Goal: Transaction & Acquisition: Purchase product/service

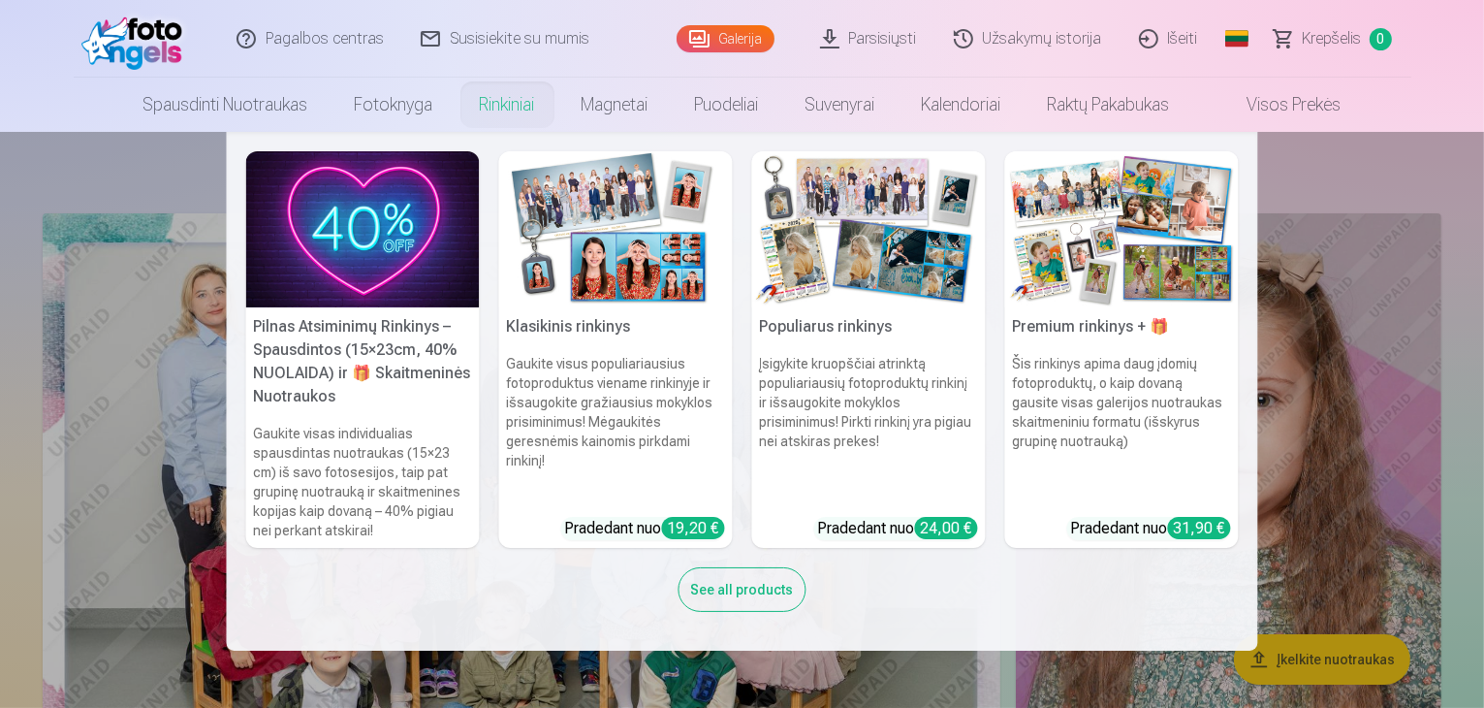
click at [586, 261] on img at bounding box center [616, 229] width 234 height 156
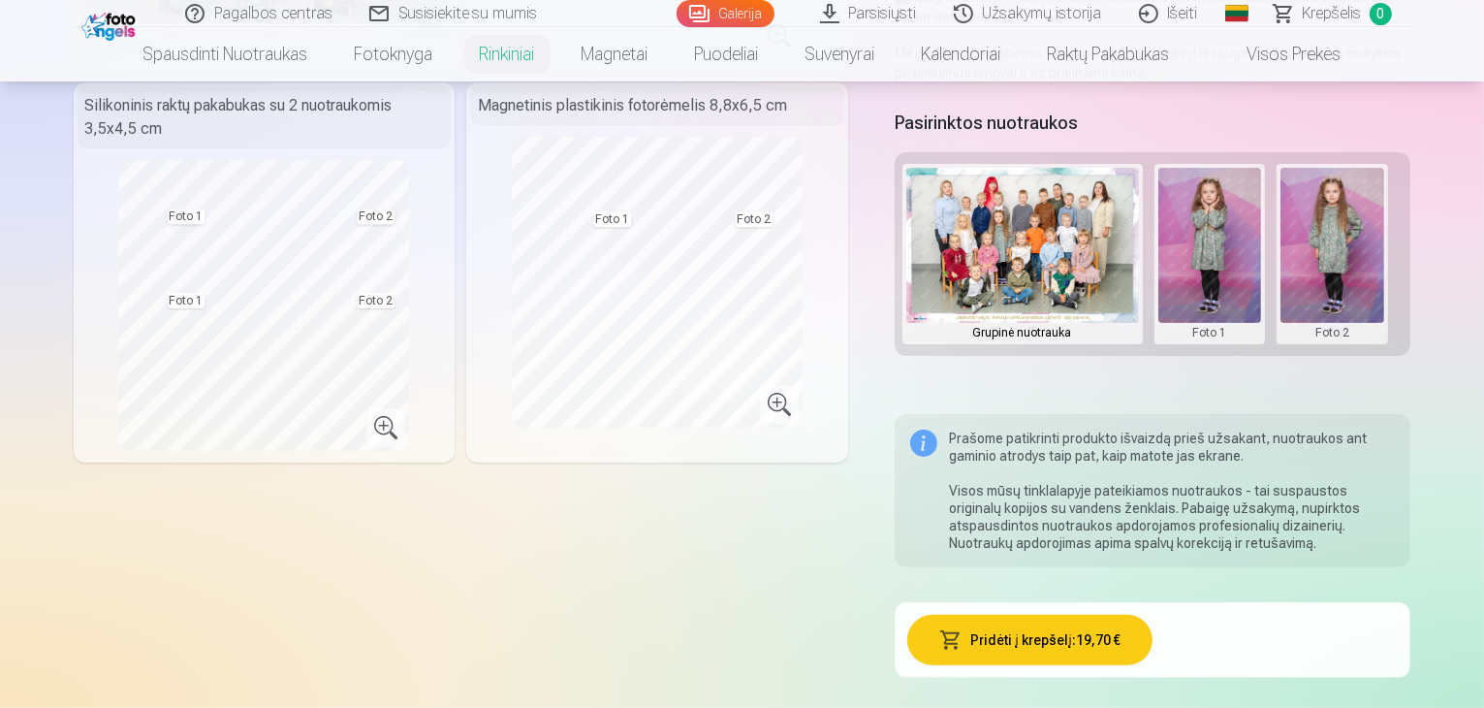
scroll to position [97, 0]
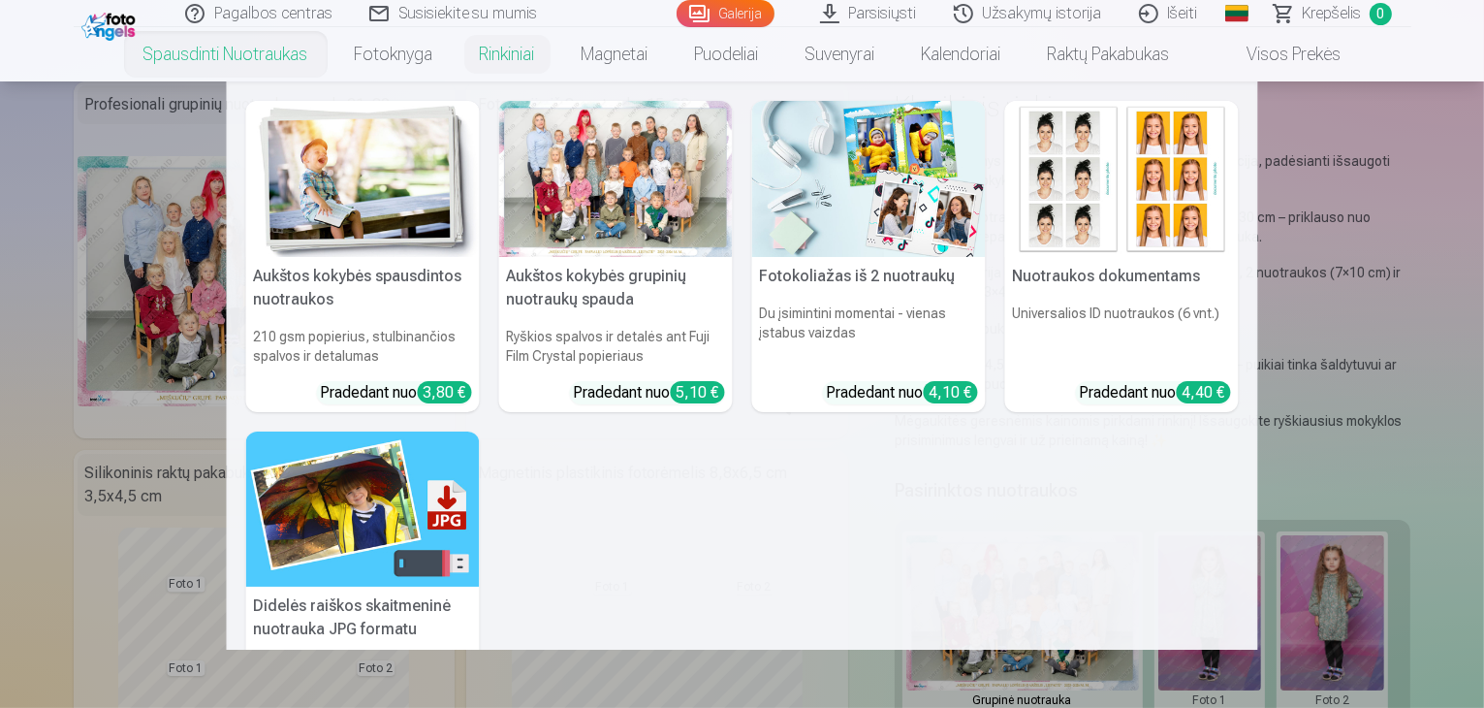
click at [287, 65] on link "Spausdinti nuotraukas" at bounding box center [225, 54] width 211 height 54
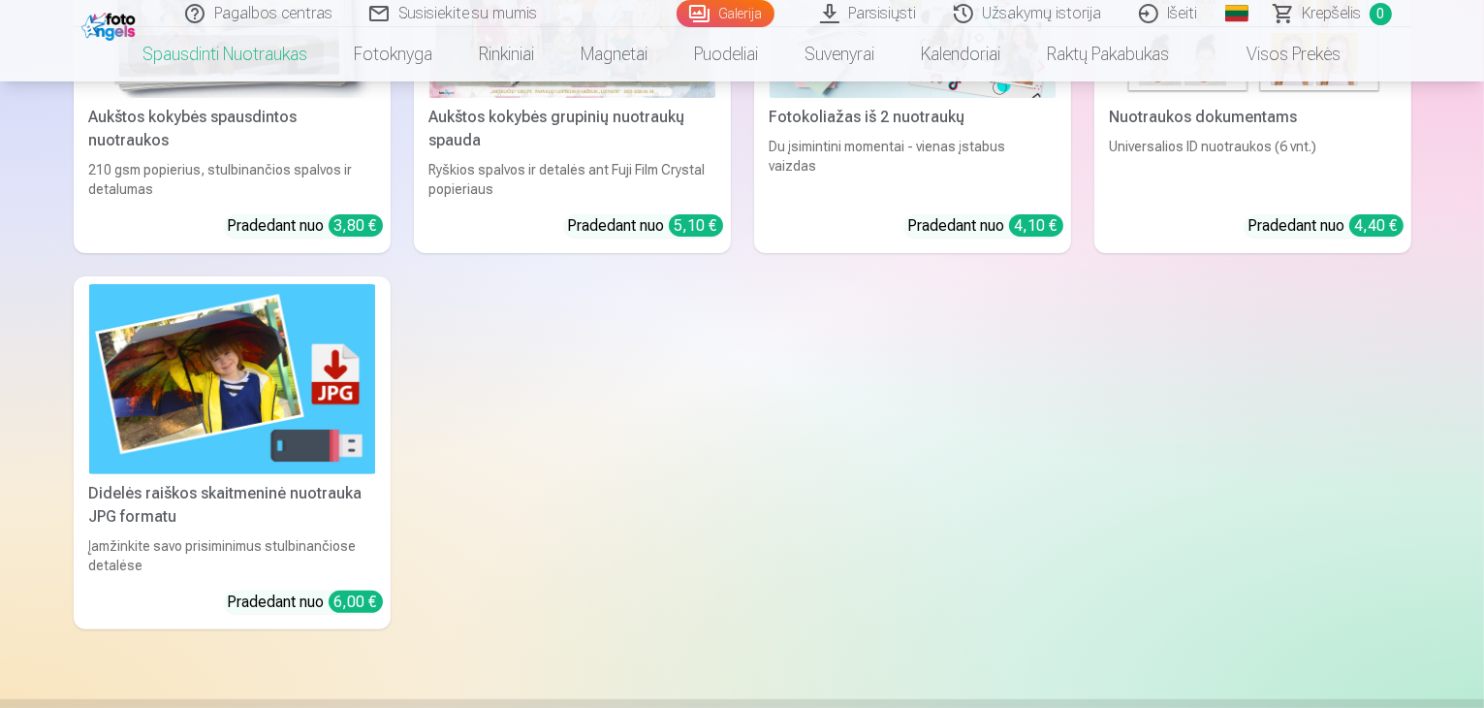
scroll to position [194, 0]
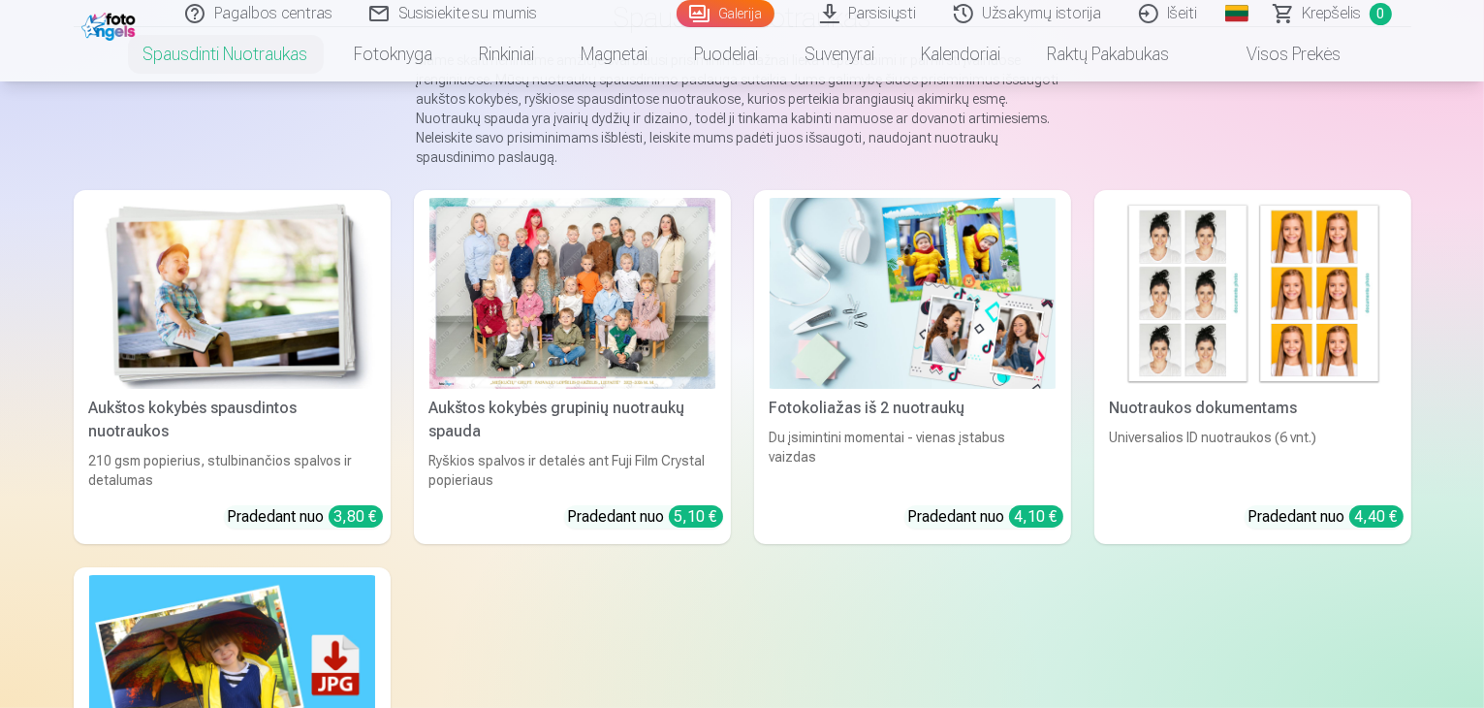
click at [578, 254] on div at bounding box center [572, 293] width 286 height 191
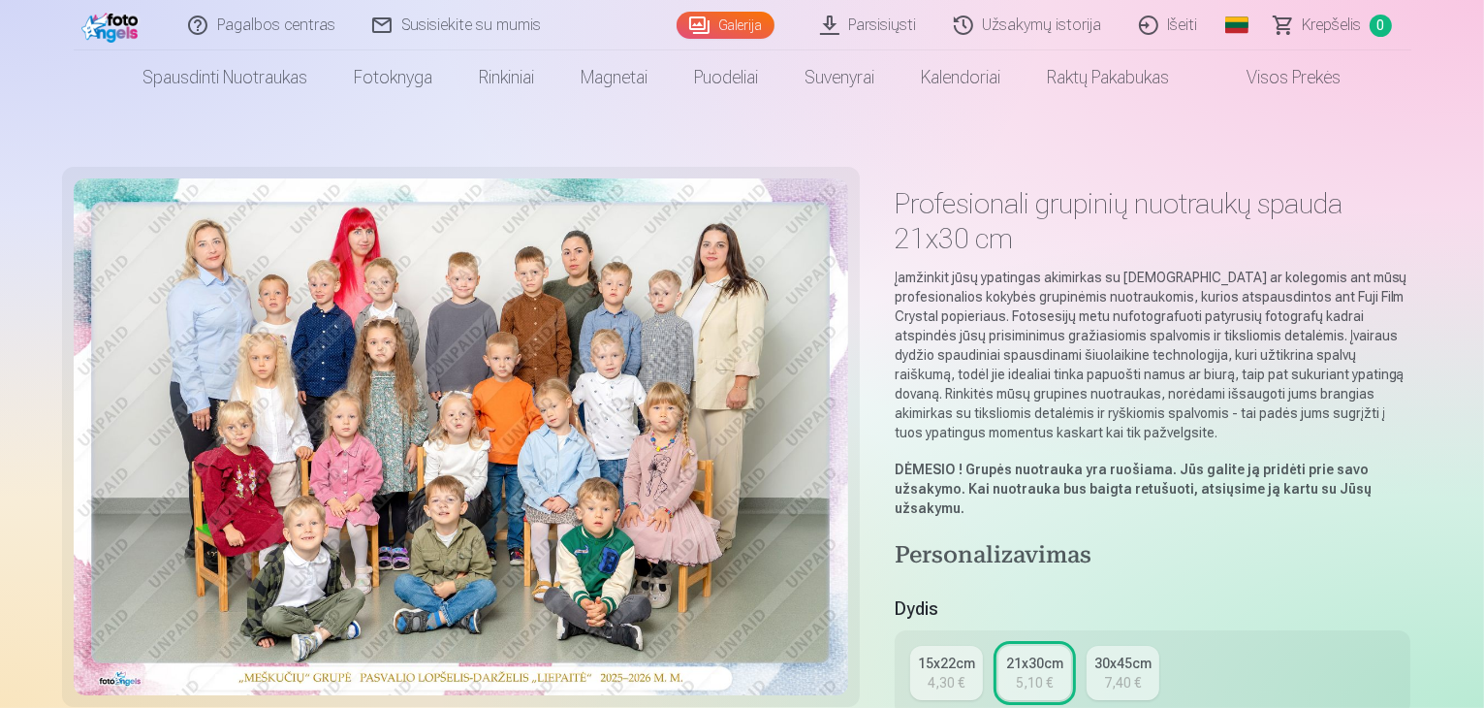
scroll to position [291, 0]
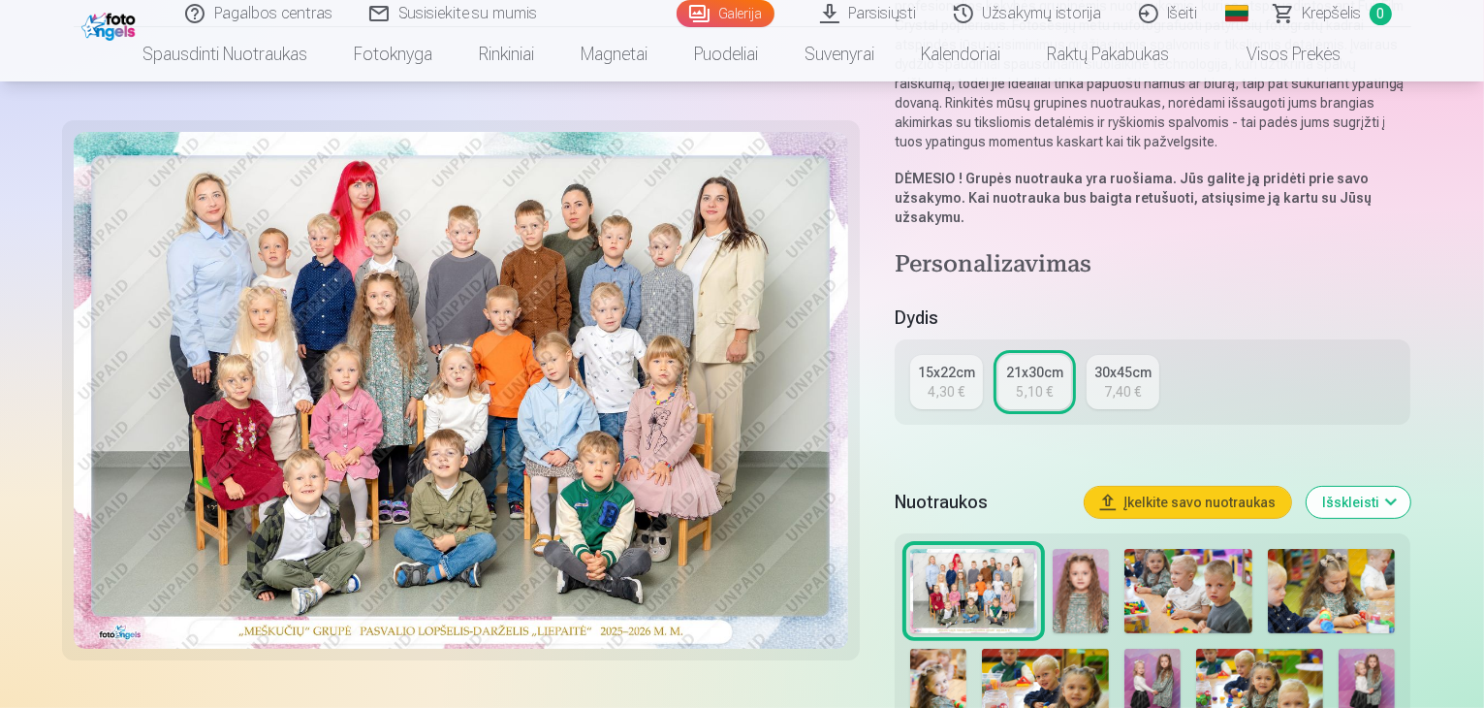
click at [959, 382] on div "4,30 €" at bounding box center [946, 391] width 37 height 19
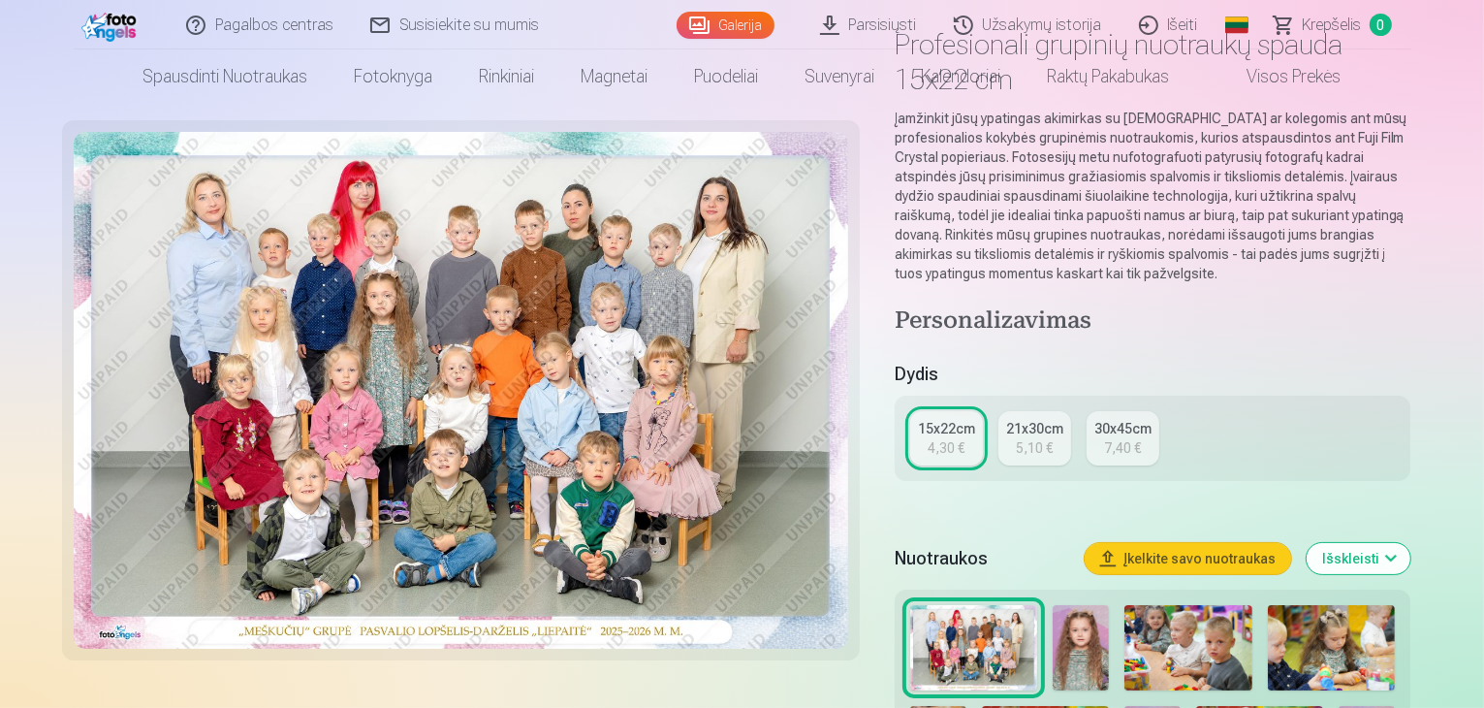
scroll to position [485, 0]
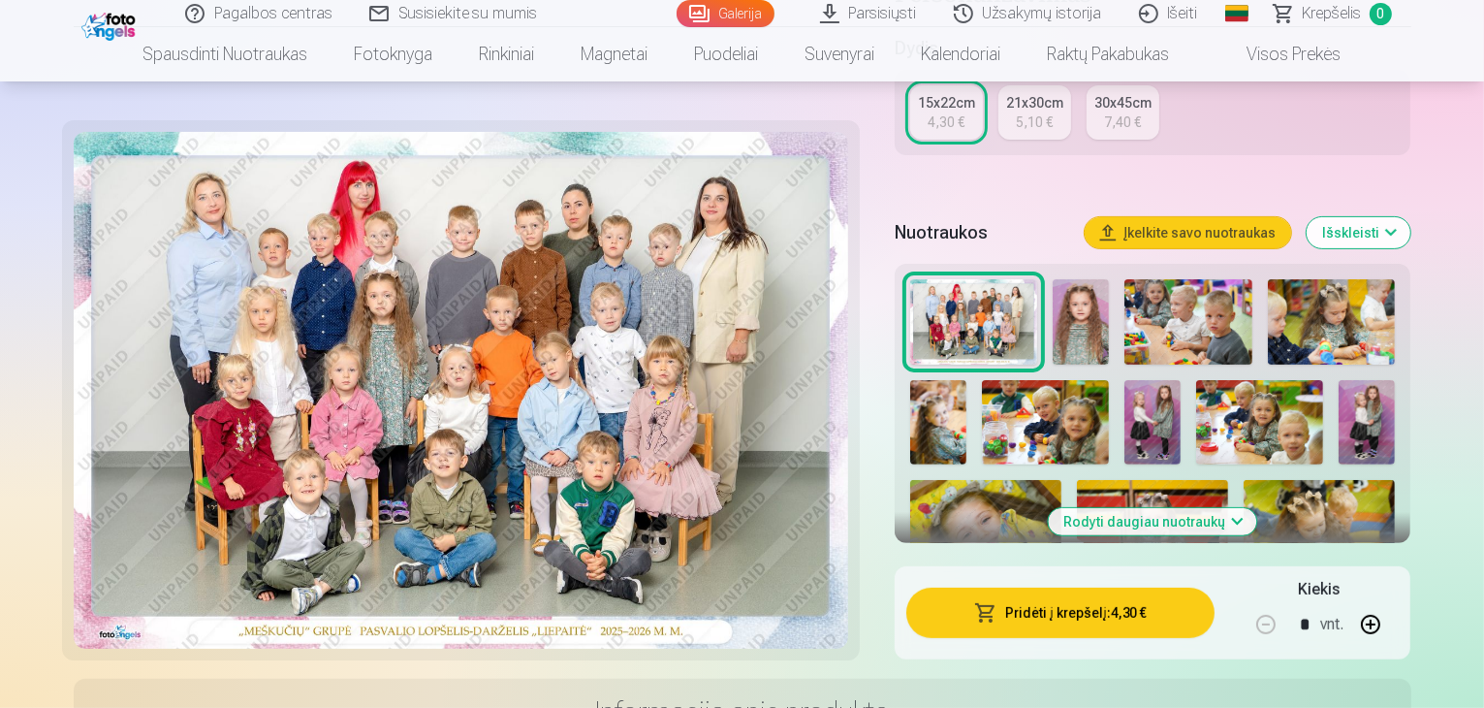
click at [1153, 587] on button "Pridėti į krepšelį : 4,30 €" at bounding box center [1060, 612] width 309 height 50
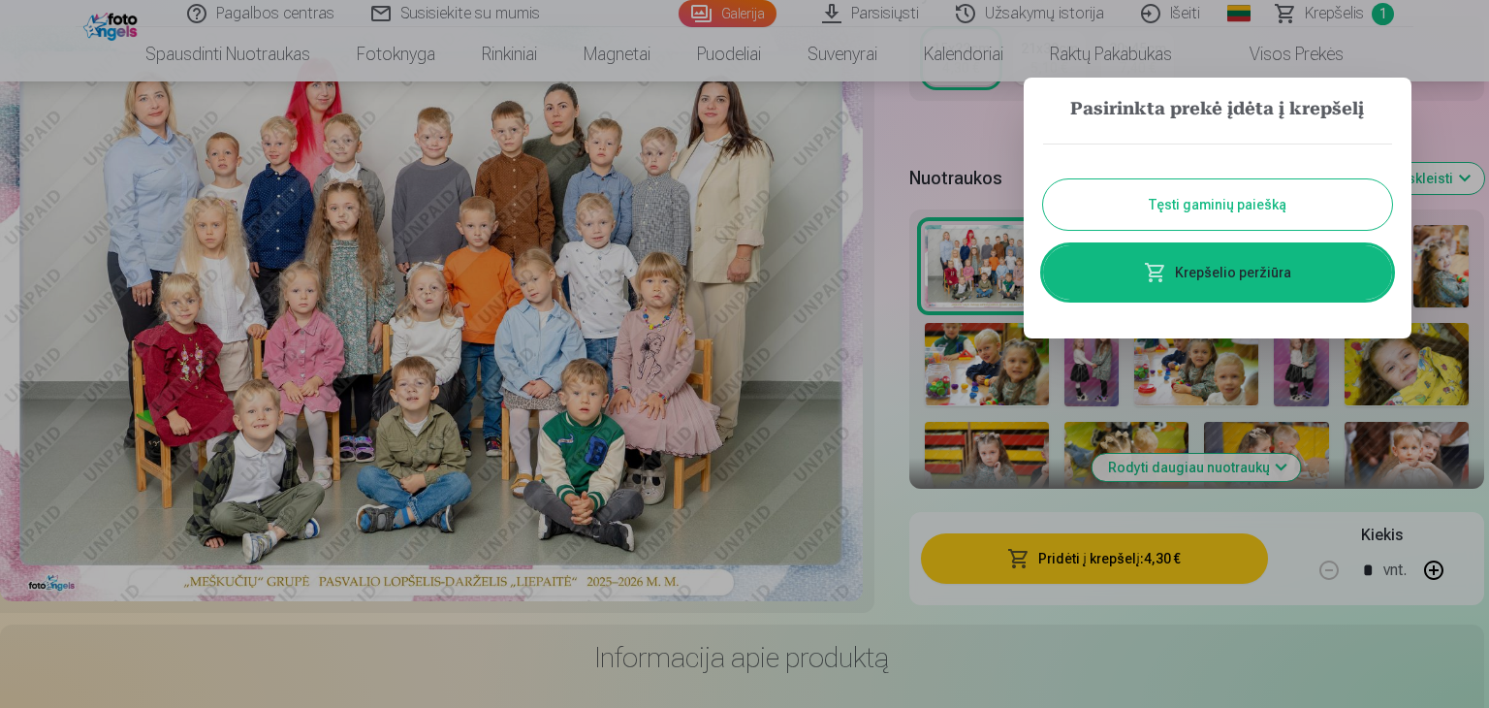
drag, startPoint x: 1227, startPoint y: 206, endPoint x: 1253, endPoint y: 231, distance: 36.3
click at [1227, 206] on button "Tęsti gaminių paiešką" at bounding box center [1217, 204] width 349 height 50
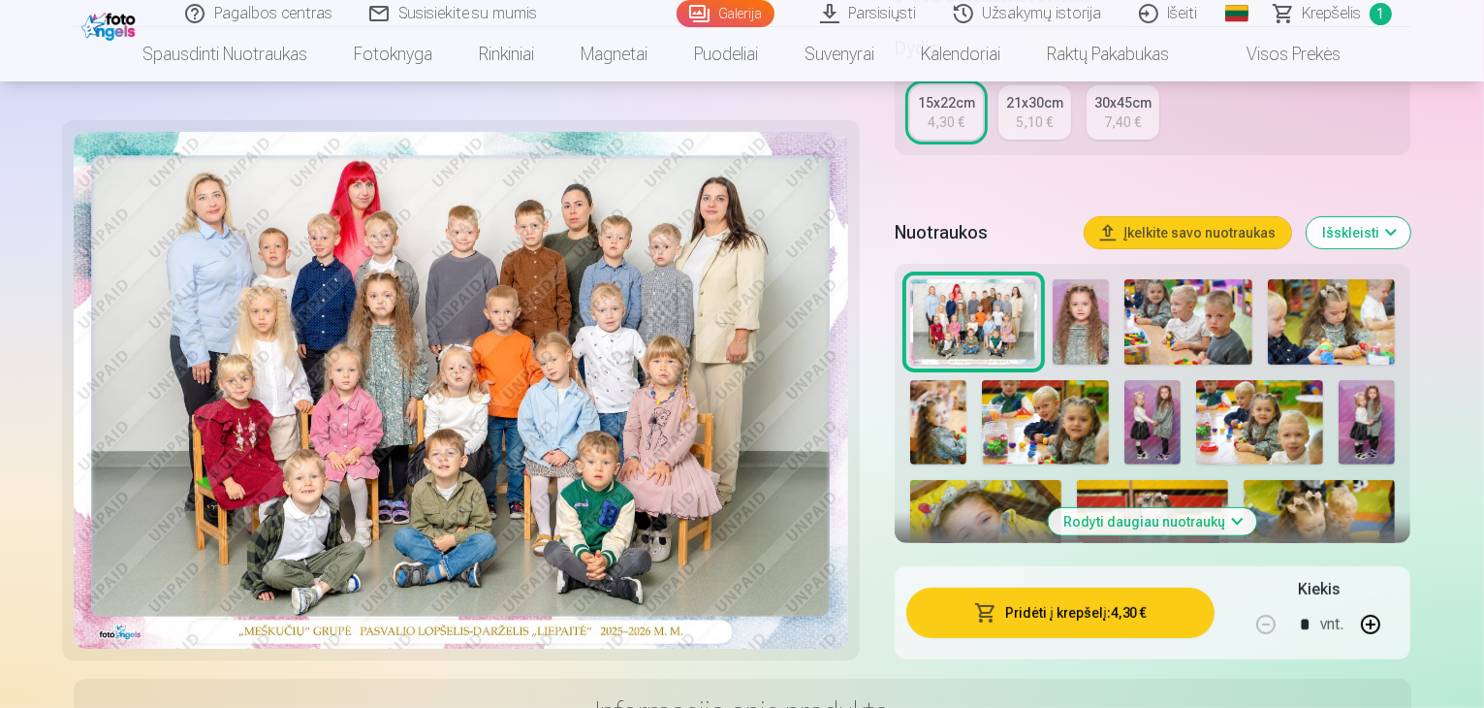
click at [1257, 508] on button "Rodyti daugiau nuotraukų" at bounding box center [1153, 521] width 208 height 27
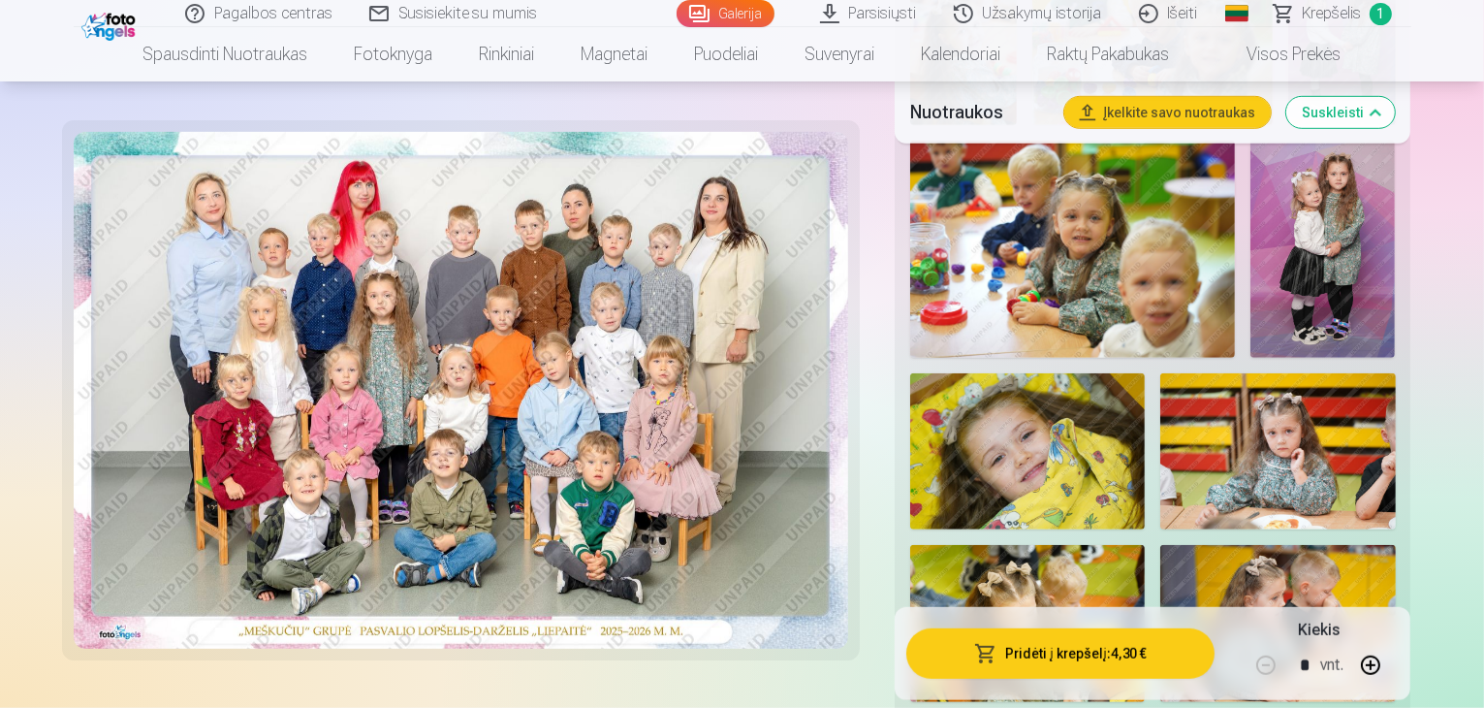
scroll to position [1454, 0]
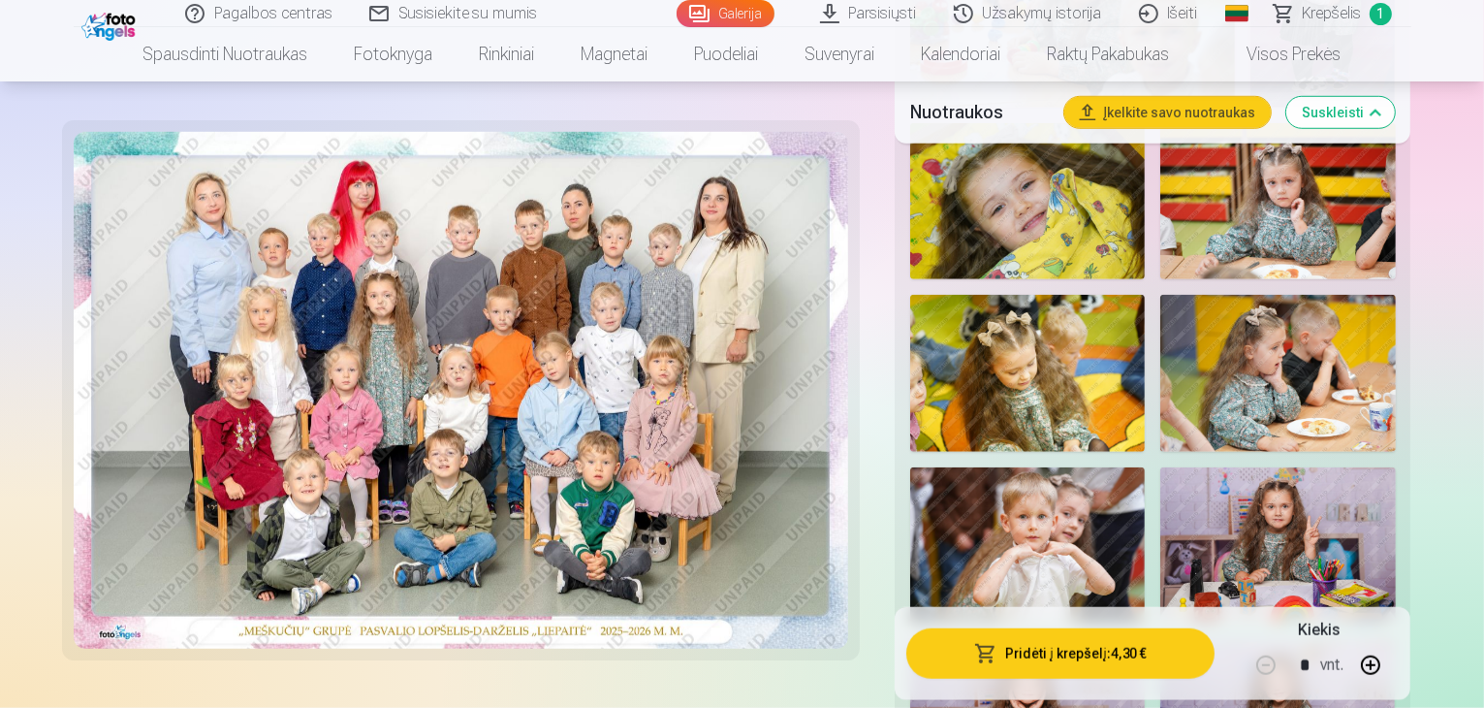
click at [1383, 639] on img at bounding box center [1277, 717] width 235 height 157
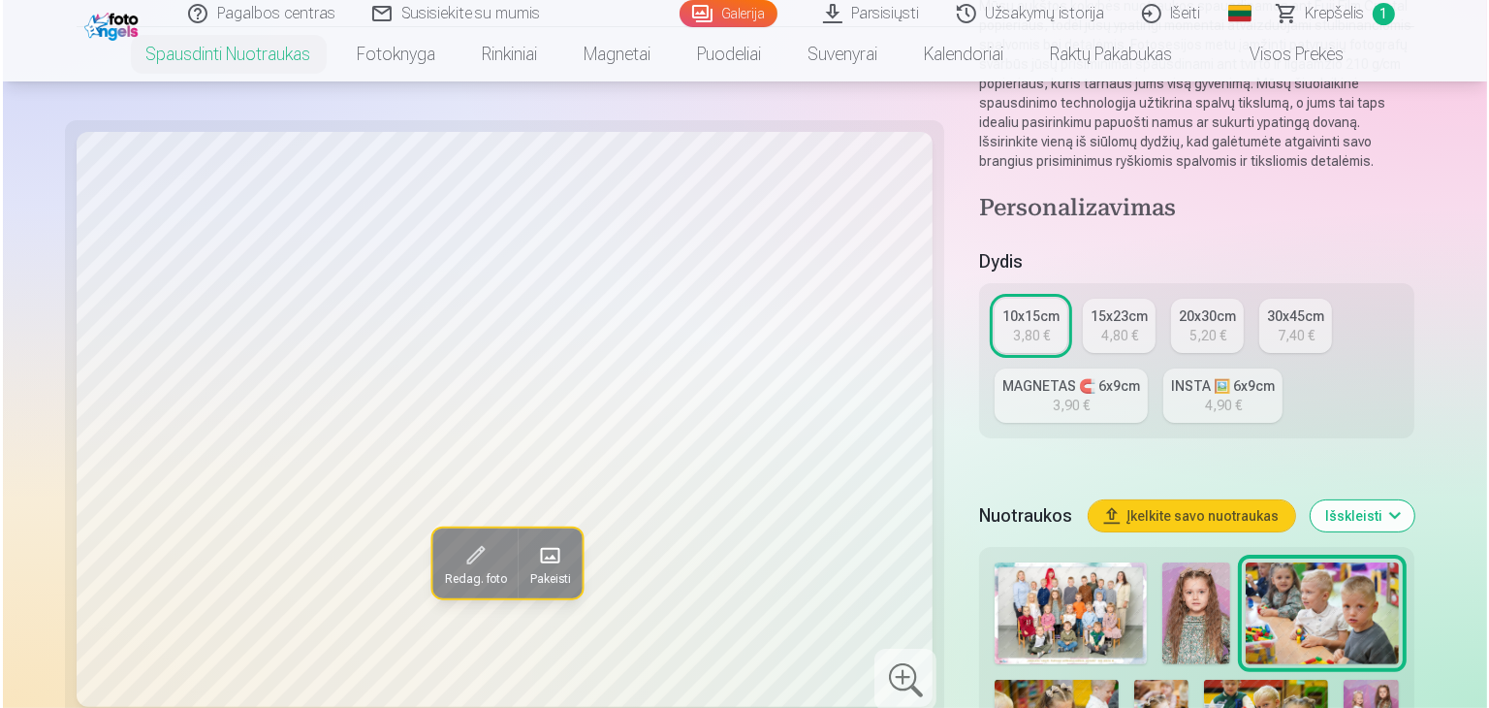
scroll to position [388, 0]
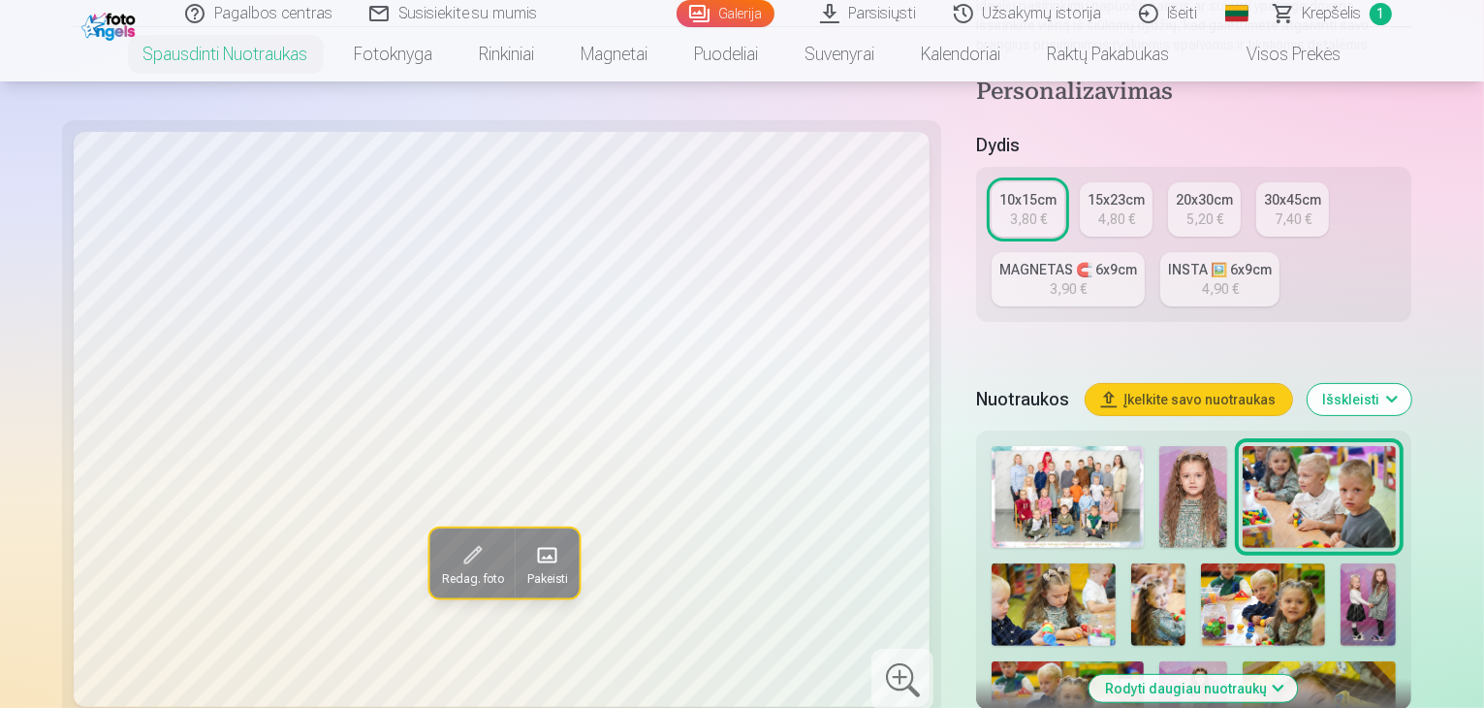
click at [429, 559] on button "Redag. foto" at bounding box center [471, 563] width 85 height 70
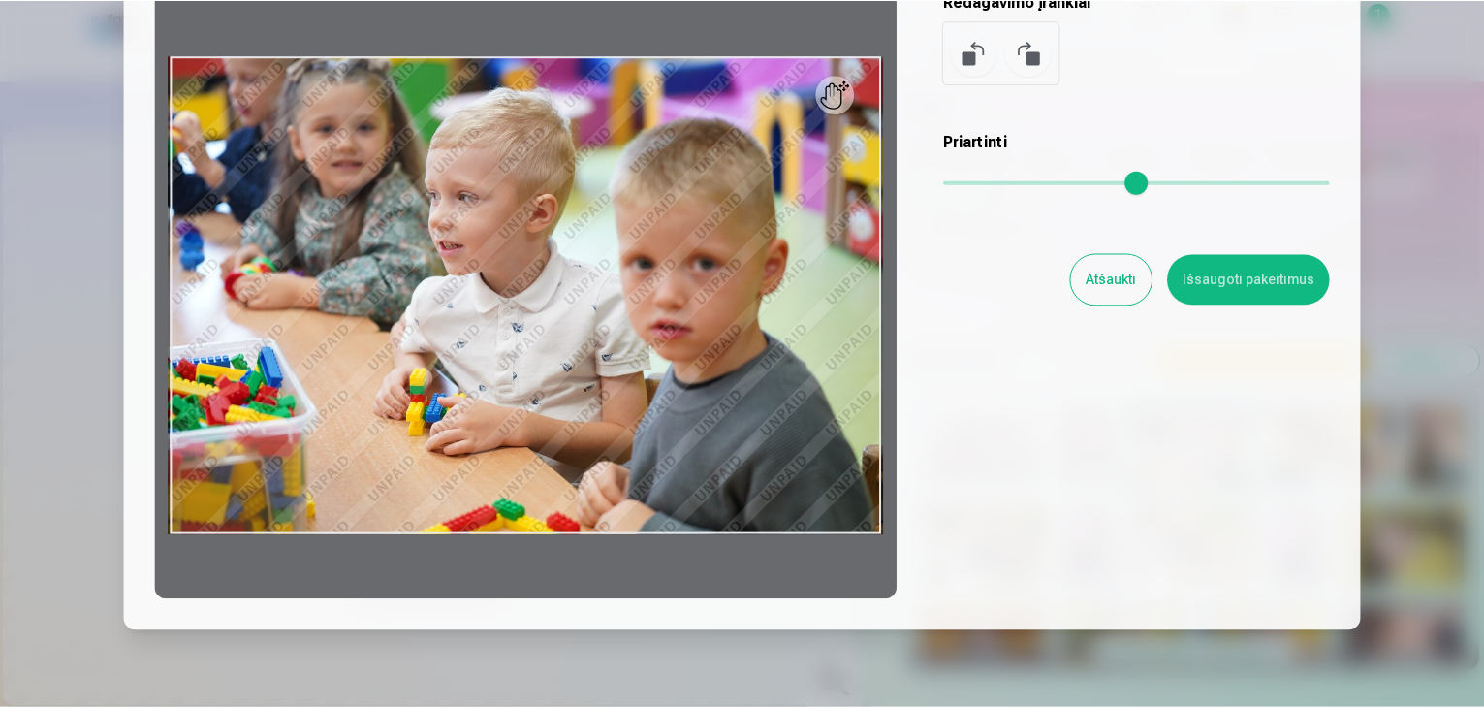
scroll to position [97, 0]
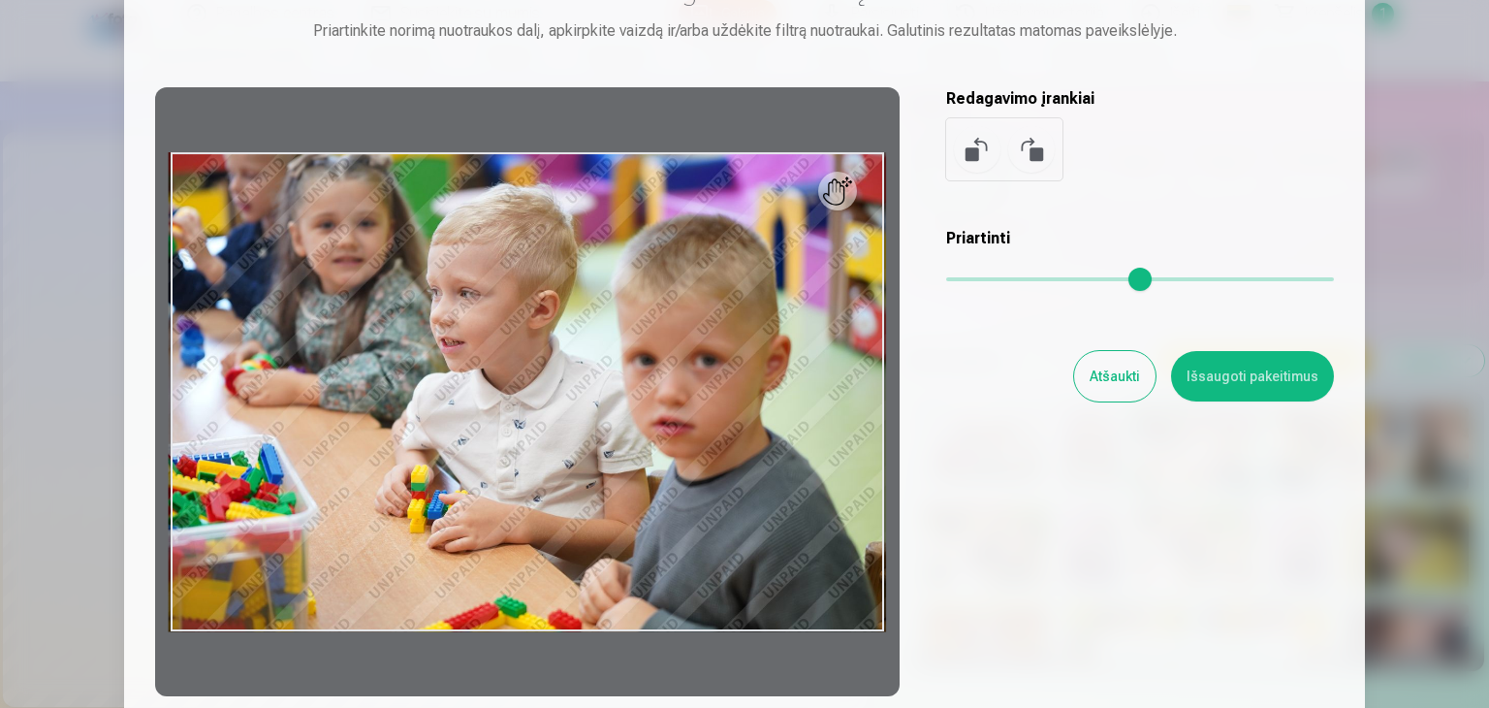
click at [1127, 365] on button "Atšaukti" at bounding box center [1114, 376] width 81 height 50
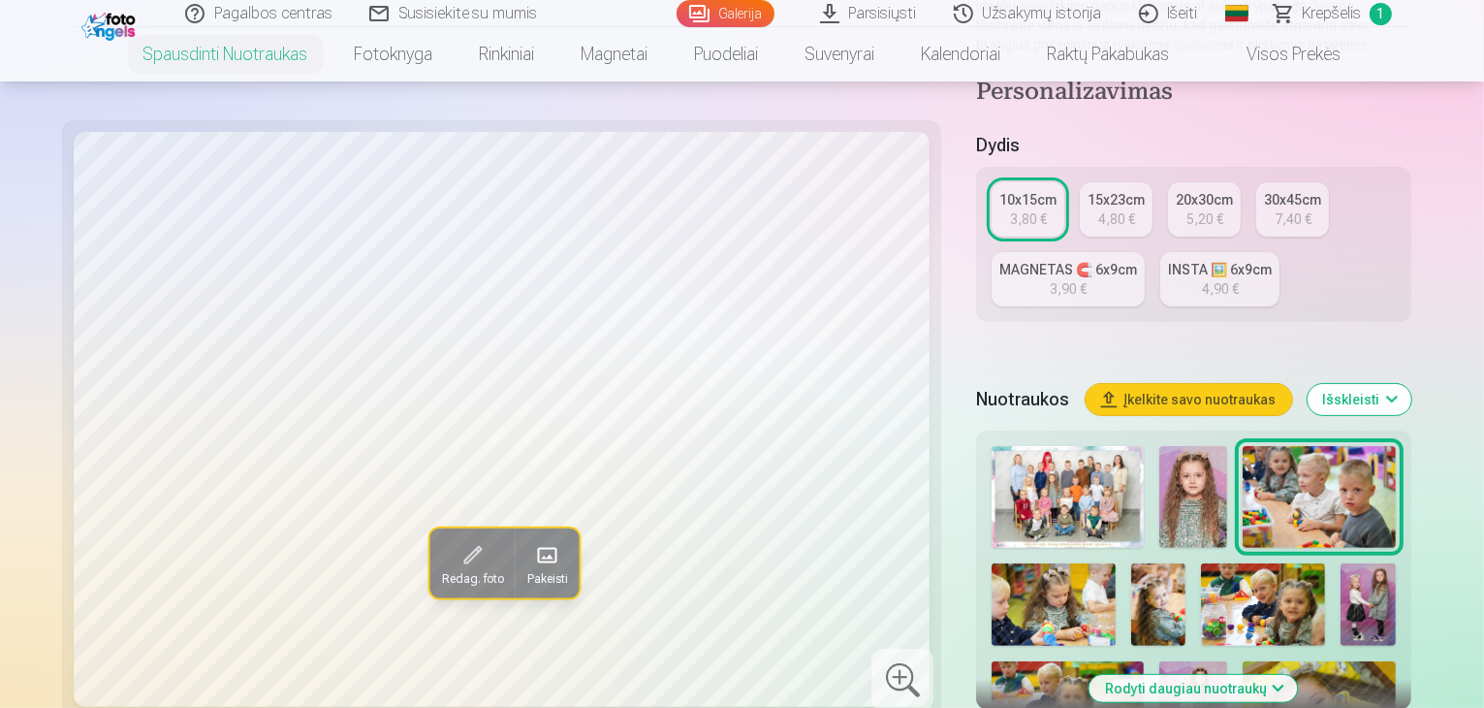
click at [1159, 458] on img at bounding box center [1193, 497] width 68 height 102
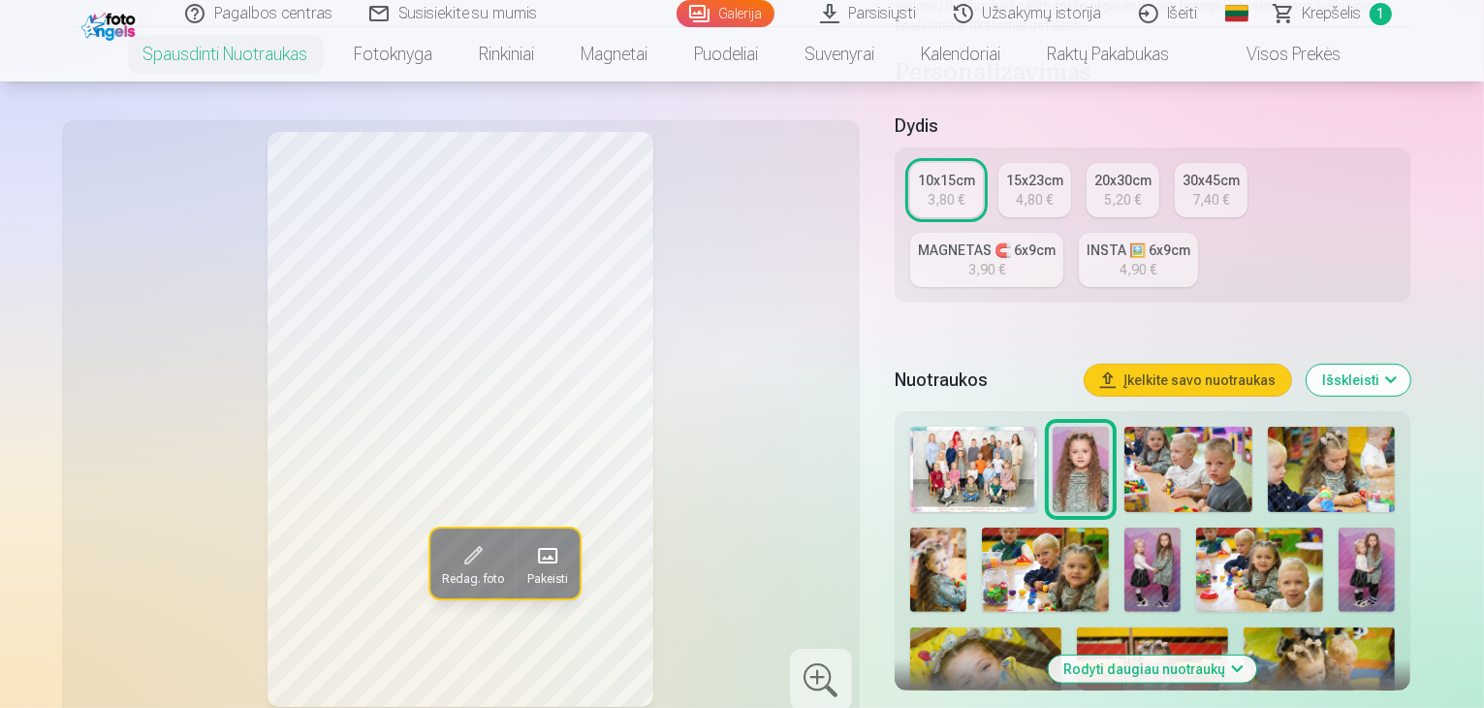
click at [1308, 454] on img at bounding box center [1332, 469] width 128 height 85
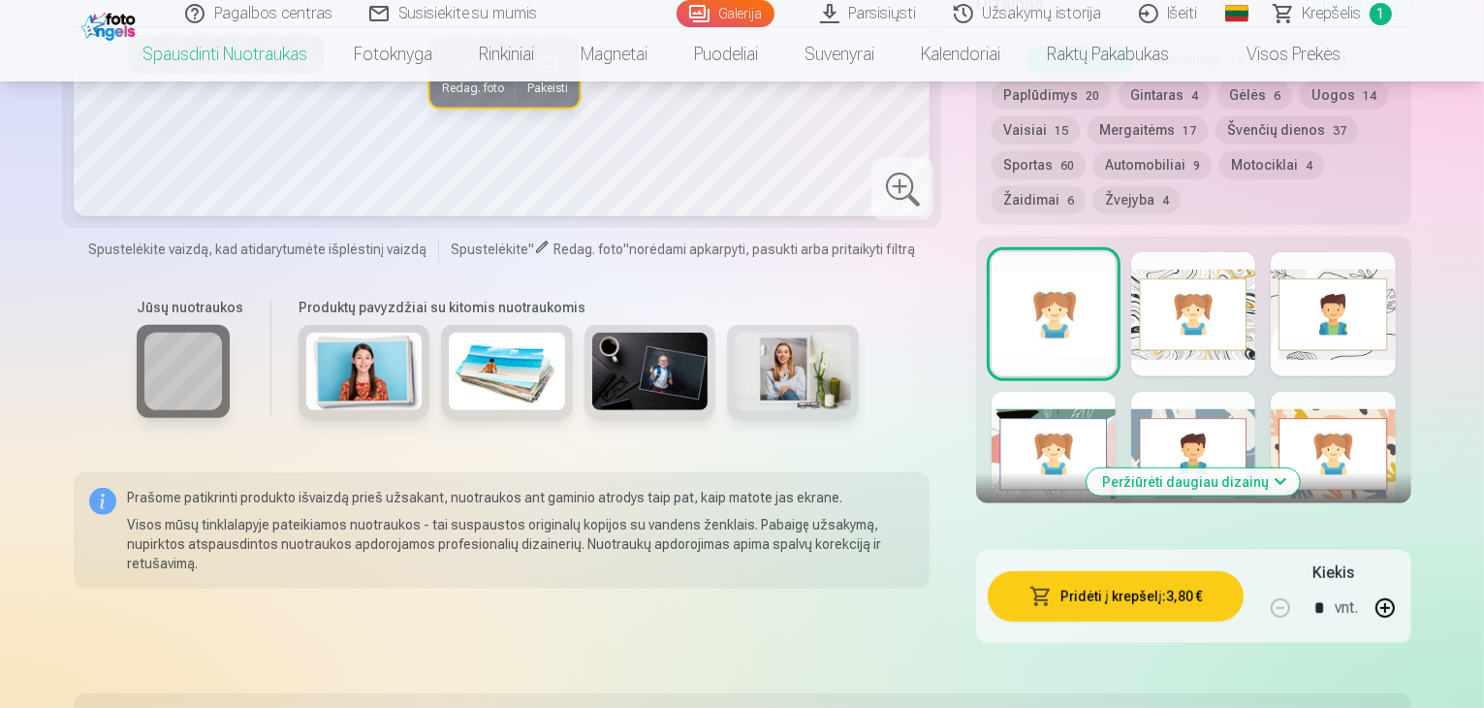
scroll to position [1260, 0]
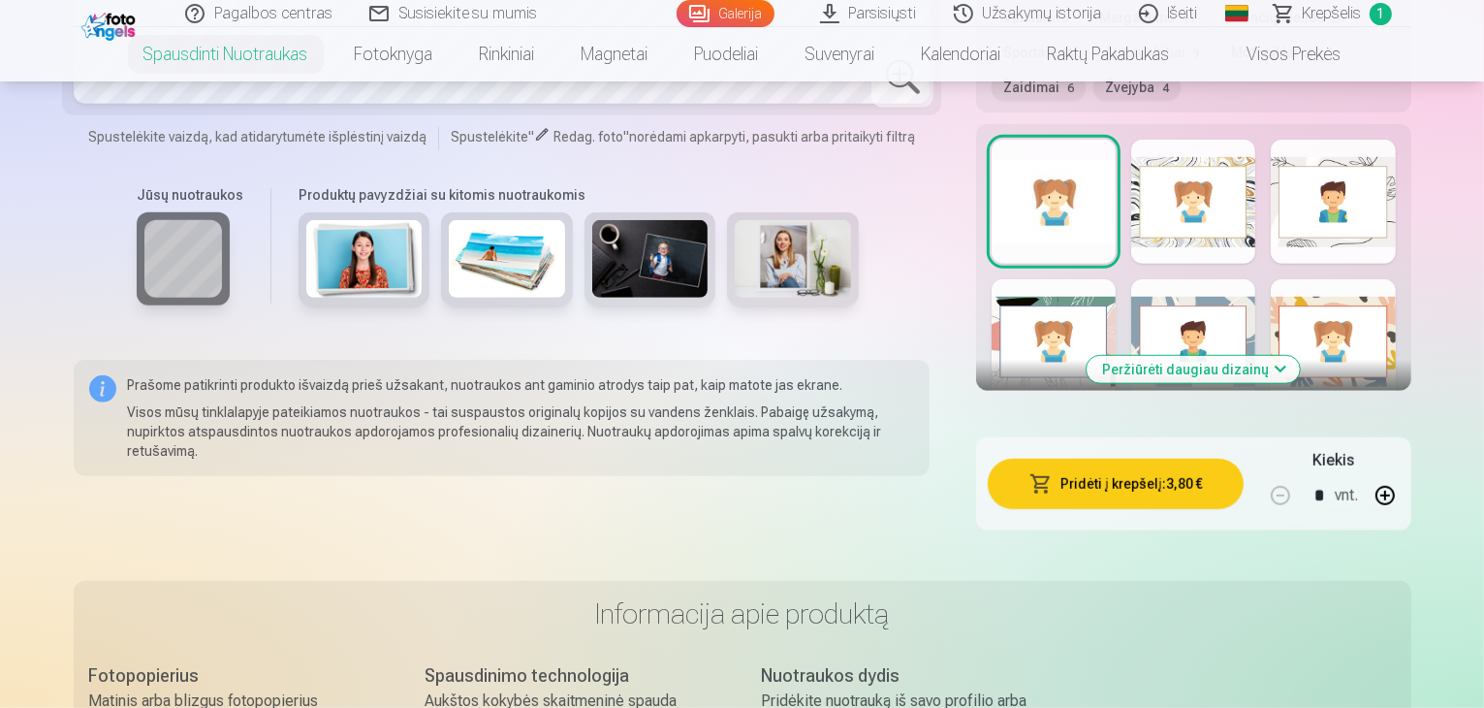
click at [1202, 356] on button "Peržiūrėti daugiau dizainų" at bounding box center [1193, 369] width 213 height 27
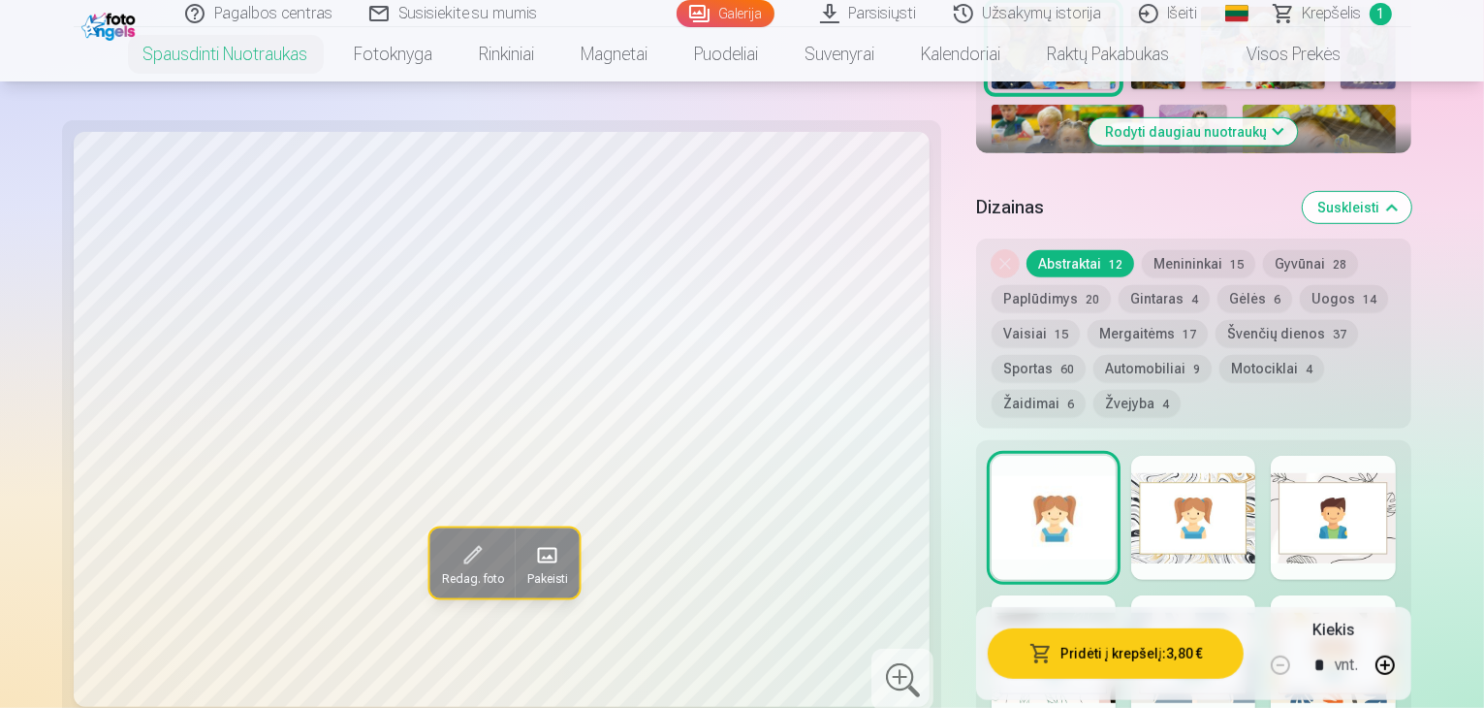
scroll to position [776, 0]
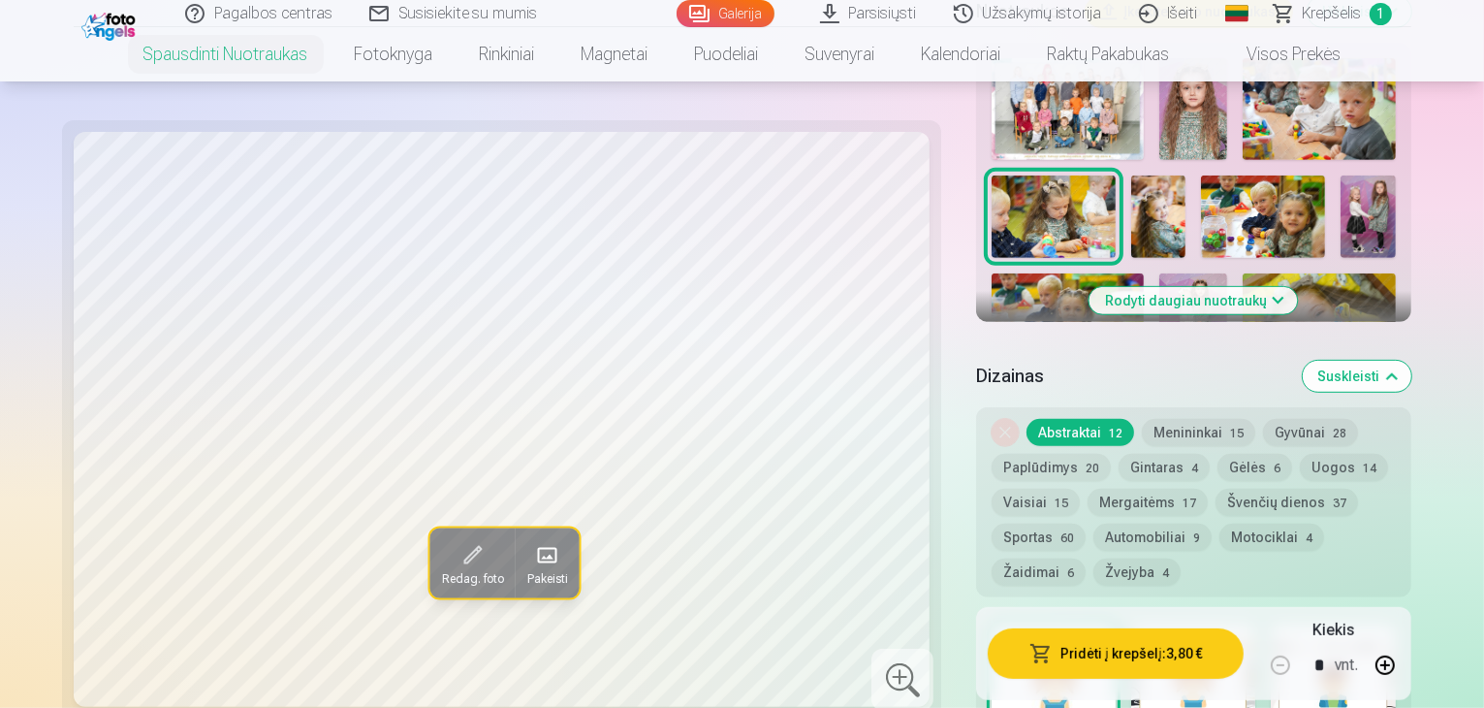
click at [1222, 287] on button "Rodyti daugiau nuotraukų" at bounding box center [1194, 300] width 208 height 27
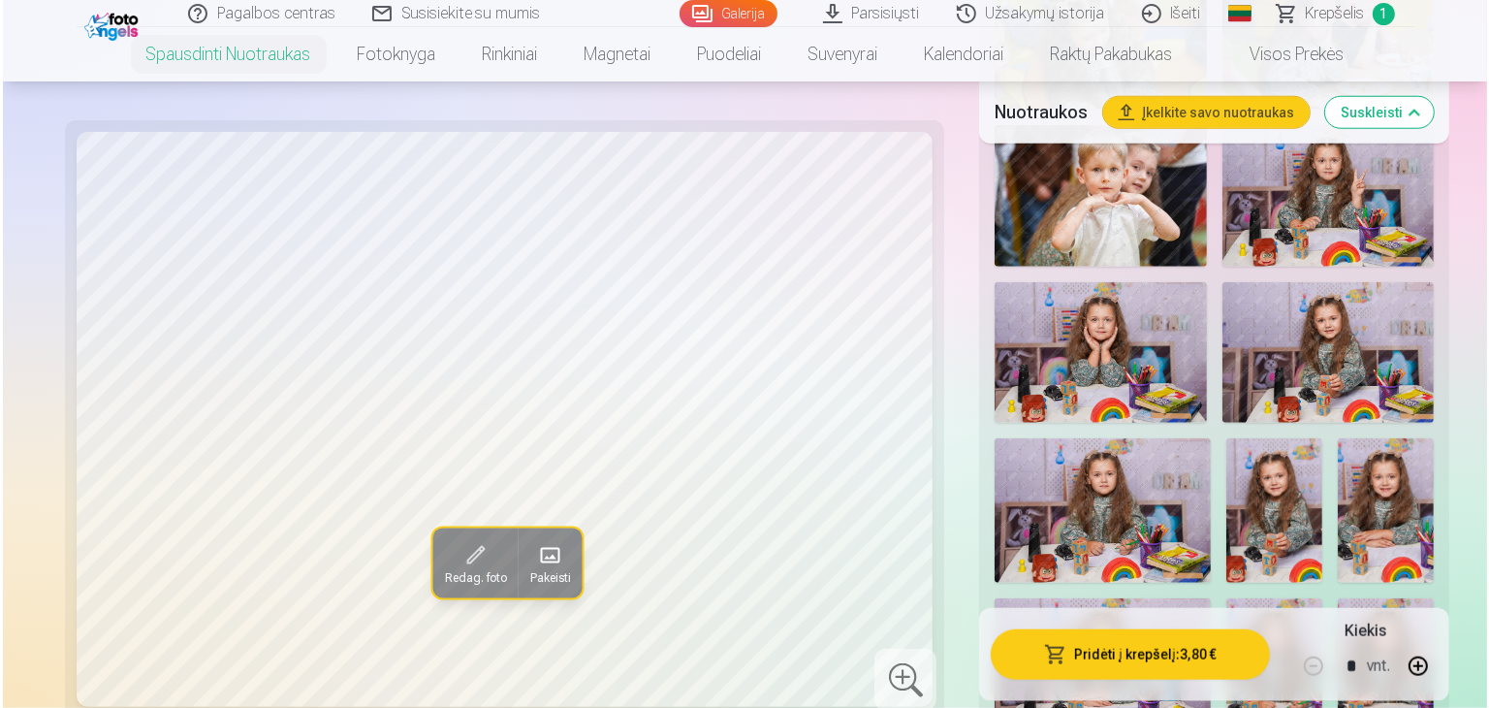
scroll to position [1648, 0]
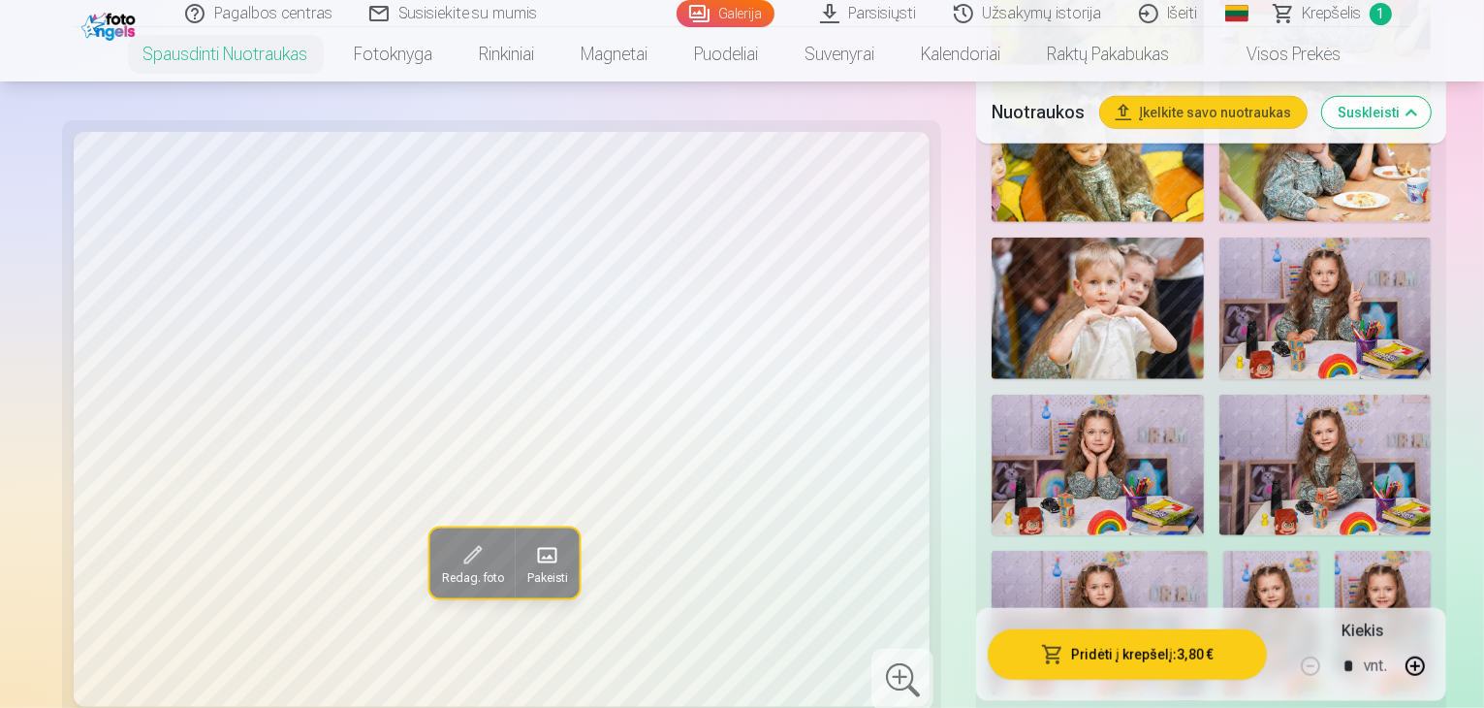
click at [1385, 395] on img at bounding box center [1326, 466] width 212 height 142
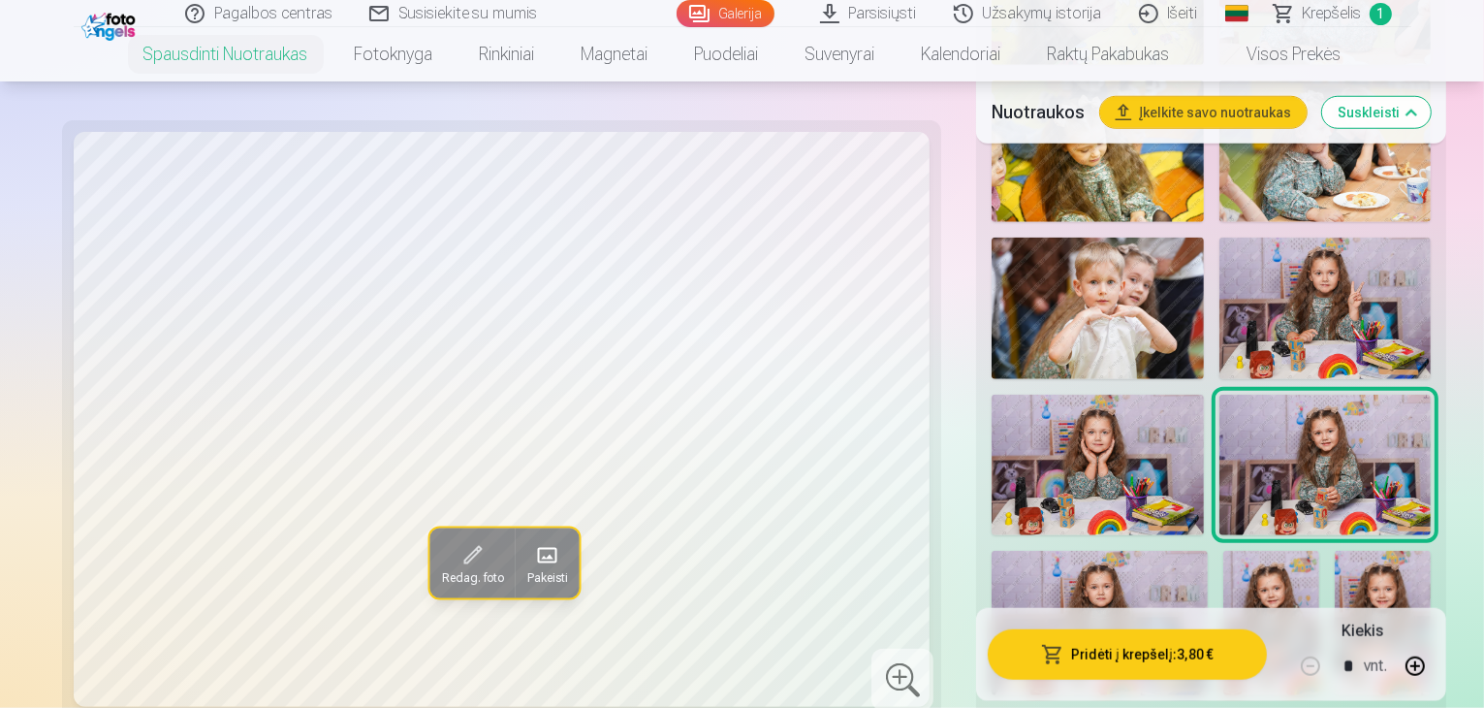
click at [1177, 652] on button "Pridėti į krepšelį : 3,80 €" at bounding box center [1127, 653] width 279 height 50
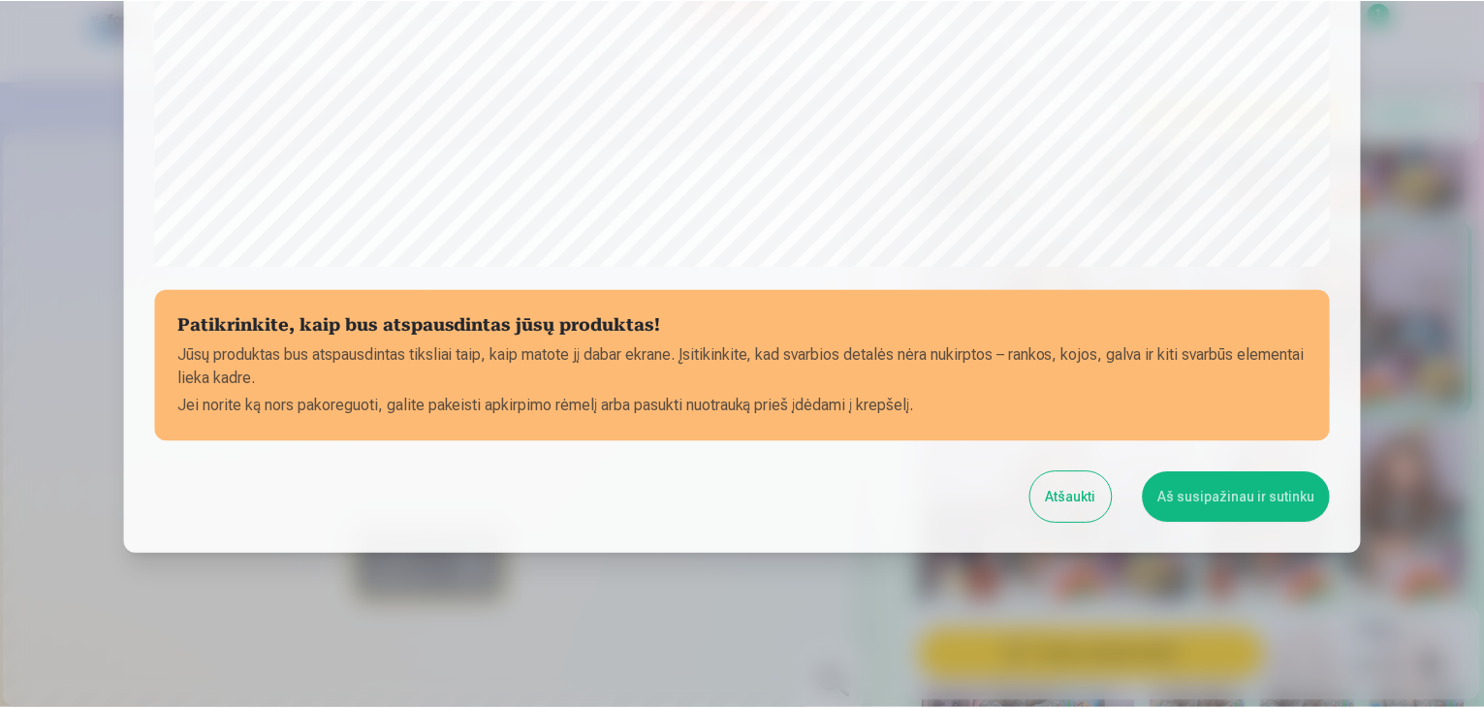
scroll to position [688, 0]
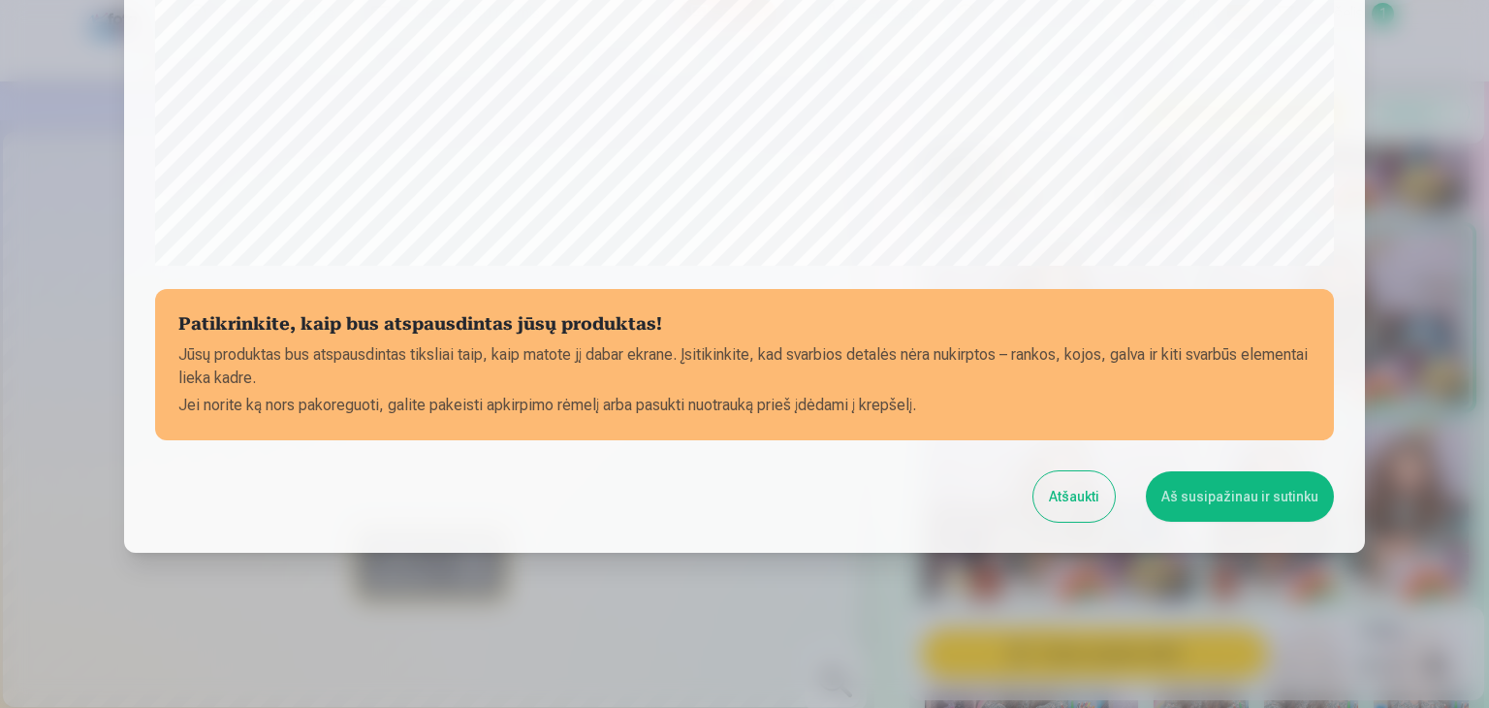
click at [1192, 497] on button "Aš susipažinau ir sutinku" at bounding box center [1240, 496] width 188 height 50
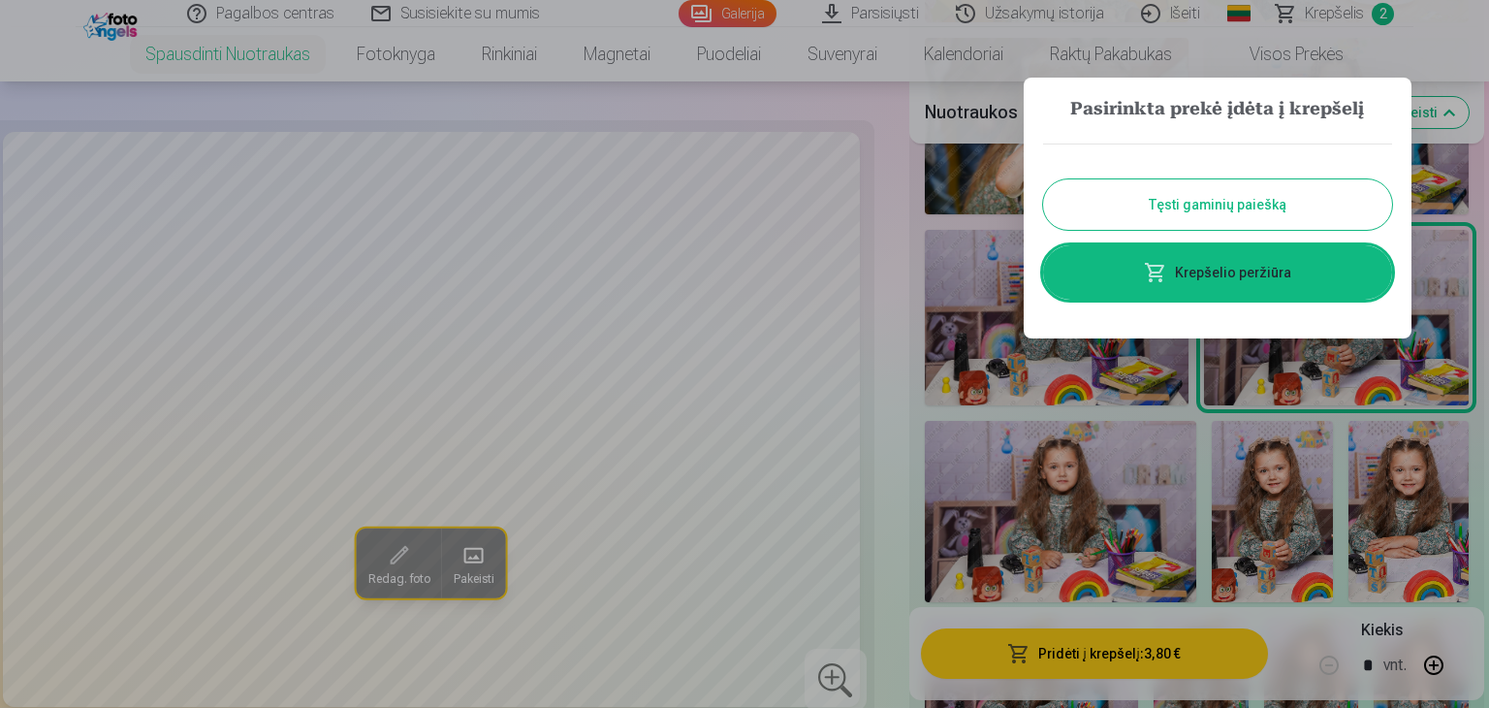
click at [1221, 207] on button "Tęsti gaminių paiešką" at bounding box center [1217, 204] width 349 height 50
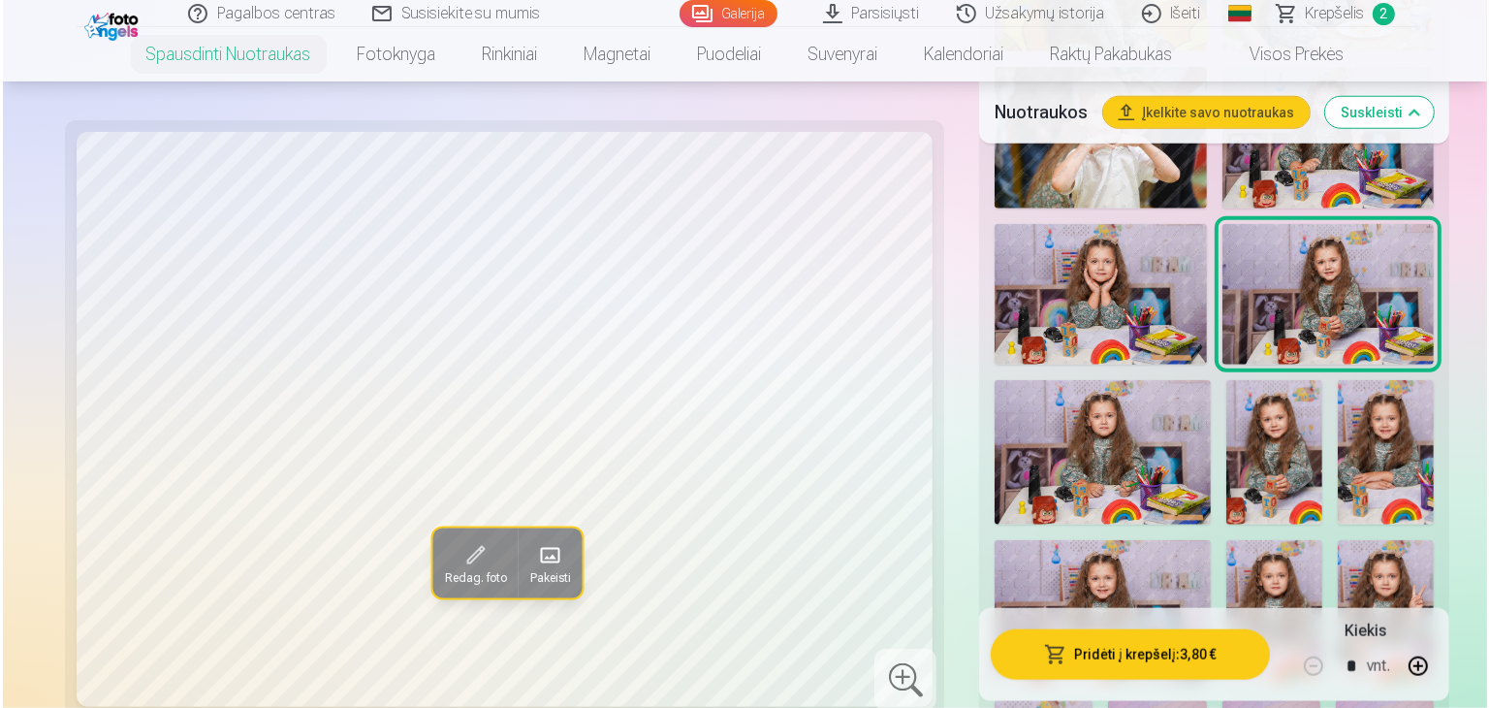
scroll to position [1842, 0]
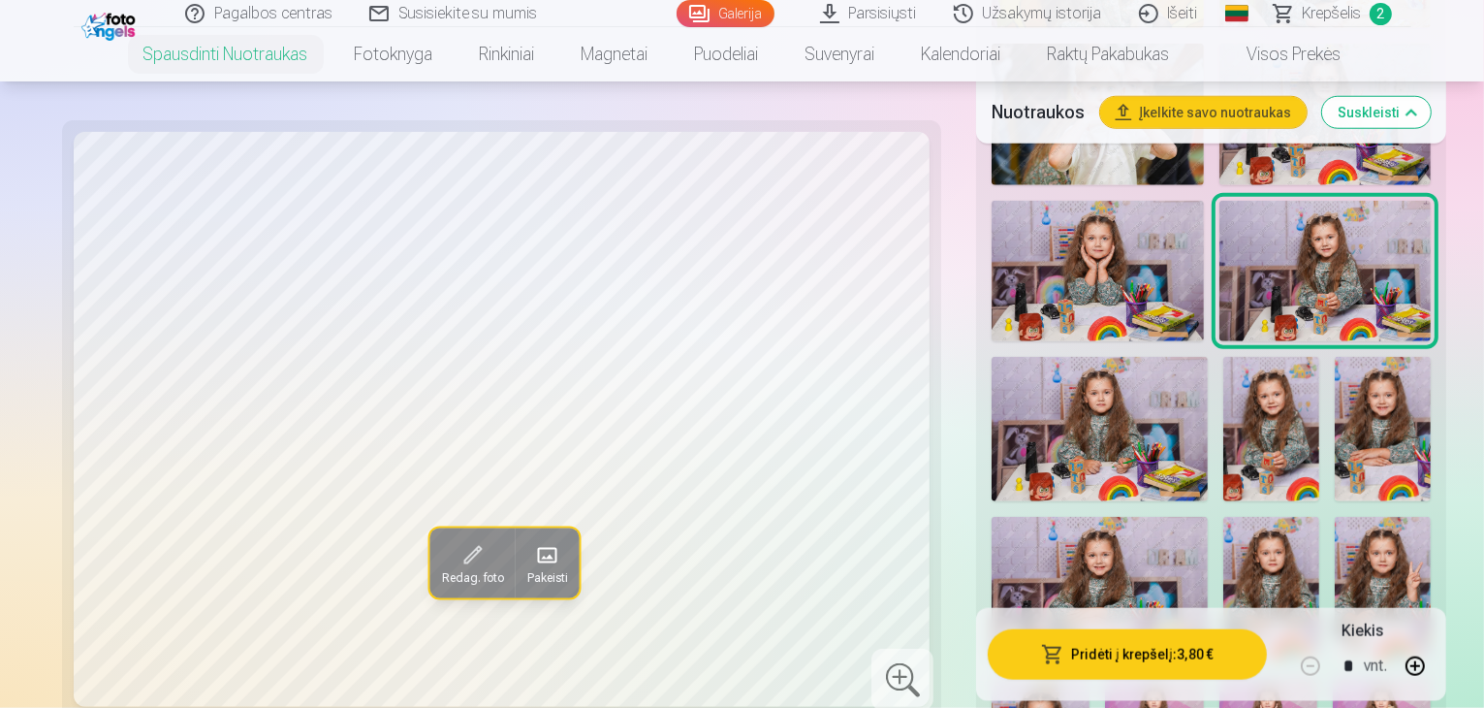
click at [1015, 517] on img at bounding box center [1100, 589] width 216 height 144
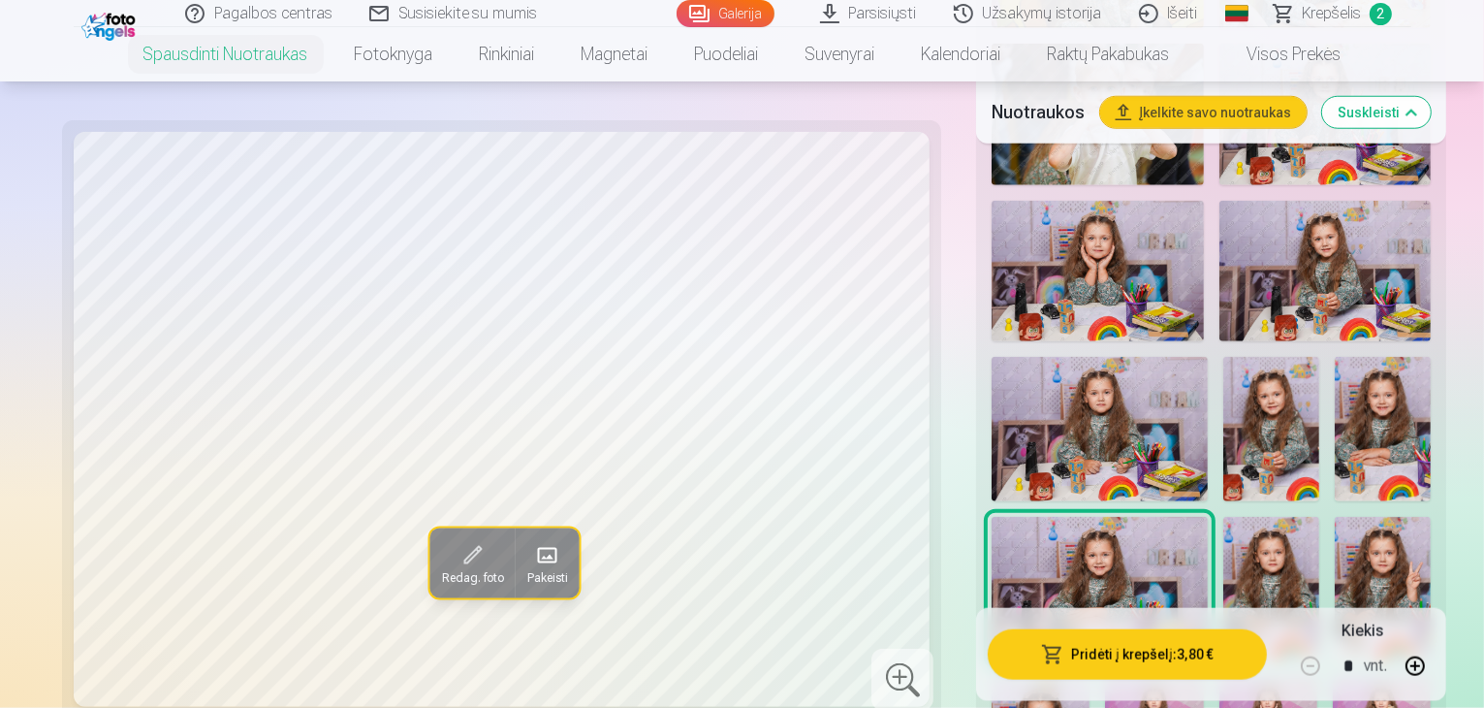
click at [1090, 650] on button "Pridėti į krepšelį : 3,80 €" at bounding box center [1127, 653] width 279 height 50
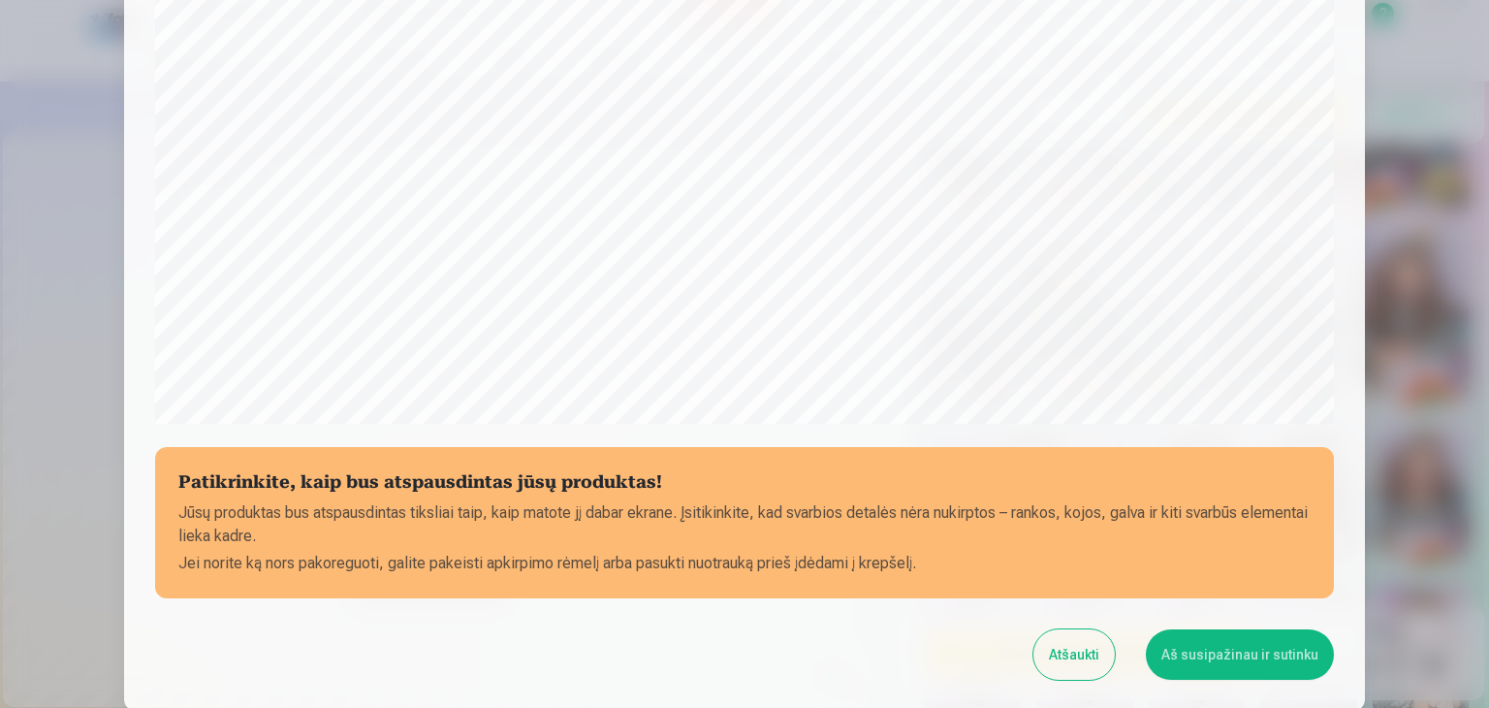
scroll to position [688, 0]
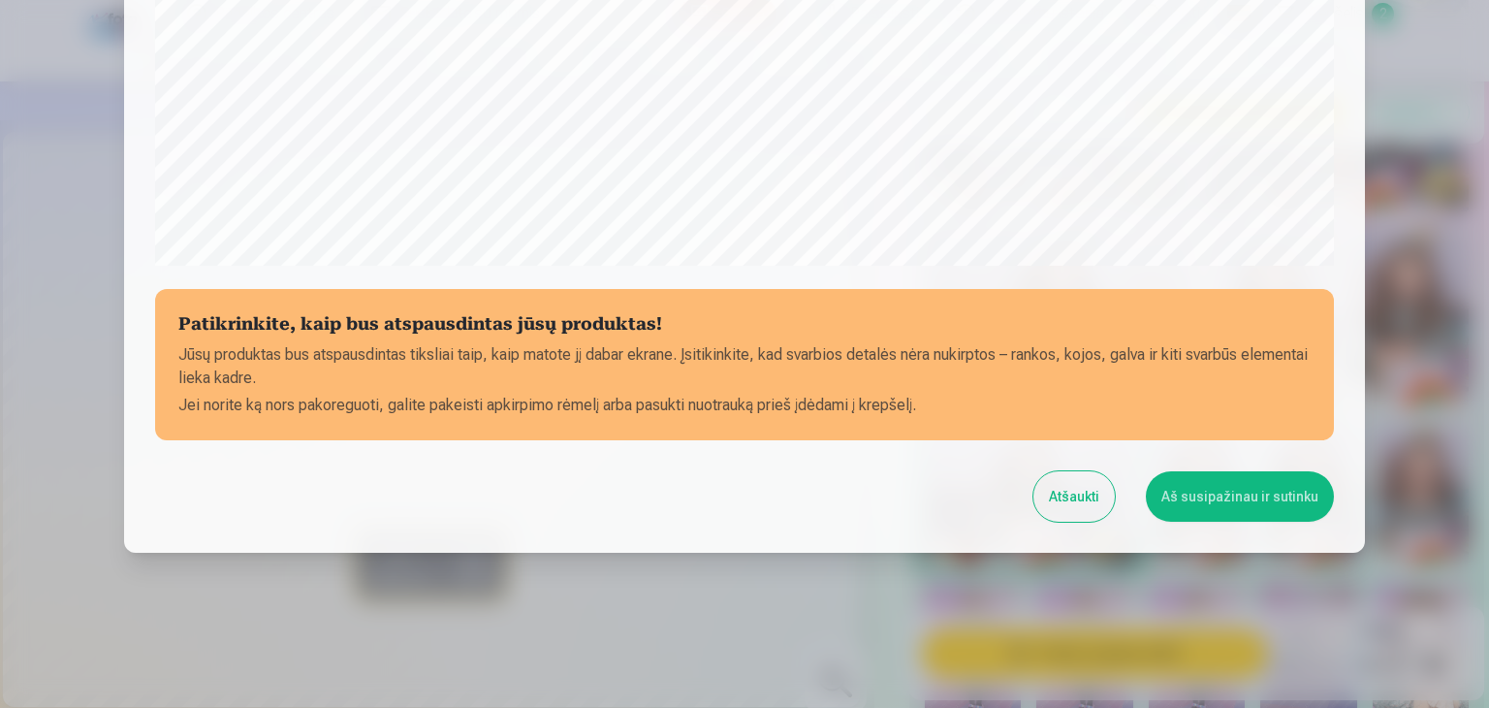
click at [1209, 499] on button "Aš susipažinau ir sutinku" at bounding box center [1240, 496] width 188 height 50
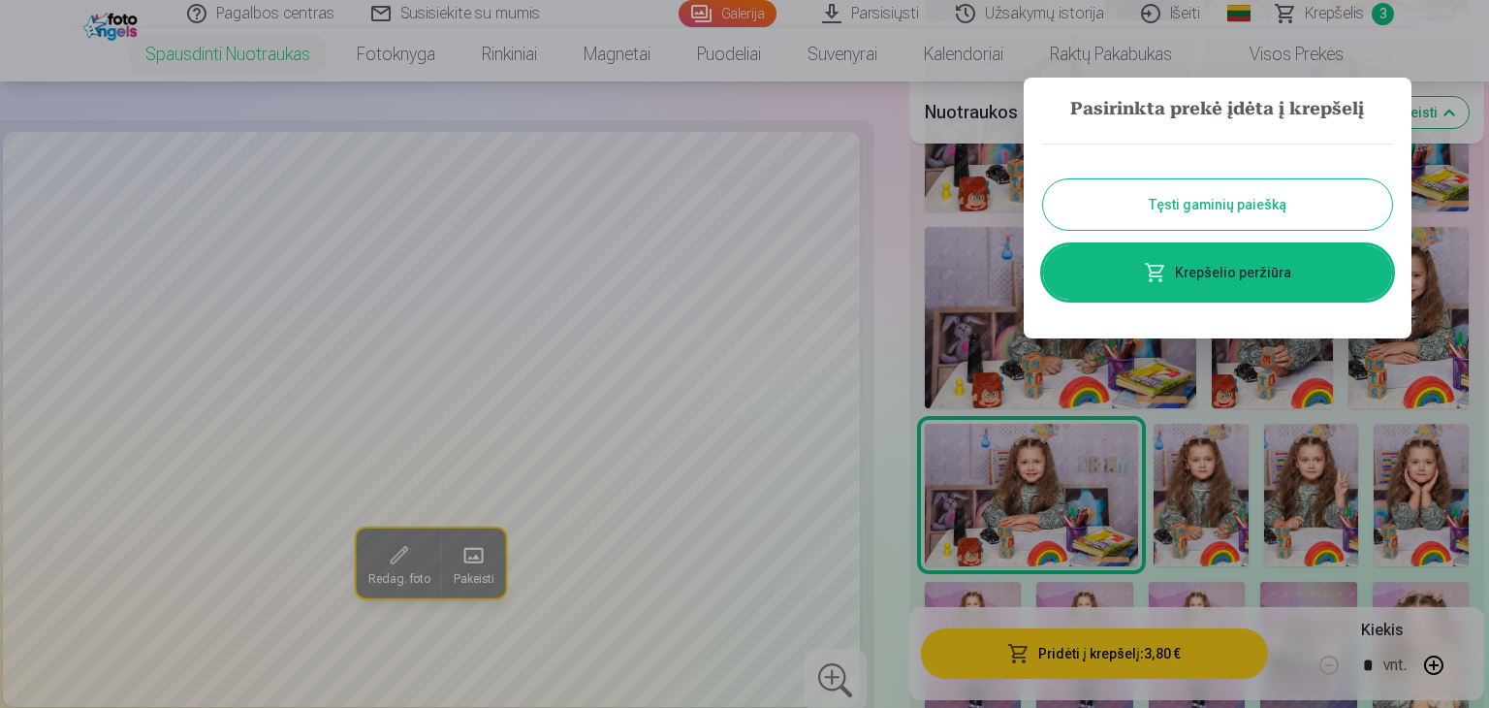
drag, startPoint x: 1227, startPoint y: 272, endPoint x: 1248, endPoint y: 283, distance: 23.0
click at [1227, 272] on link "Krepšelio peržiūra" at bounding box center [1217, 272] width 349 height 54
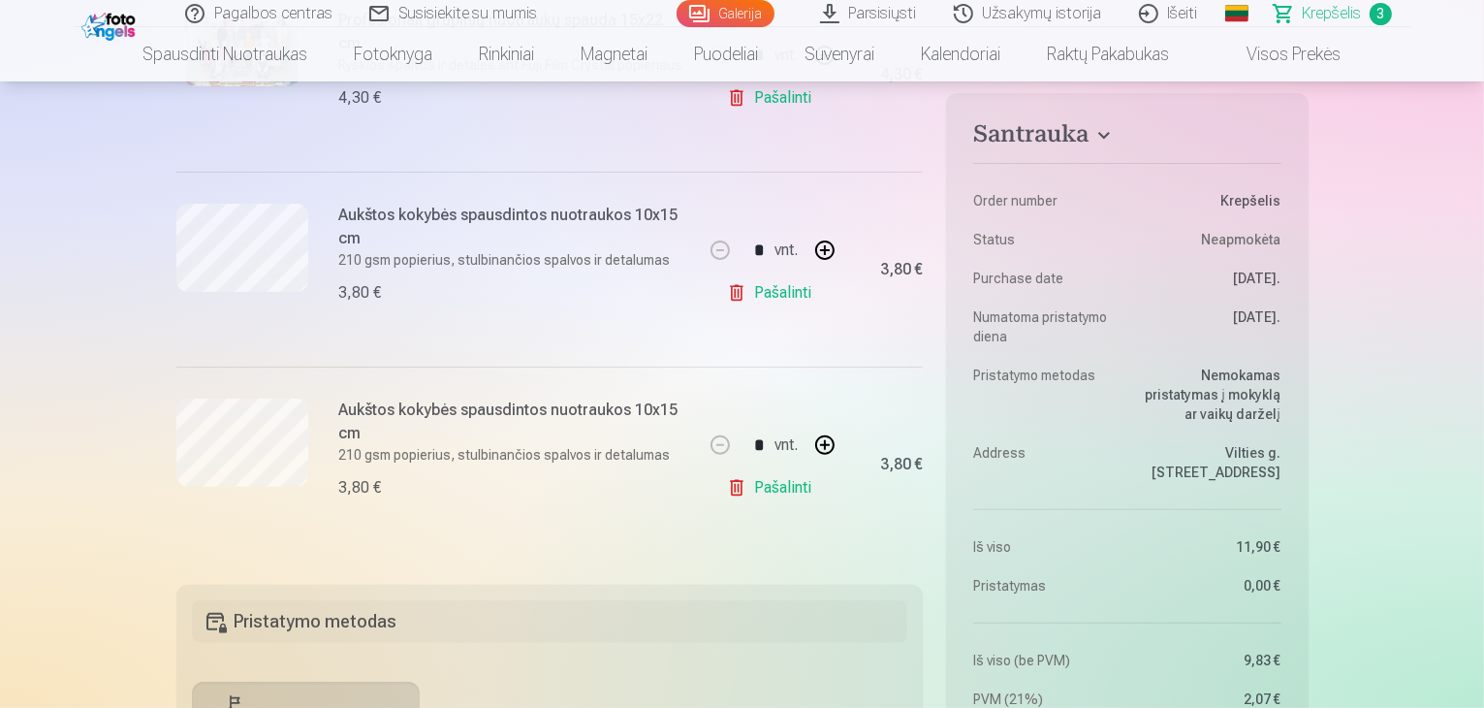
scroll to position [485, 0]
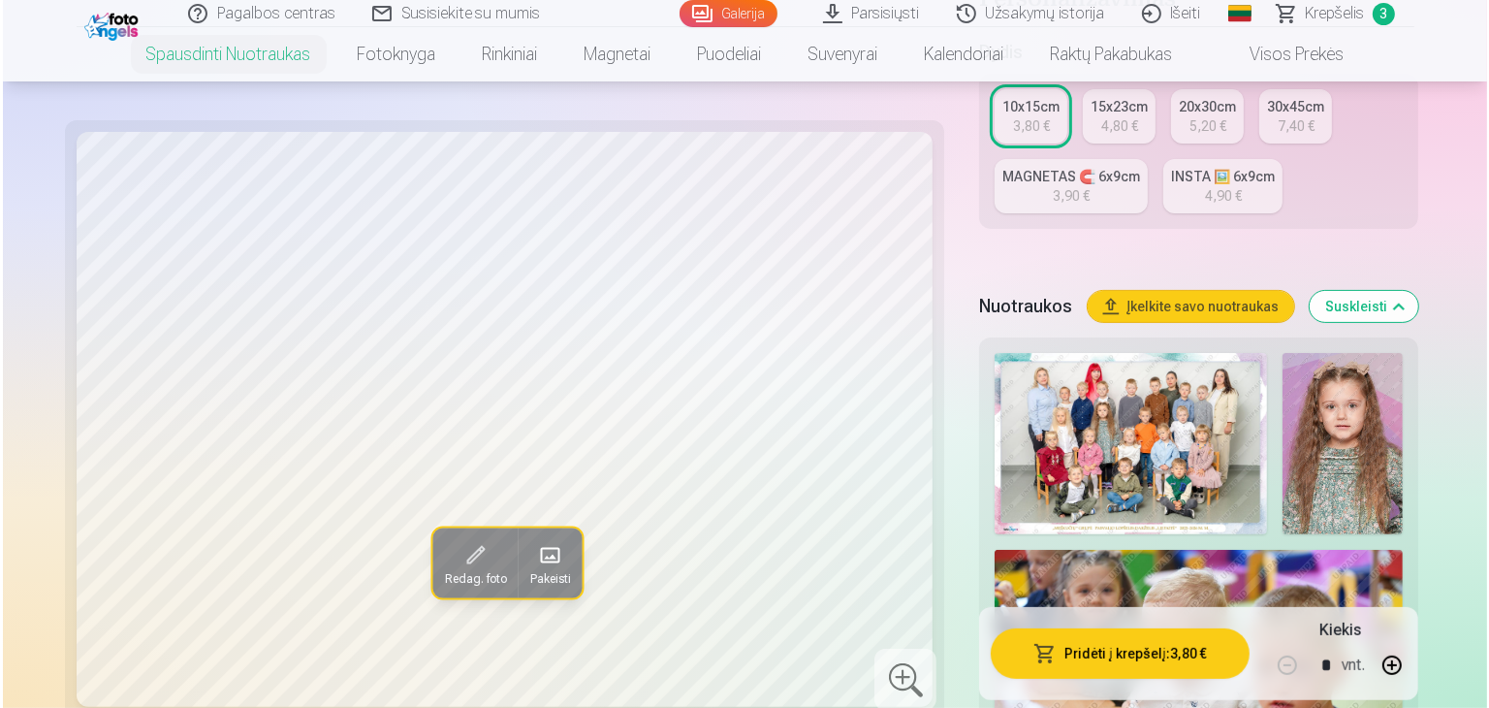
scroll to position [679, 0]
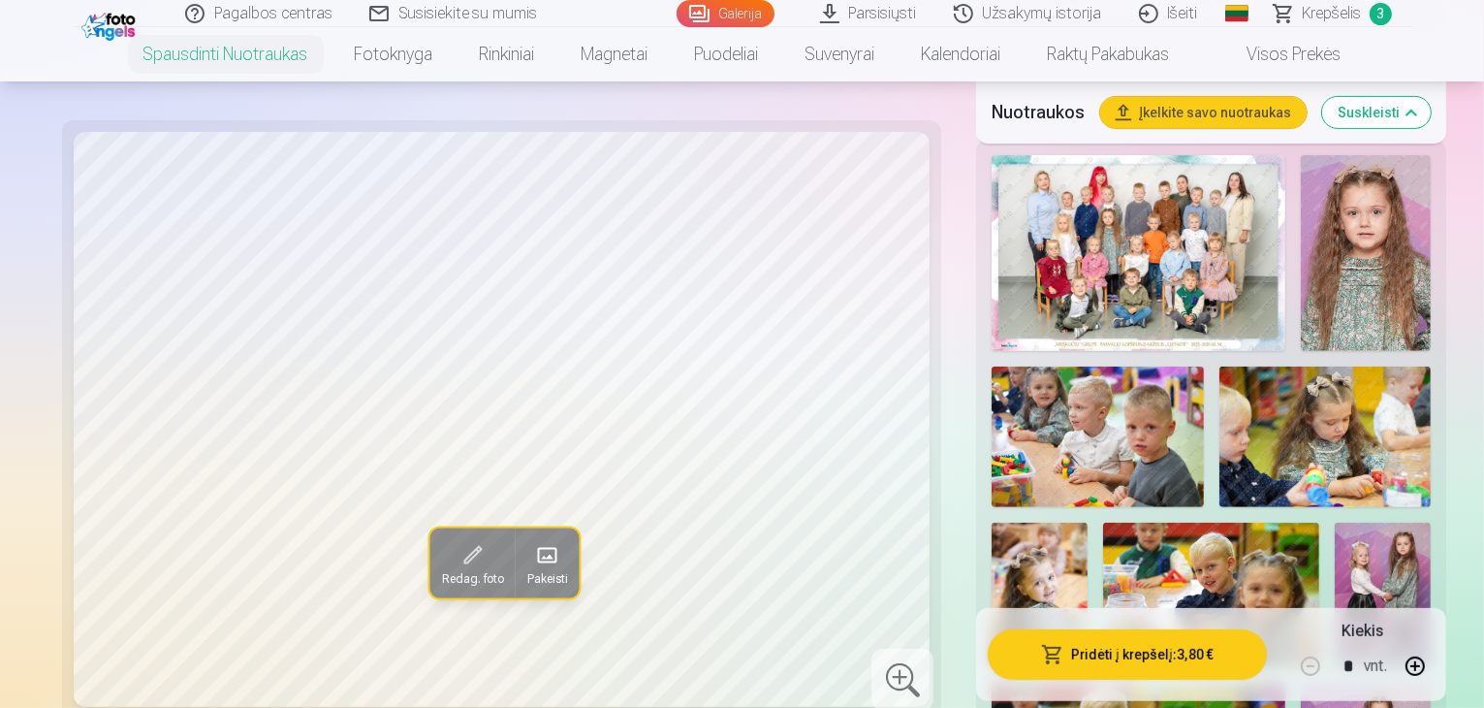
click at [1335, 523] on img at bounding box center [1383, 595] width 96 height 144
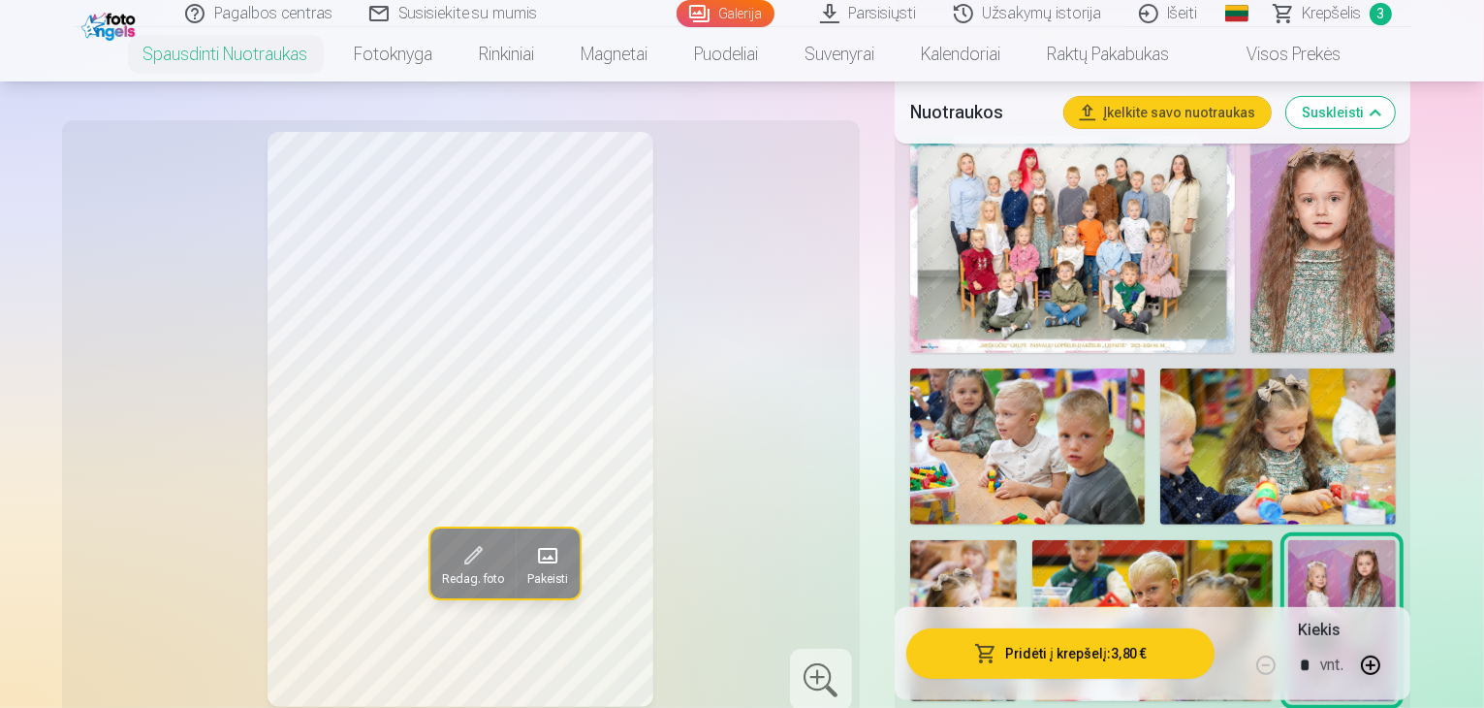
click at [1170, 656] on button "Pridėti į krepšelį : 3,80 €" at bounding box center [1060, 653] width 309 height 50
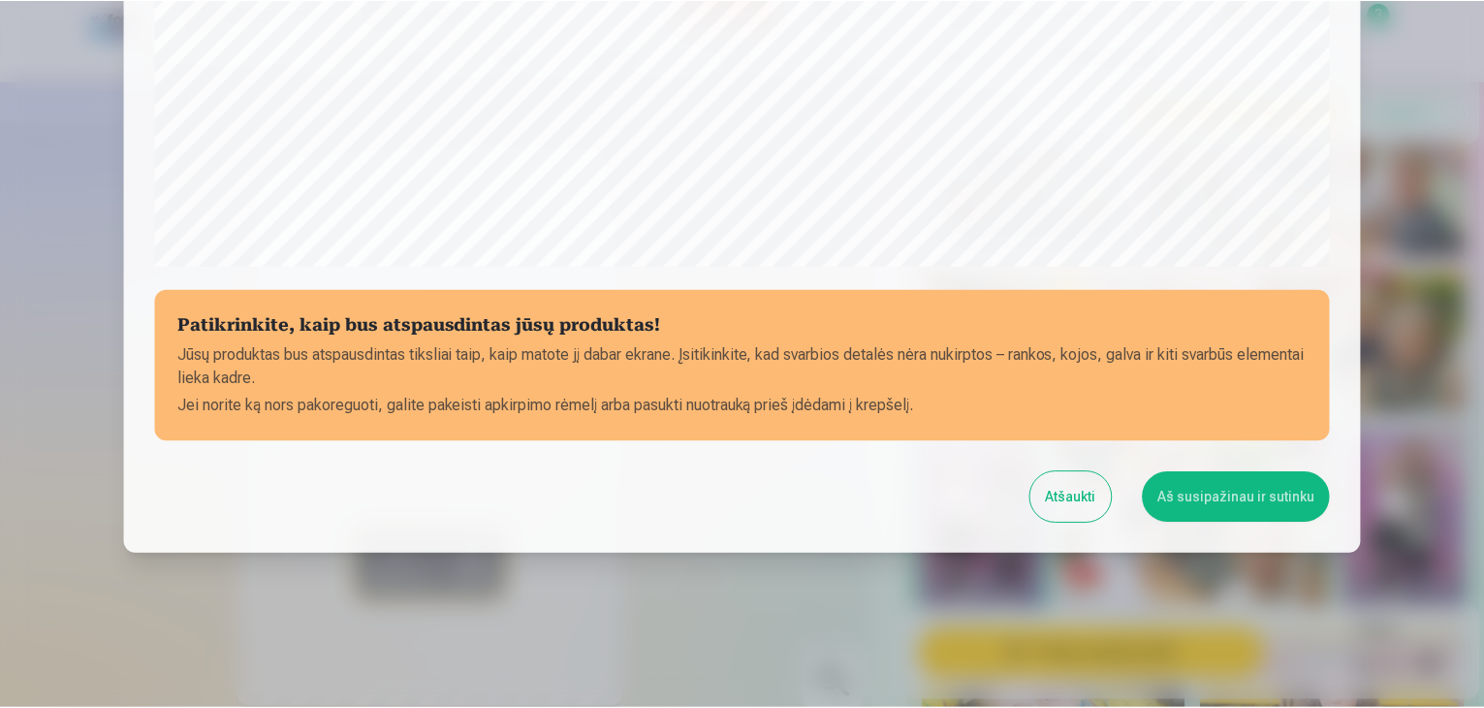
scroll to position [688, 0]
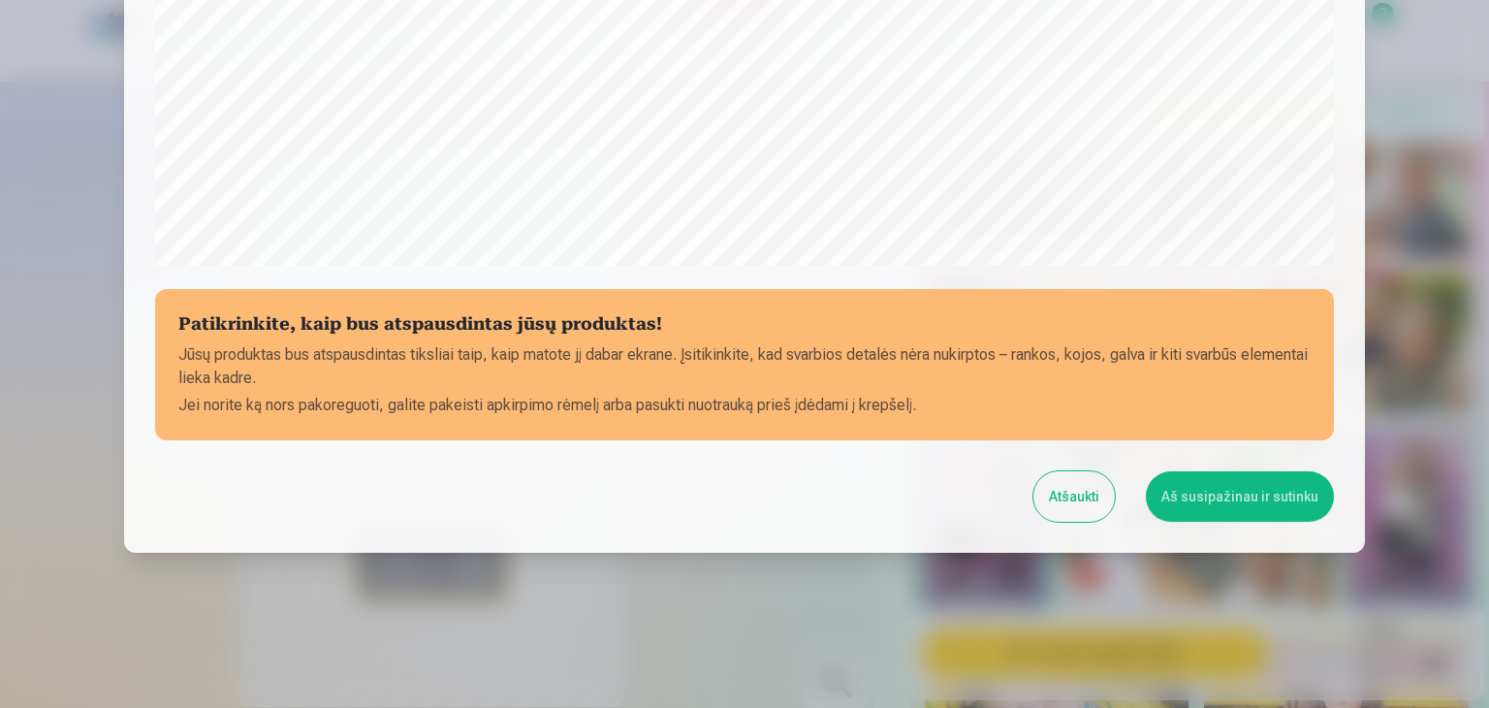
click at [1200, 490] on button "Aš susipažinau ir sutinku" at bounding box center [1240, 496] width 188 height 50
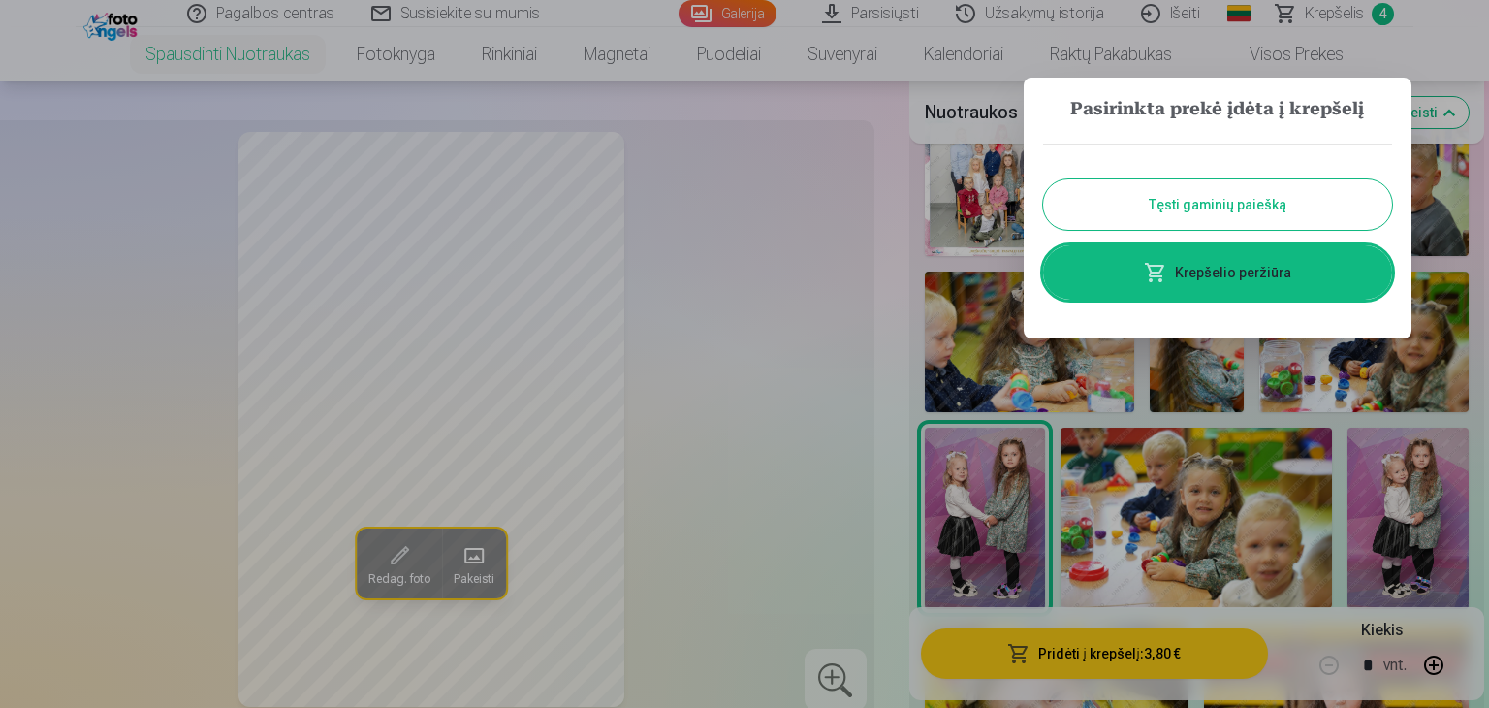
click at [1225, 205] on button "Tęsti gaminių paiešką" at bounding box center [1217, 204] width 349 height 50
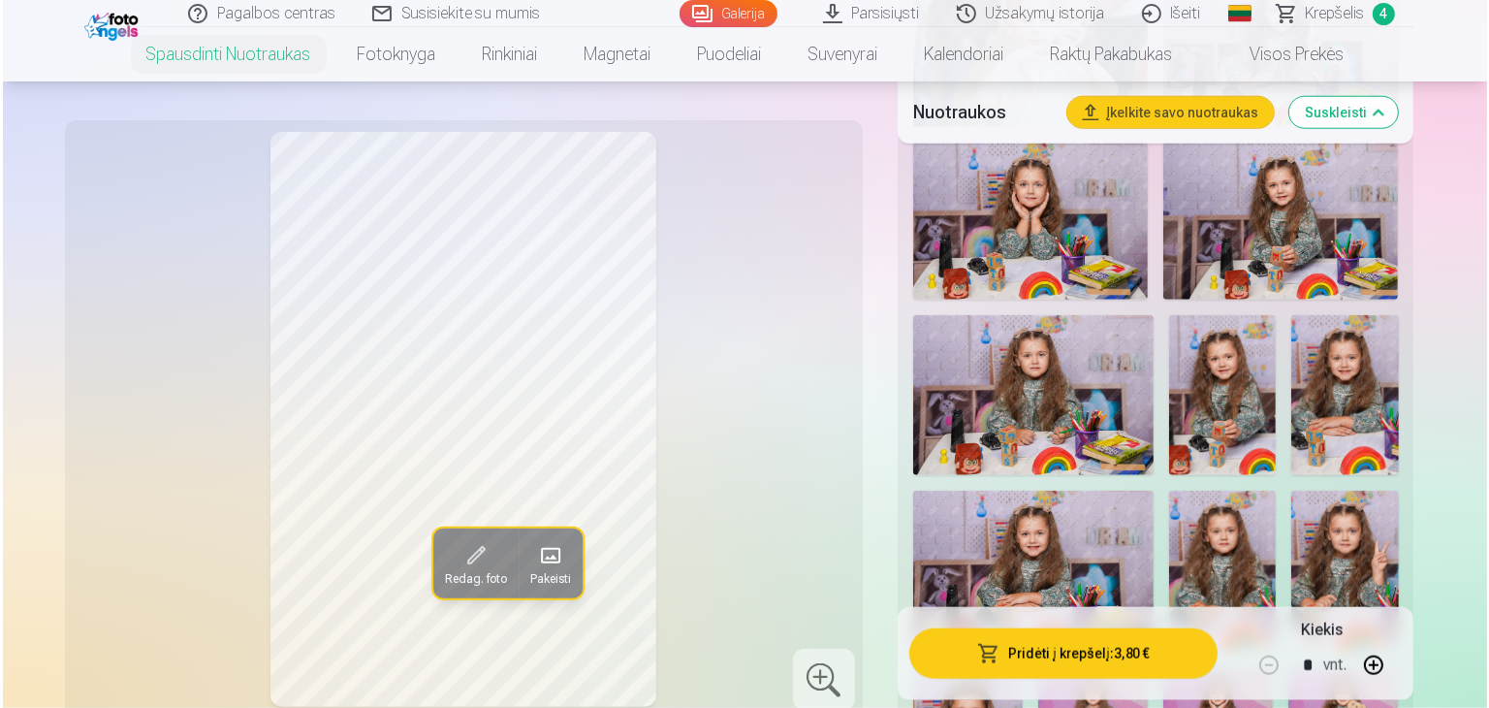
scroll to position [2230, 0]
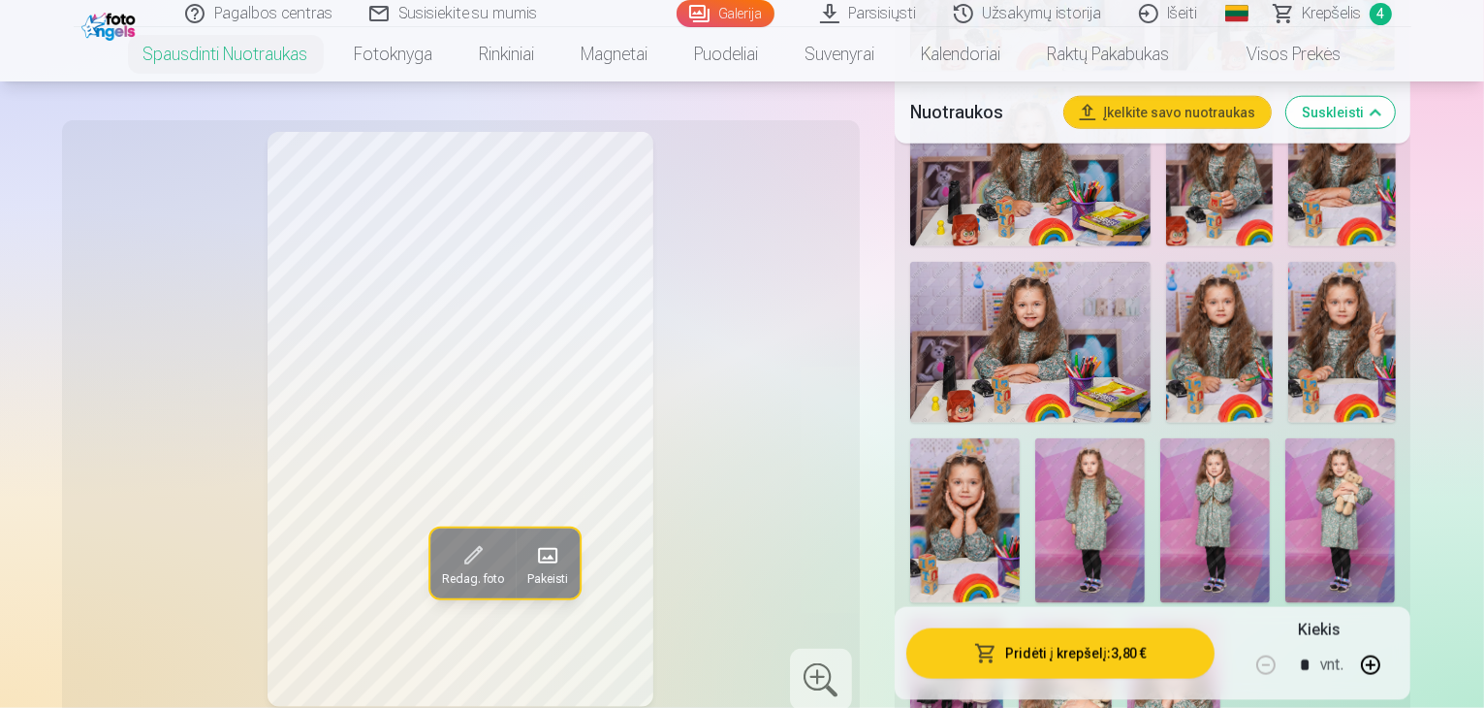
click at [1003, 618] on img at bounding box center [956, 688] width 93 height 140
click at [1181, 661] on button "Pridėti į krepšelį : 3,80 €" at bounding box center [1060, 653] width 309 height 50
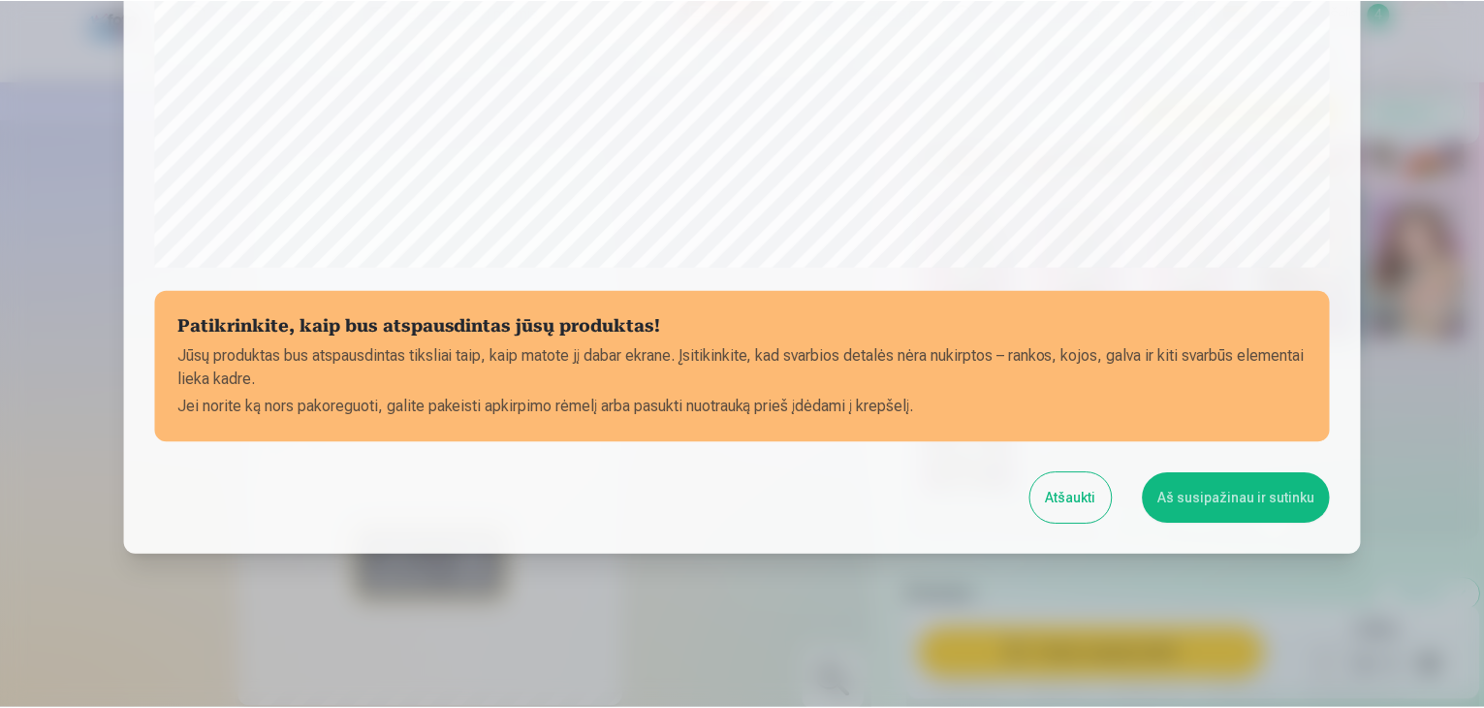
scroll to position [688, 0]
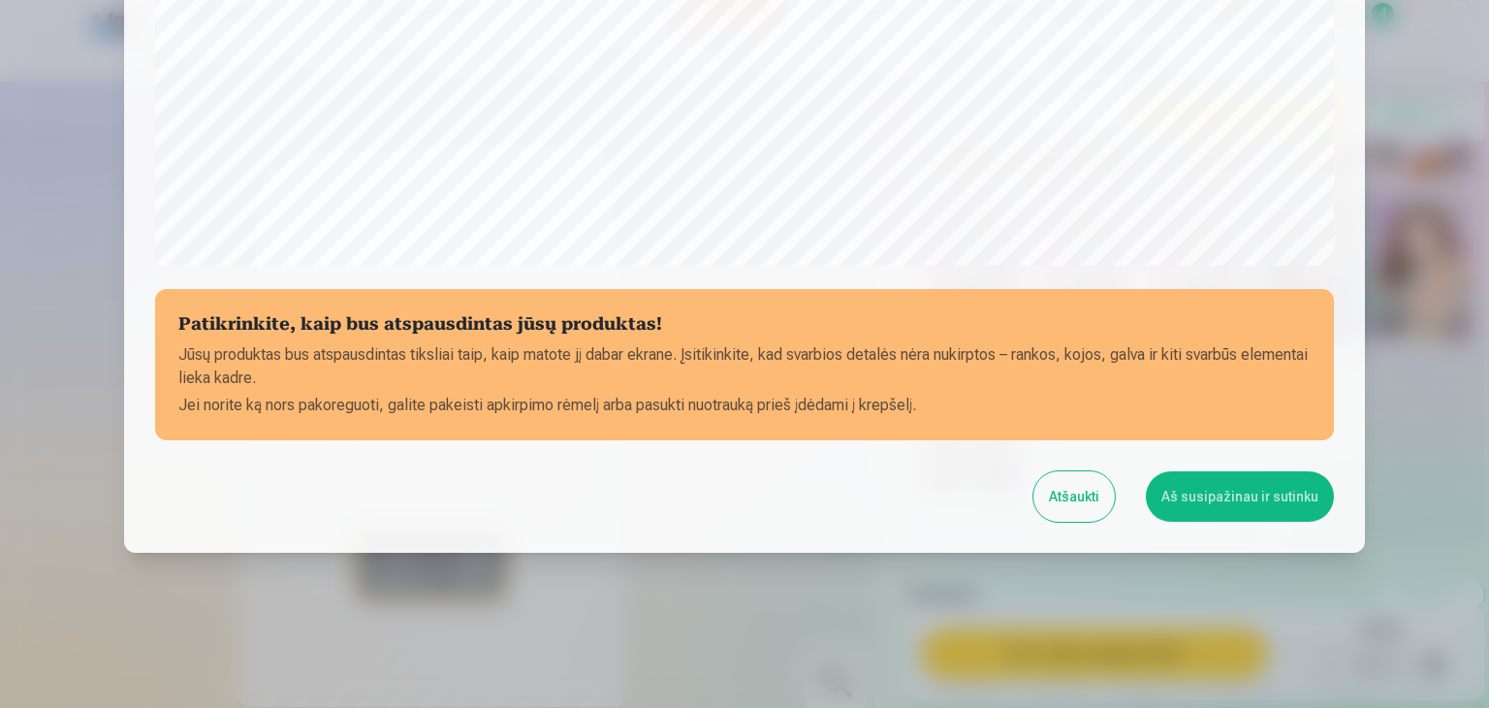
click at [1208, 491] on button "Aš susipažinau ir sutinku" at bounding box center [1240, 496] width 188 height 50
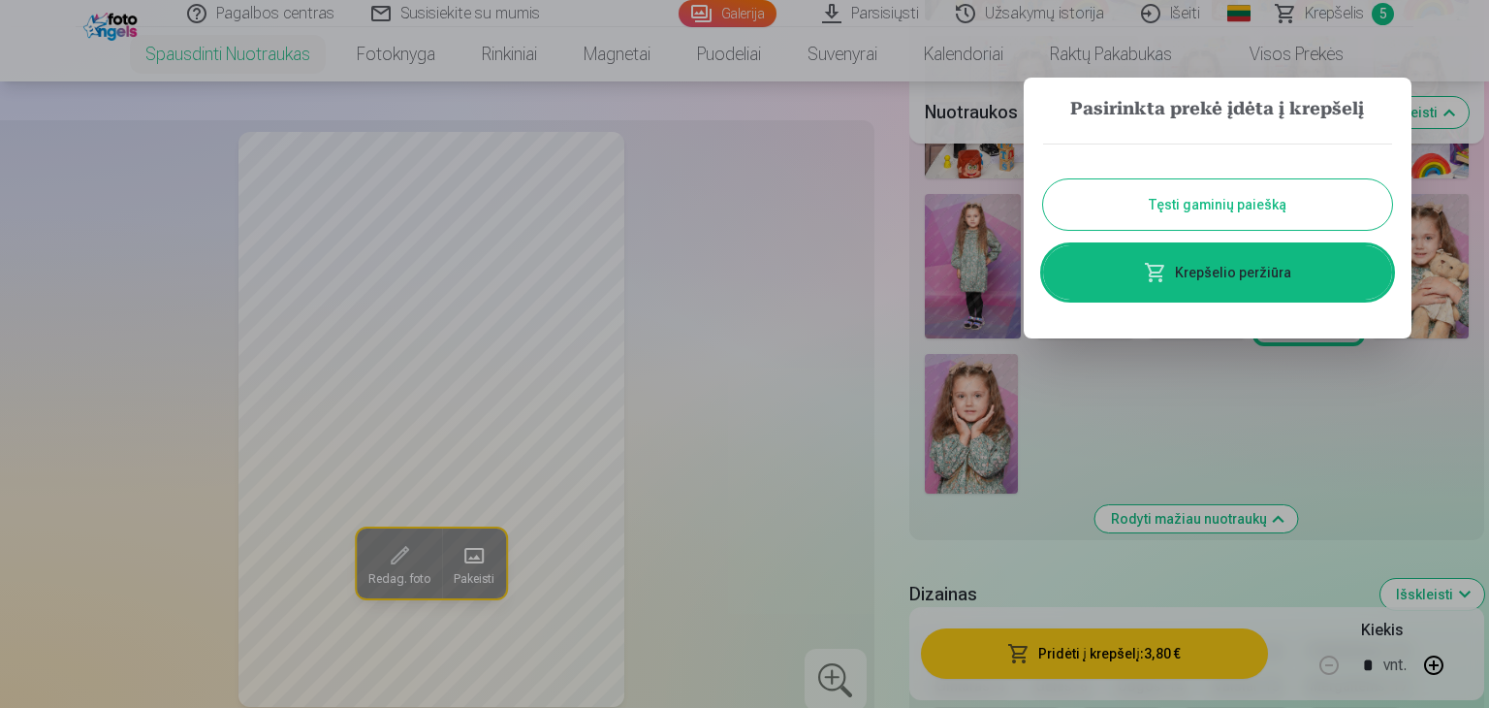
drag, startPoint x: 1273, startPoint y: 198, endPoint x: 1373, endPoint y: 263, distance: 119.1
click at [1273, 198] on button "Tęsti gaminių paiešką" at bounding box center [1217, 204] width 349 height 50
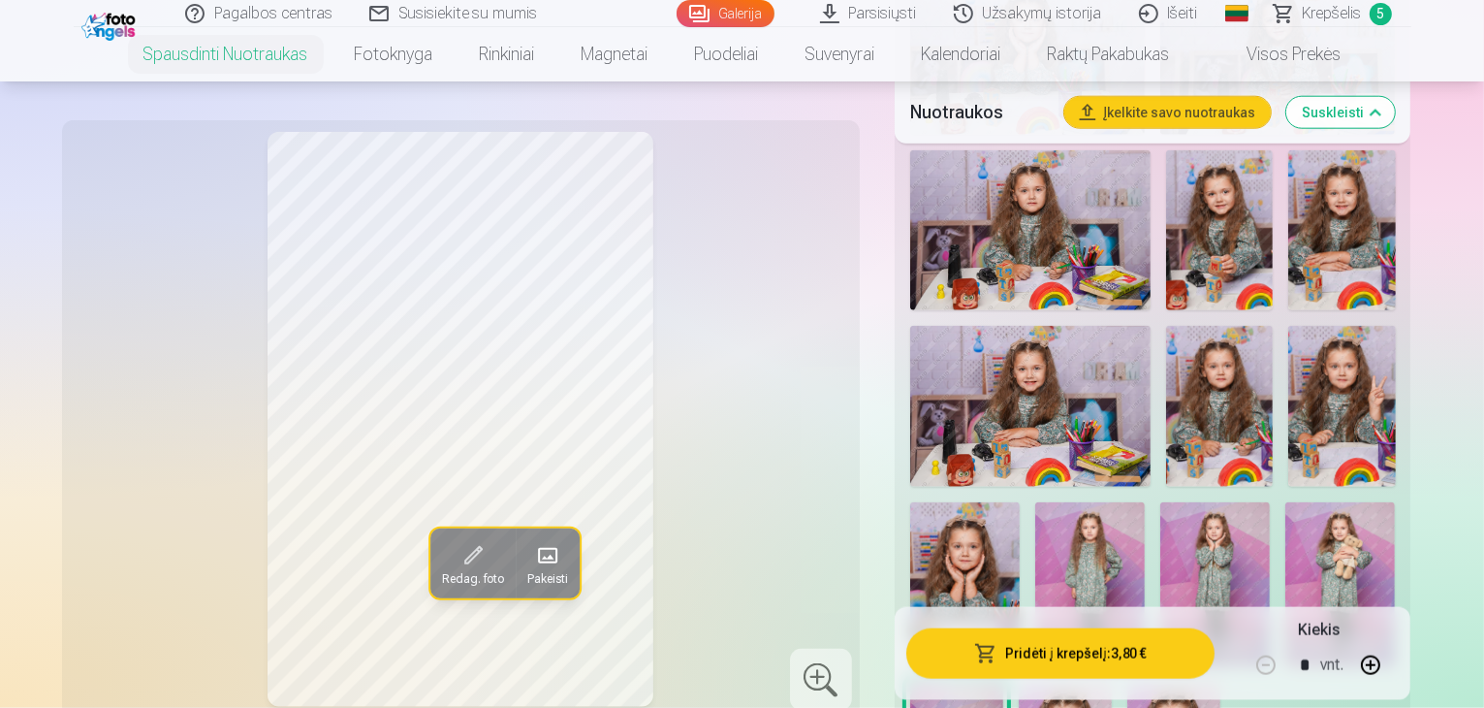
scroll to position [2133, 0]
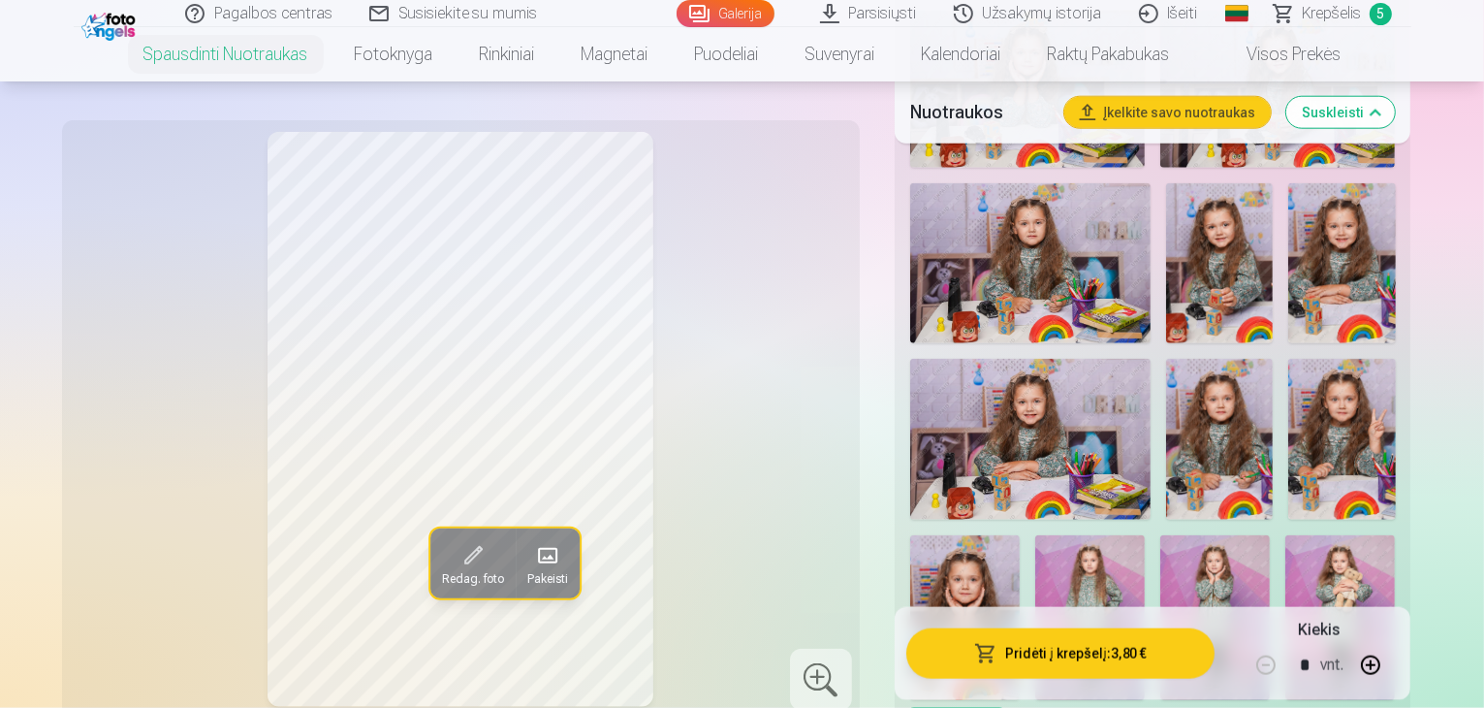
click at [1035, 535] on img at bounding box center [1090, 617] width 110 height 165
click at [1285, 535] on img at bounding box center [1340, 617] width 110 height 165
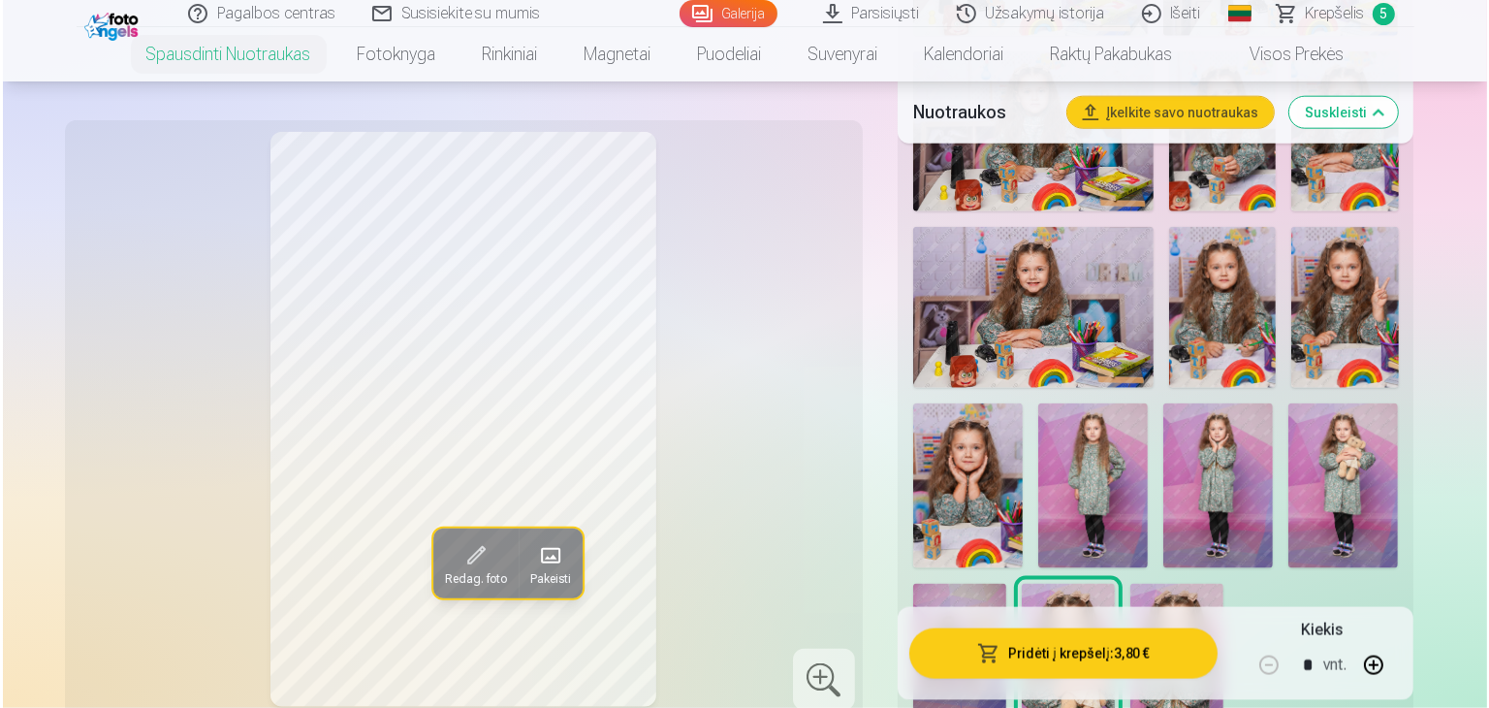
scroll to position [2230, 0]
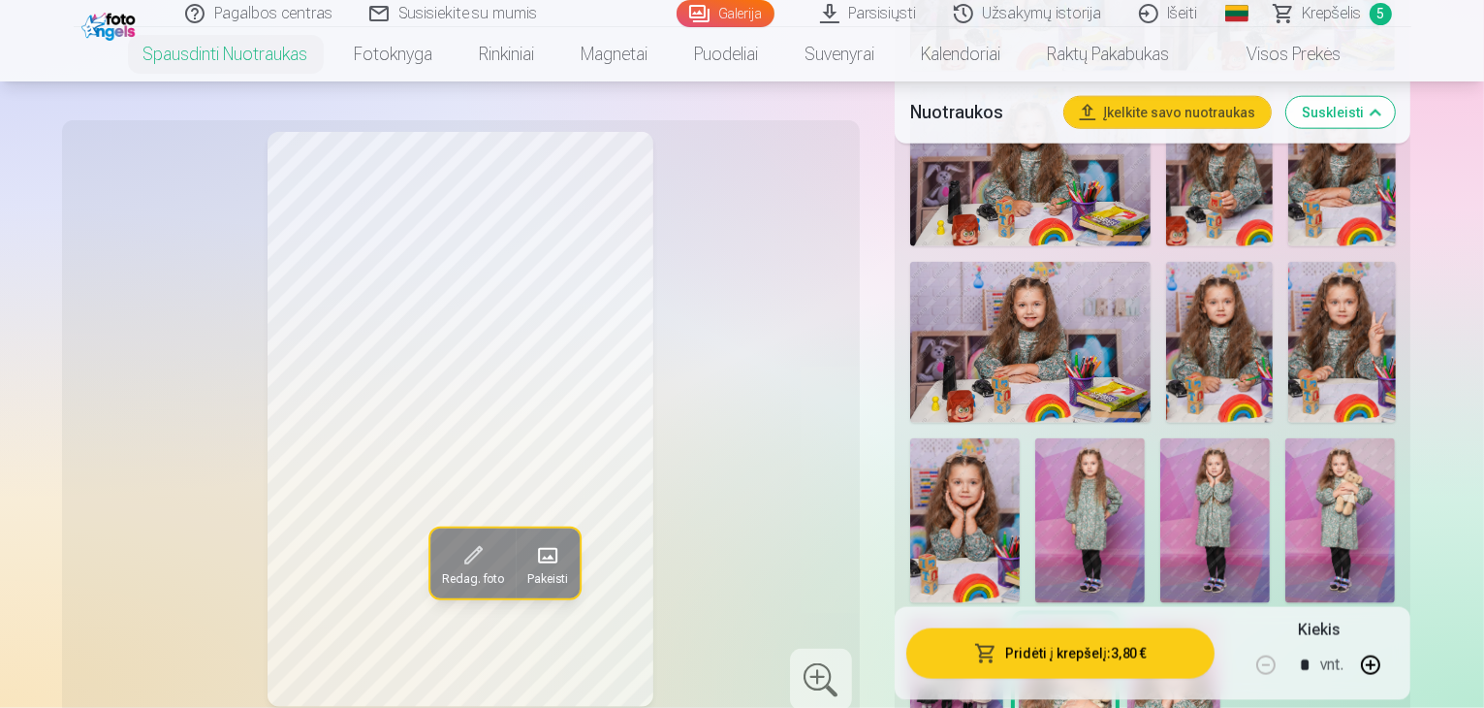
click at [1125, 664] on button "Pridėti į krepšelį : 3,80 €" at bounding box center [1060, 653] width 309 height 50
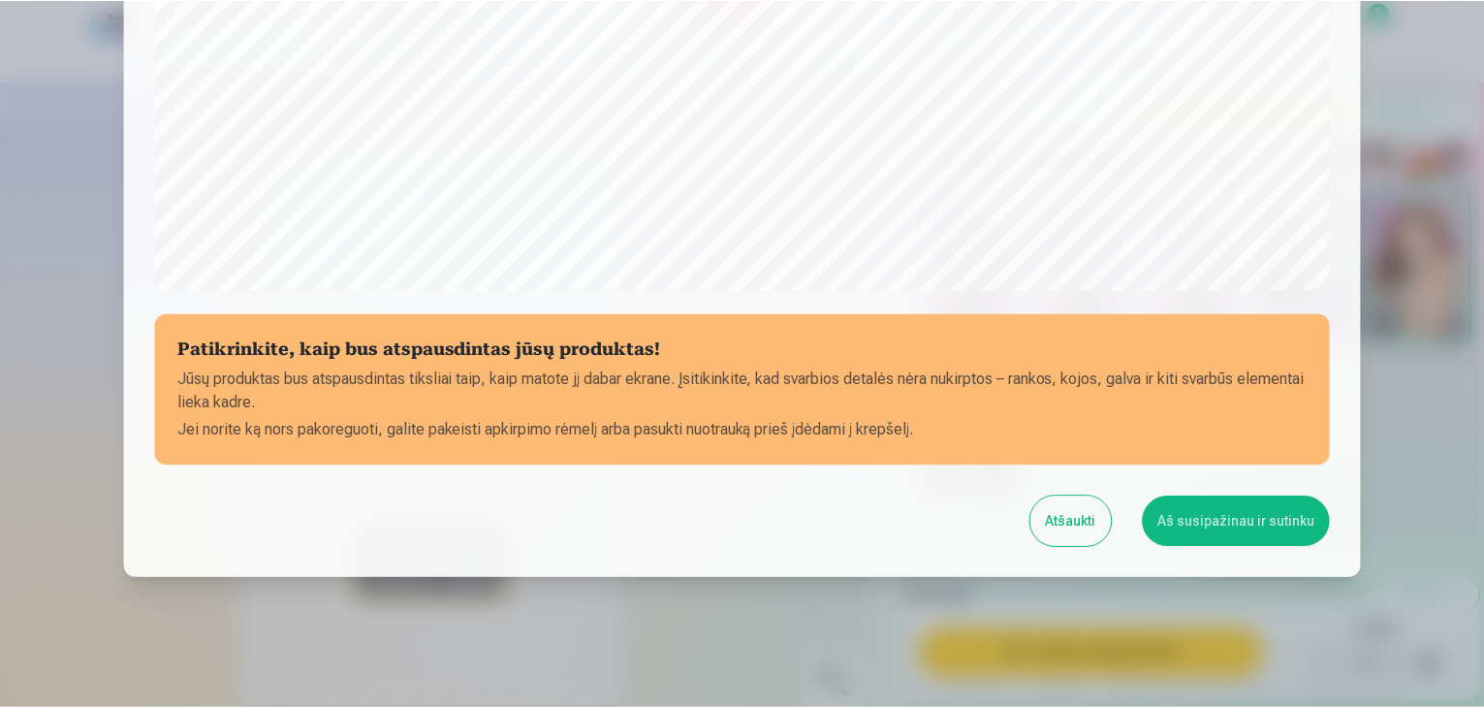
scroll to position [688, 0]
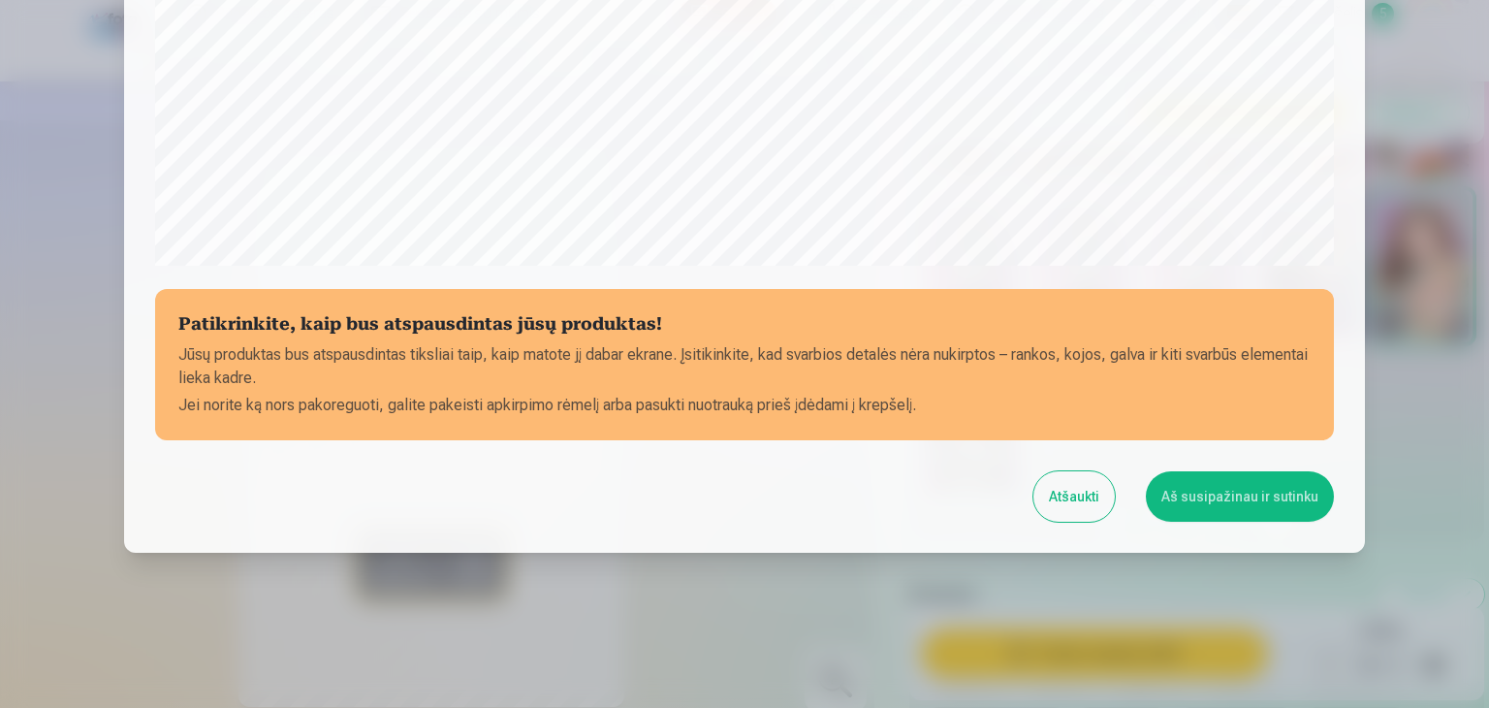
click at [1183, 493] on button "Aš susipažinau ir sutinku" at bounding box center [1240, 496] width 188 height 50
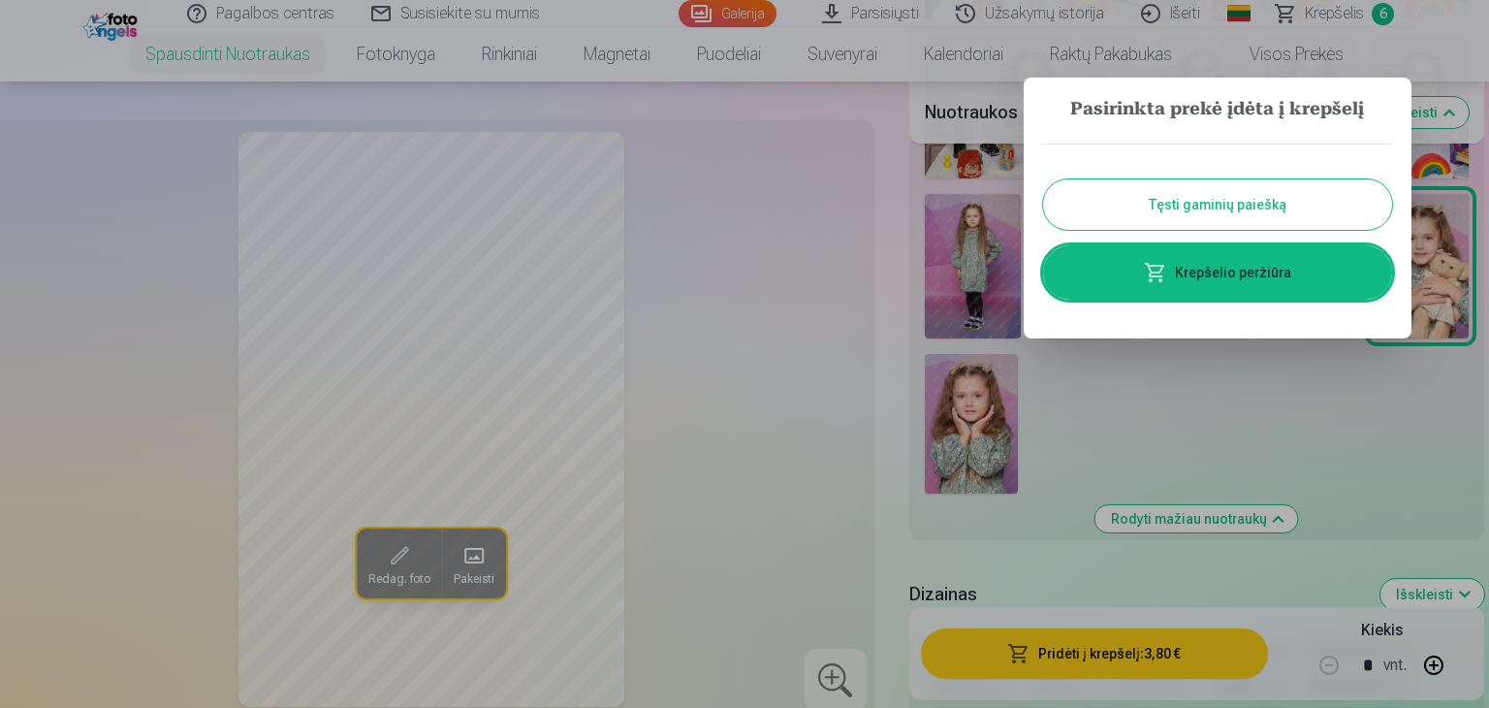
click at [1205, 195] on button "Tęsti gaminių paiešką" at bounding box center [1217, 204] width 349 height 50
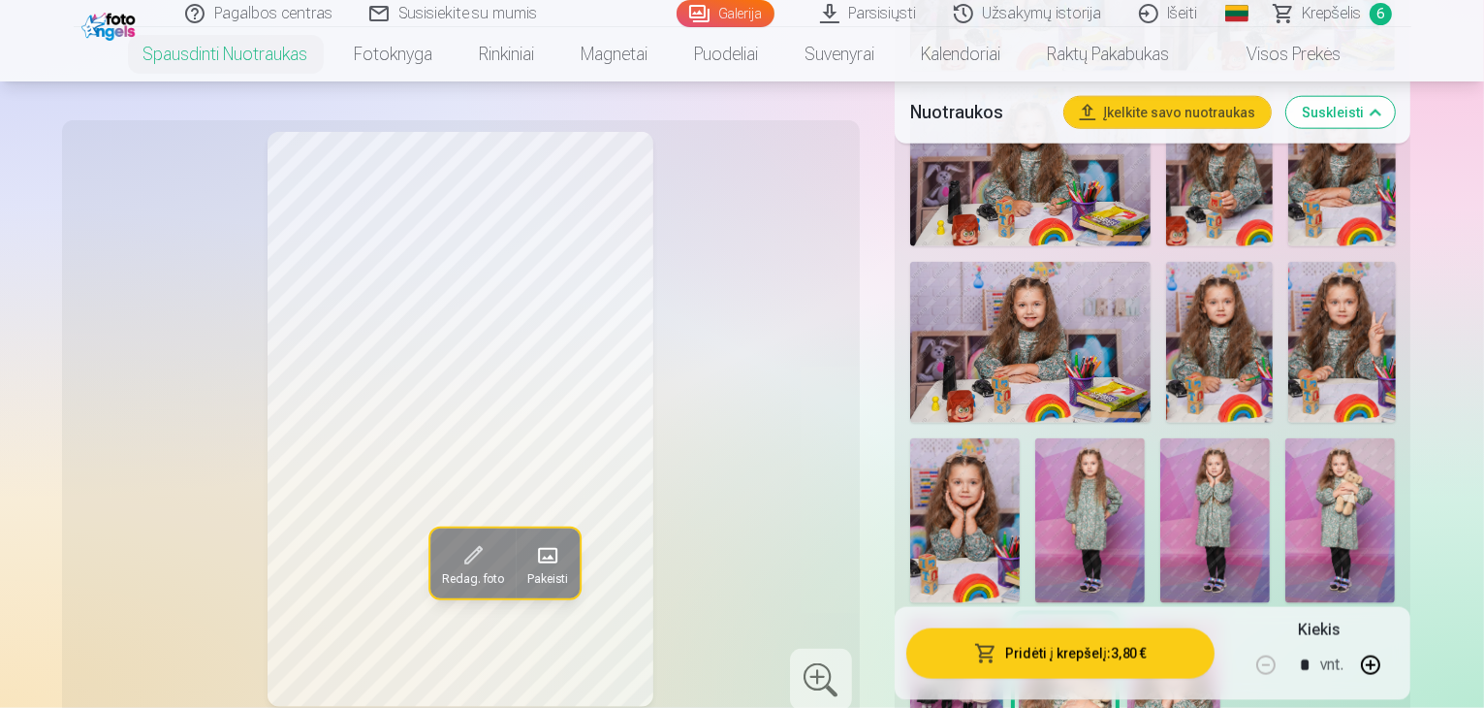
click at [1003, 618] on img at bounding box center [956, 688] width 93 height 140
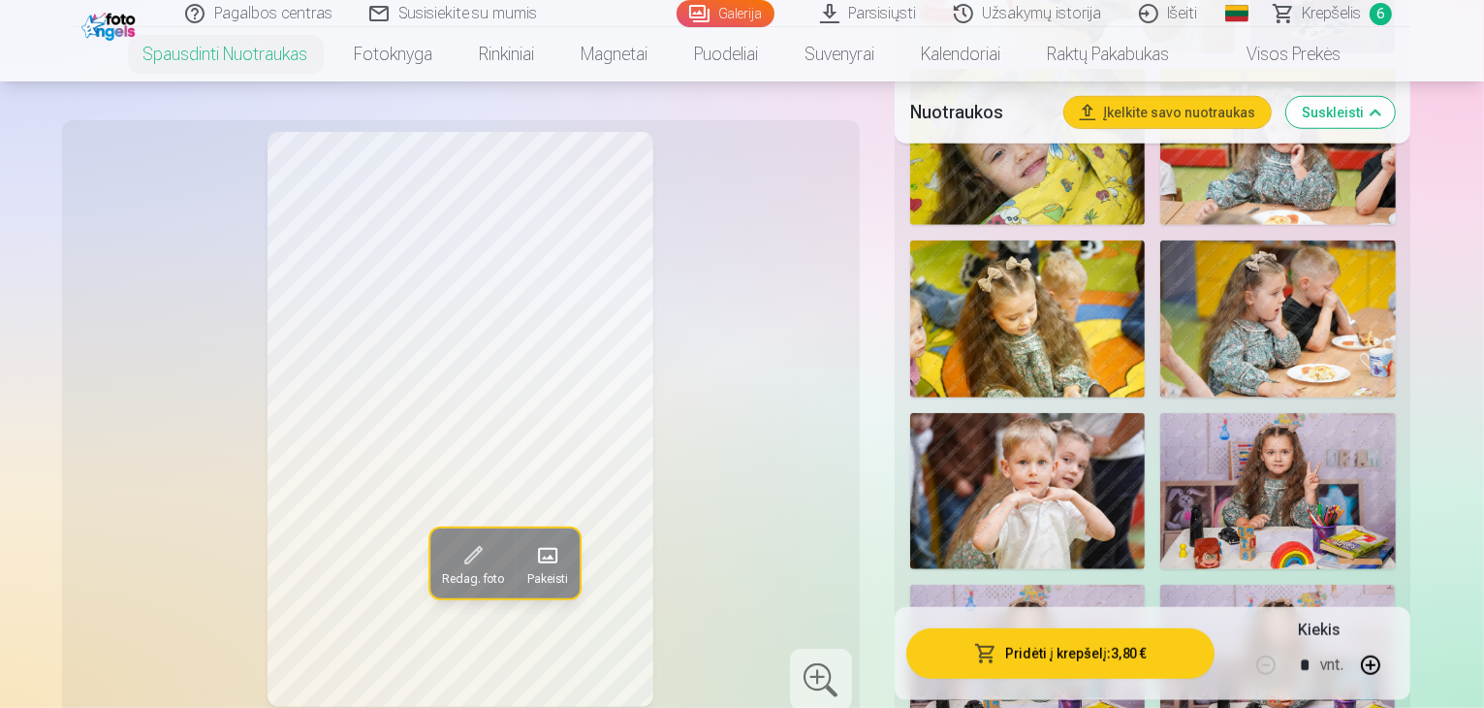
scroll to position [1551, 0]
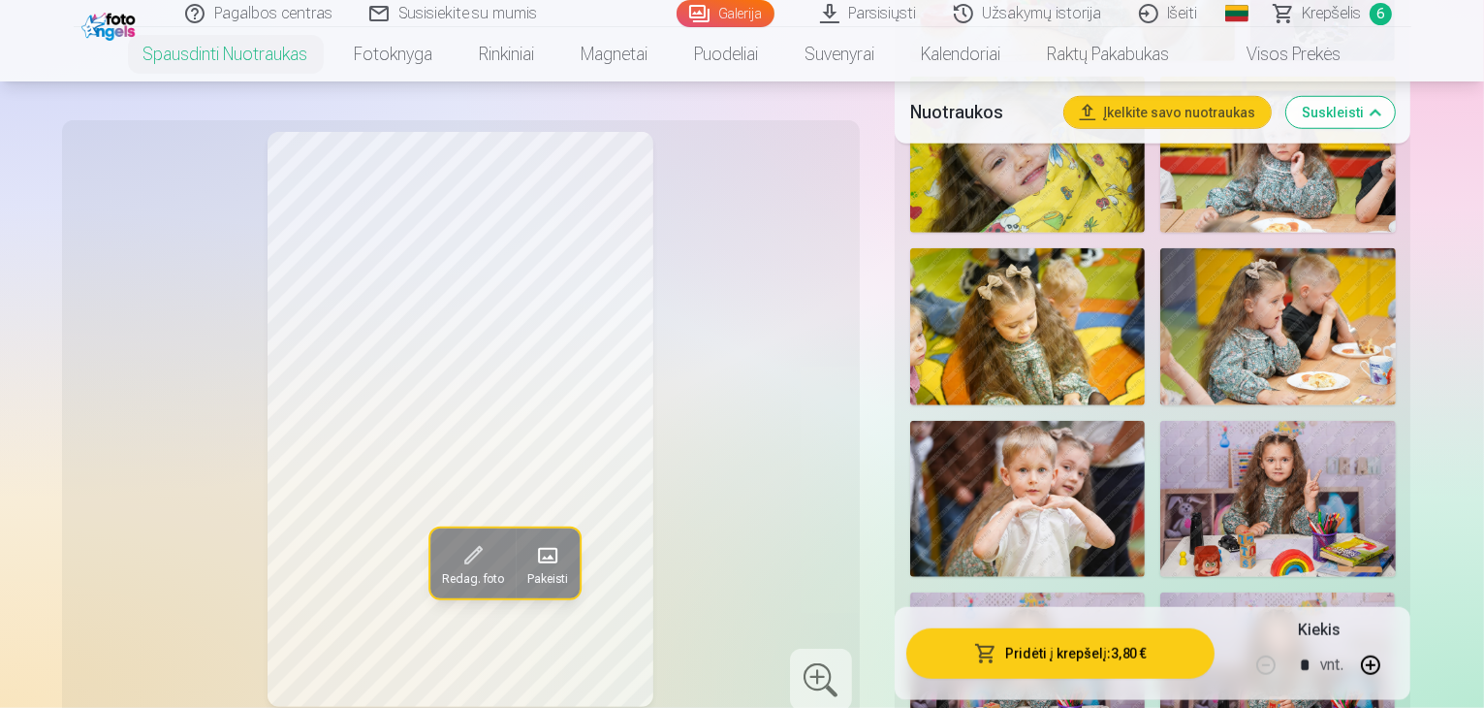
click at [1320, 5] on span "Krepšelis" at bounding box center [1332, 13] width 59 height 23
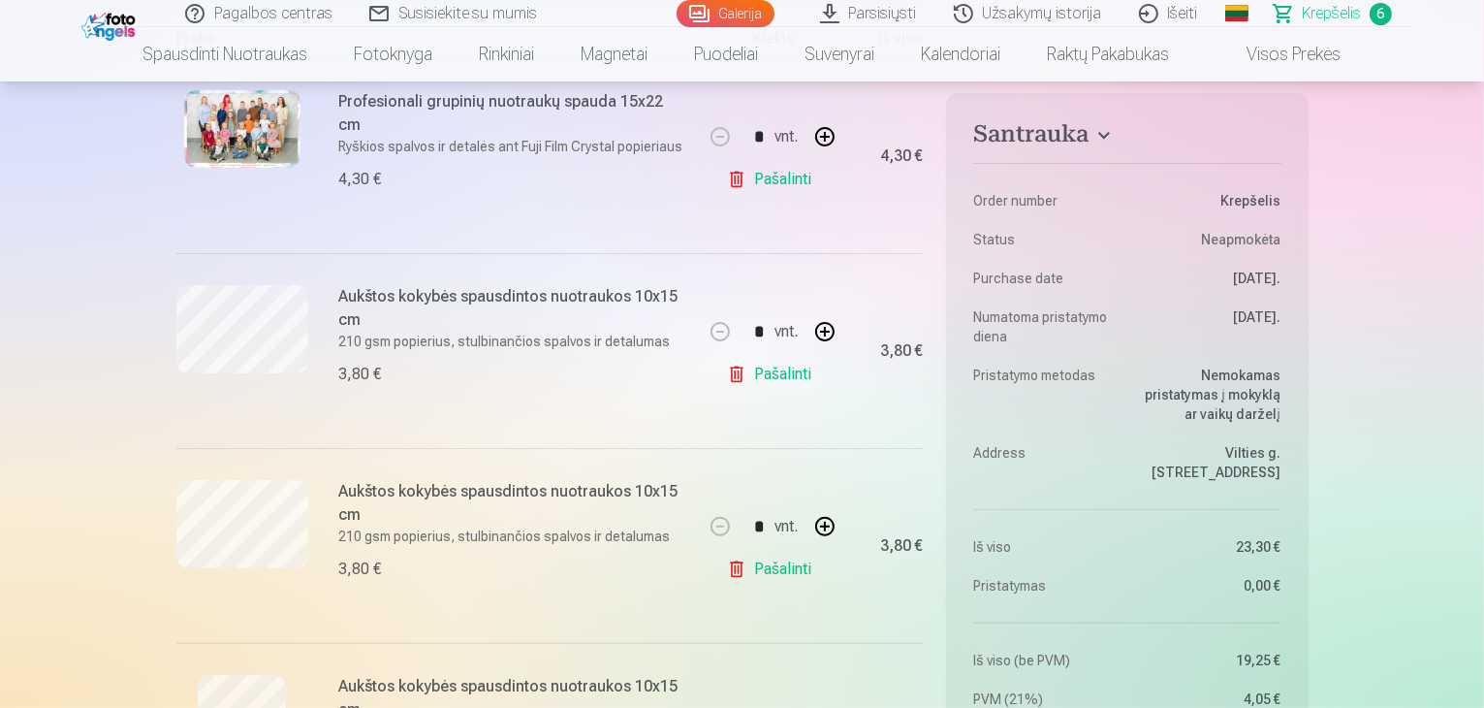
scroll to position [388, 0]
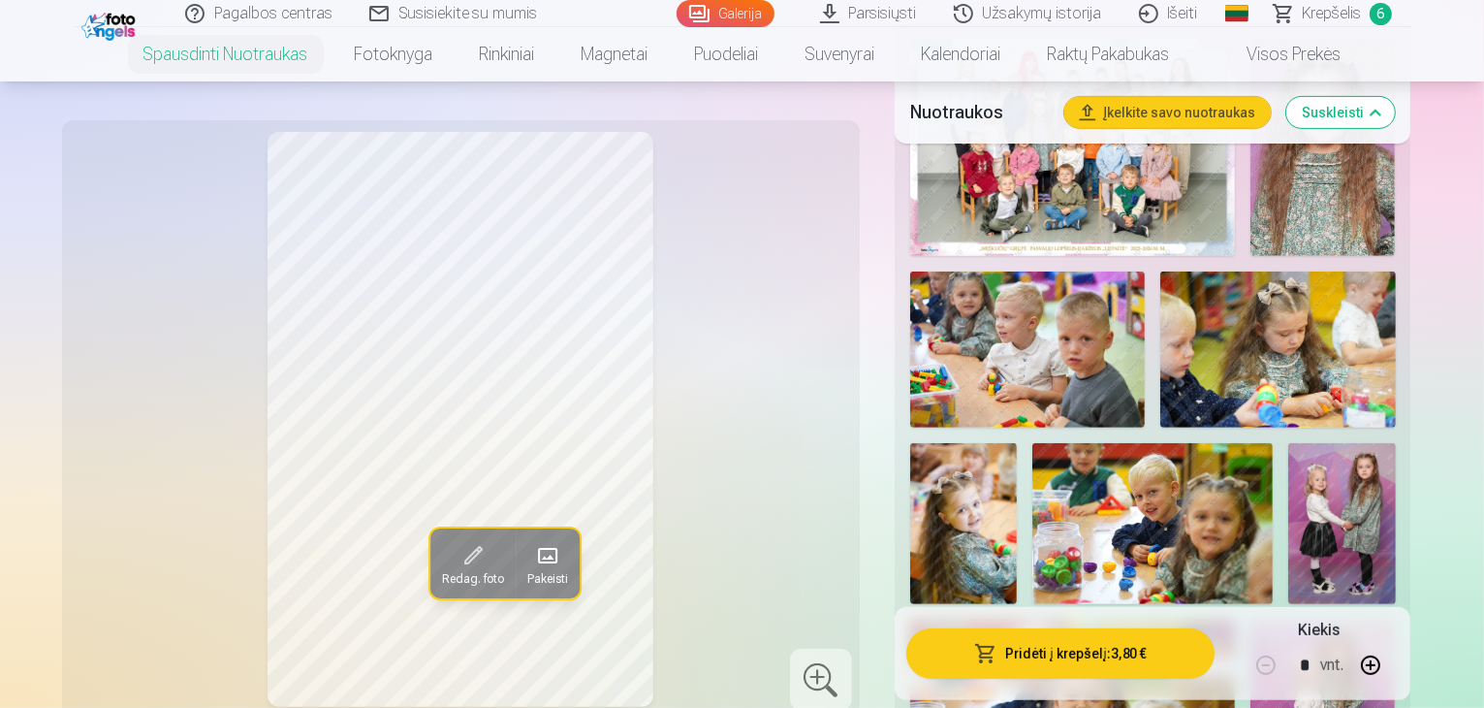
scroll to position [679, 0]
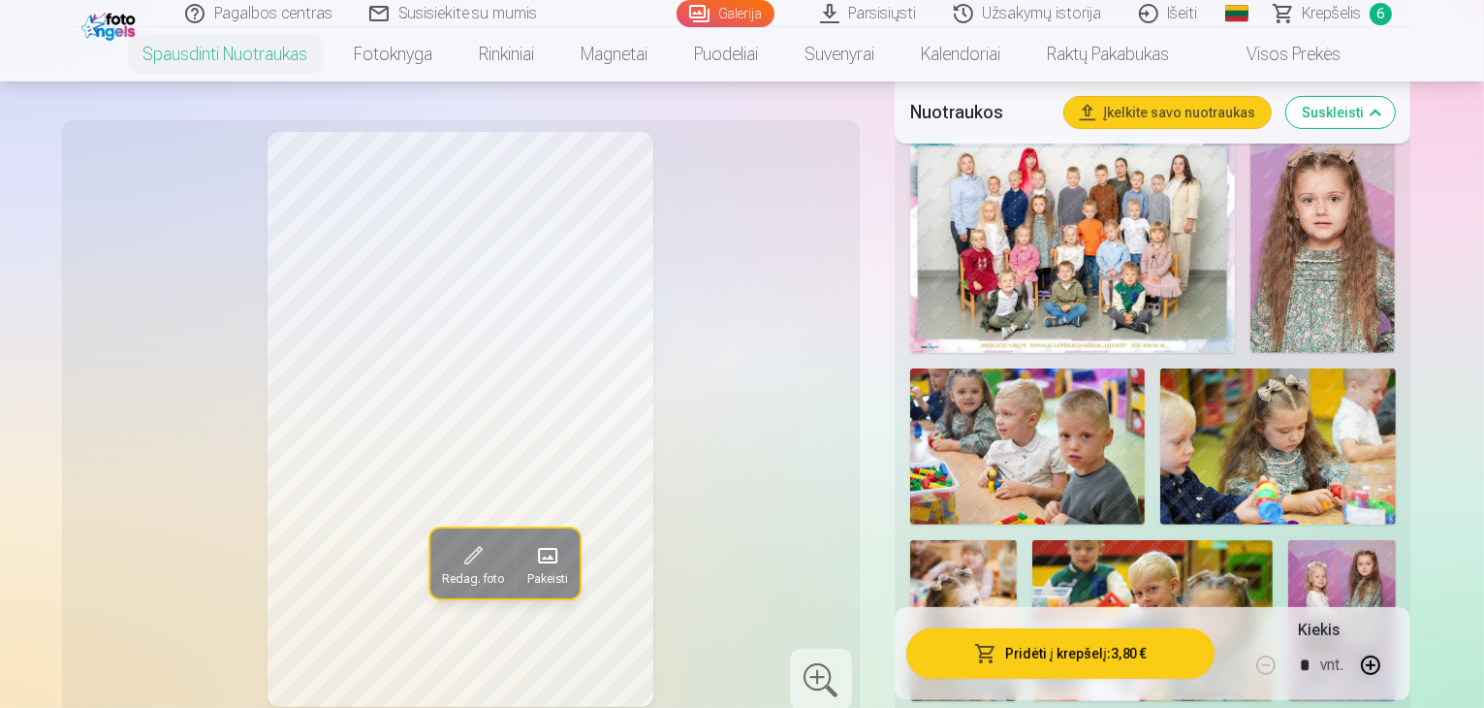
click at [1017, 540] on img at bounding box center [963, 620] width 107 height 161
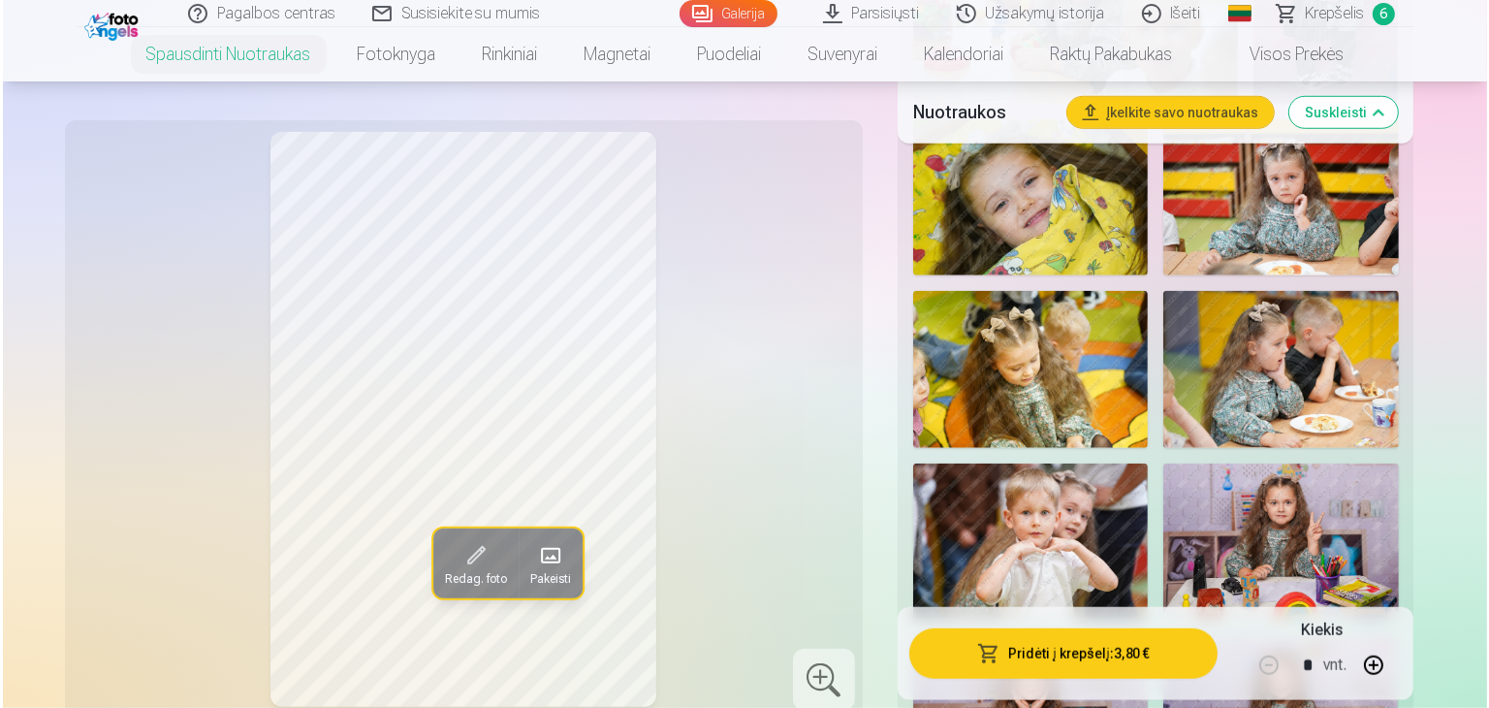
scroll to position [1551, 0]
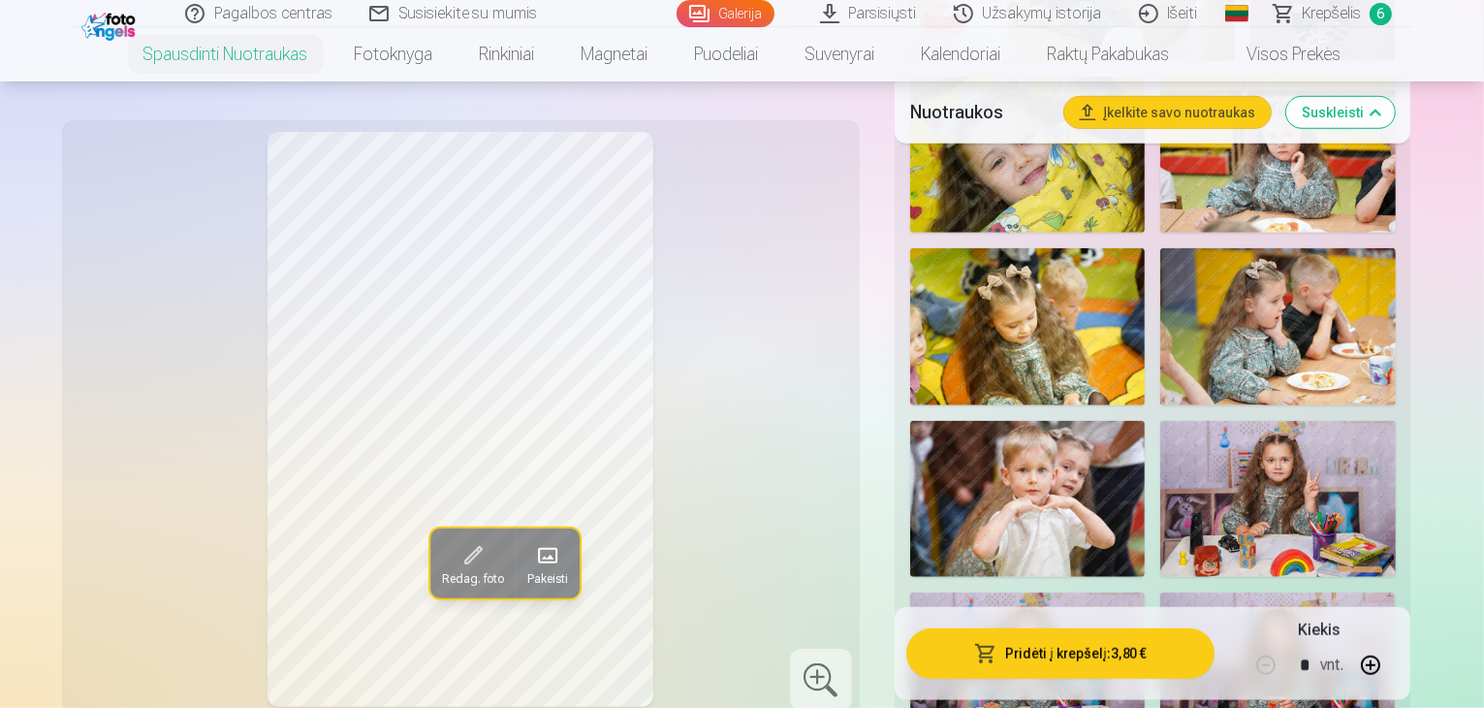
click at [1095, 641] on button "Pridėti į krepšelį : 3,80 €" at bounding box center [1060, 653] width 309 height 50
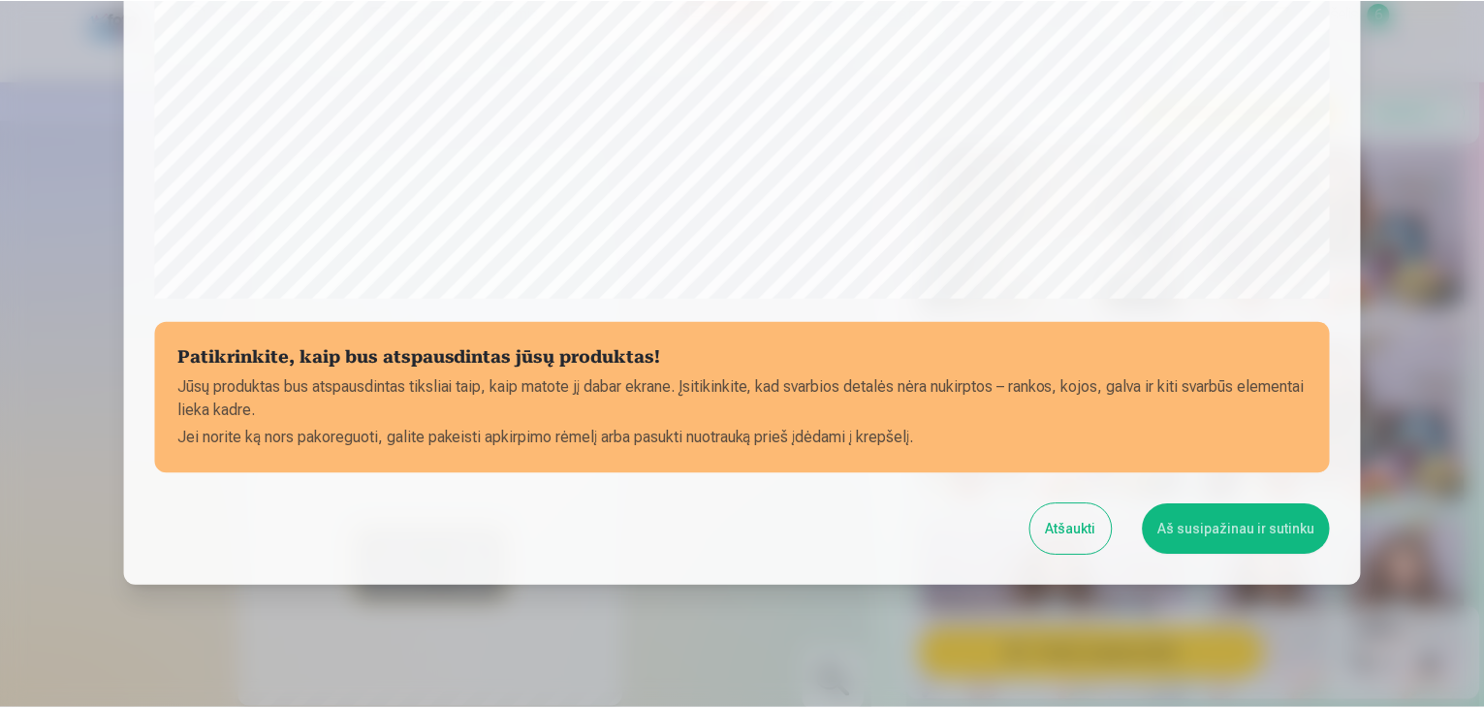
scroll to position [688, 0]
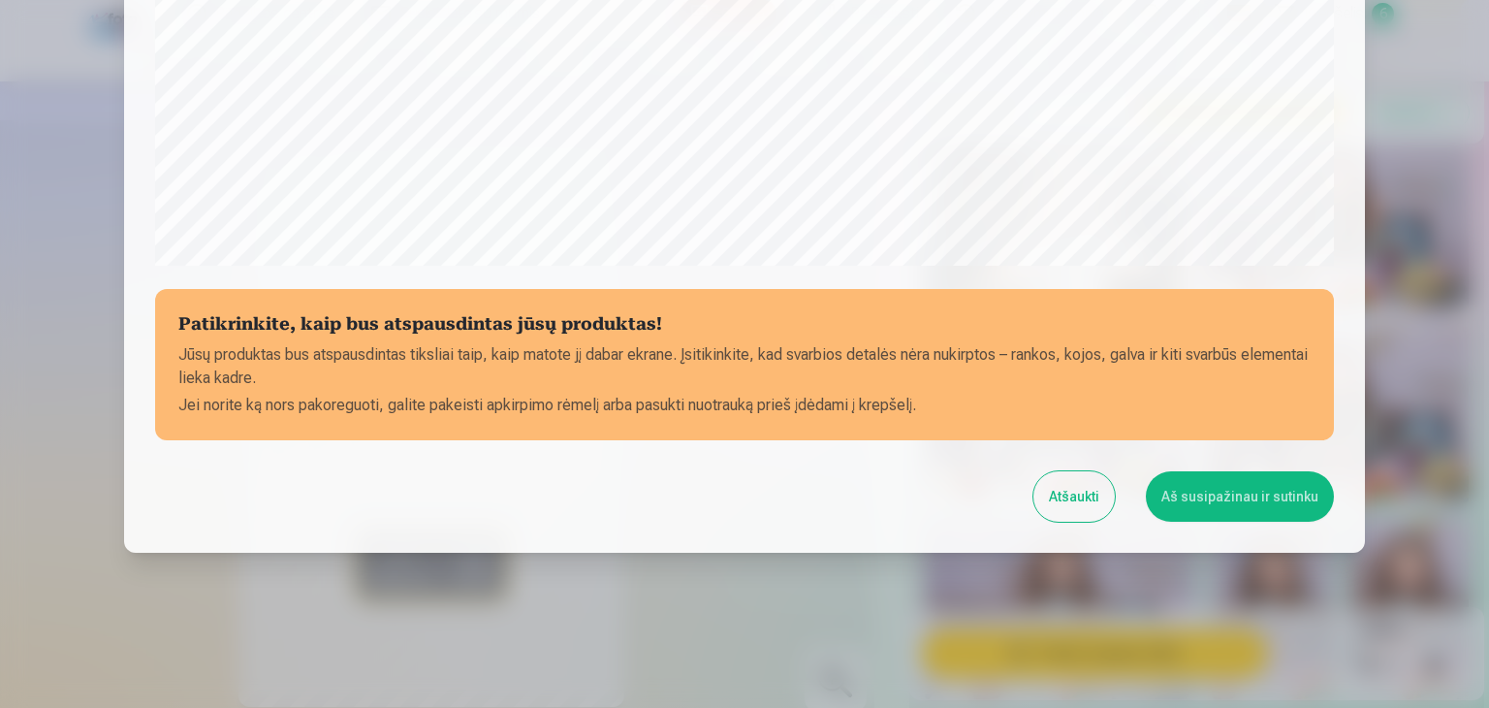
click at [1229, 493] on button "Aš susipažinau ir sutinku" at bounding box center [1240, 496] width 188 height 50
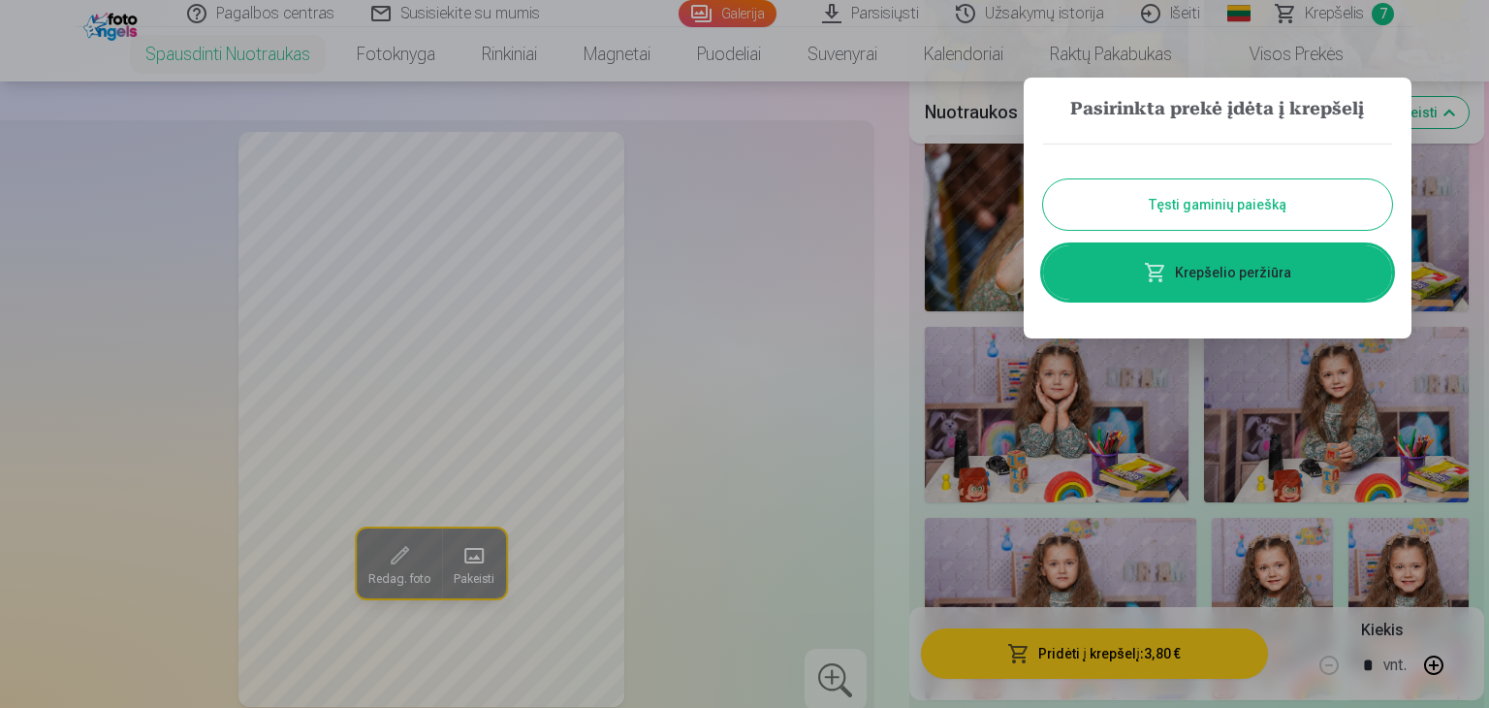
drag, startPoint x: 1258, startPoint y: 207, endPoint x: 1280, endPoint y: 221, distance: 25.3
click at [1258, 207] on button "Tęsti gaminių paiešką" at bounding box center [1217, 204] width 349 height 50
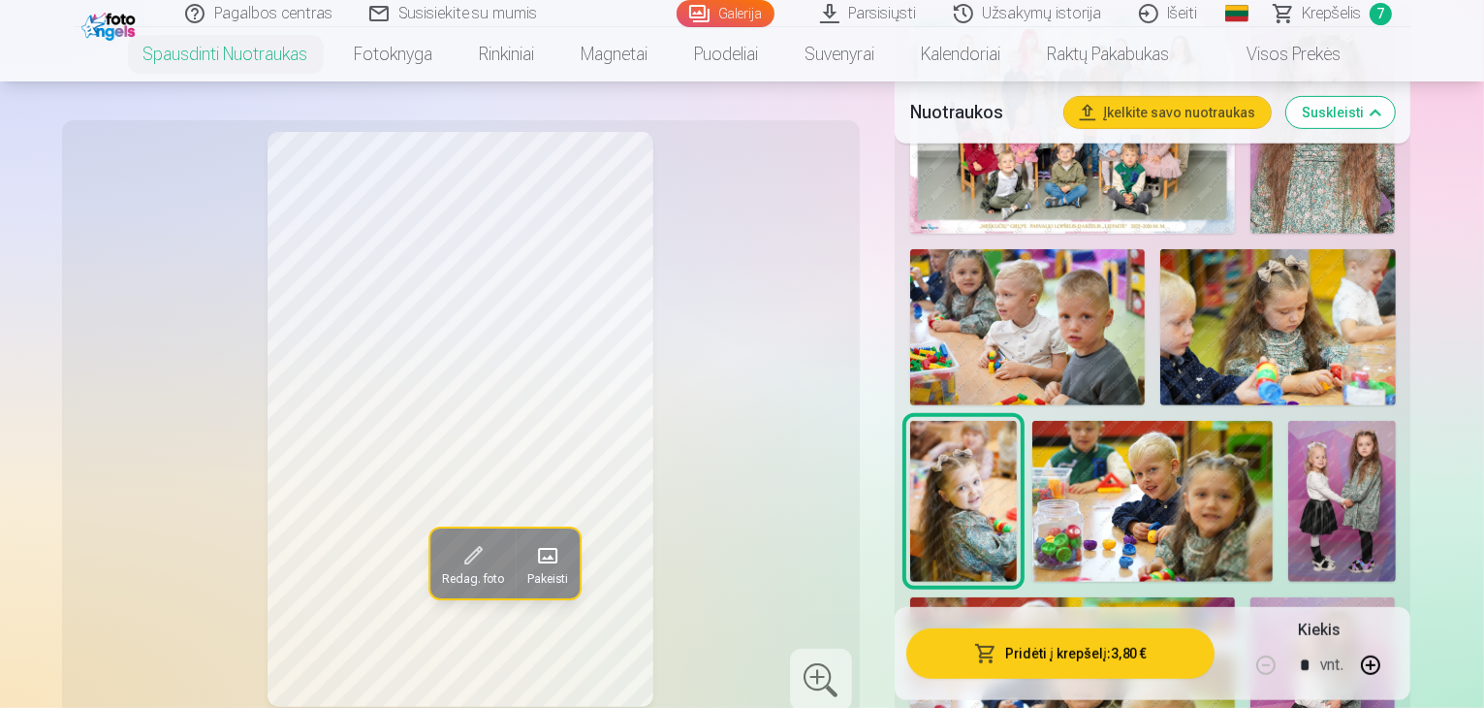
scroll to position [679, 0]
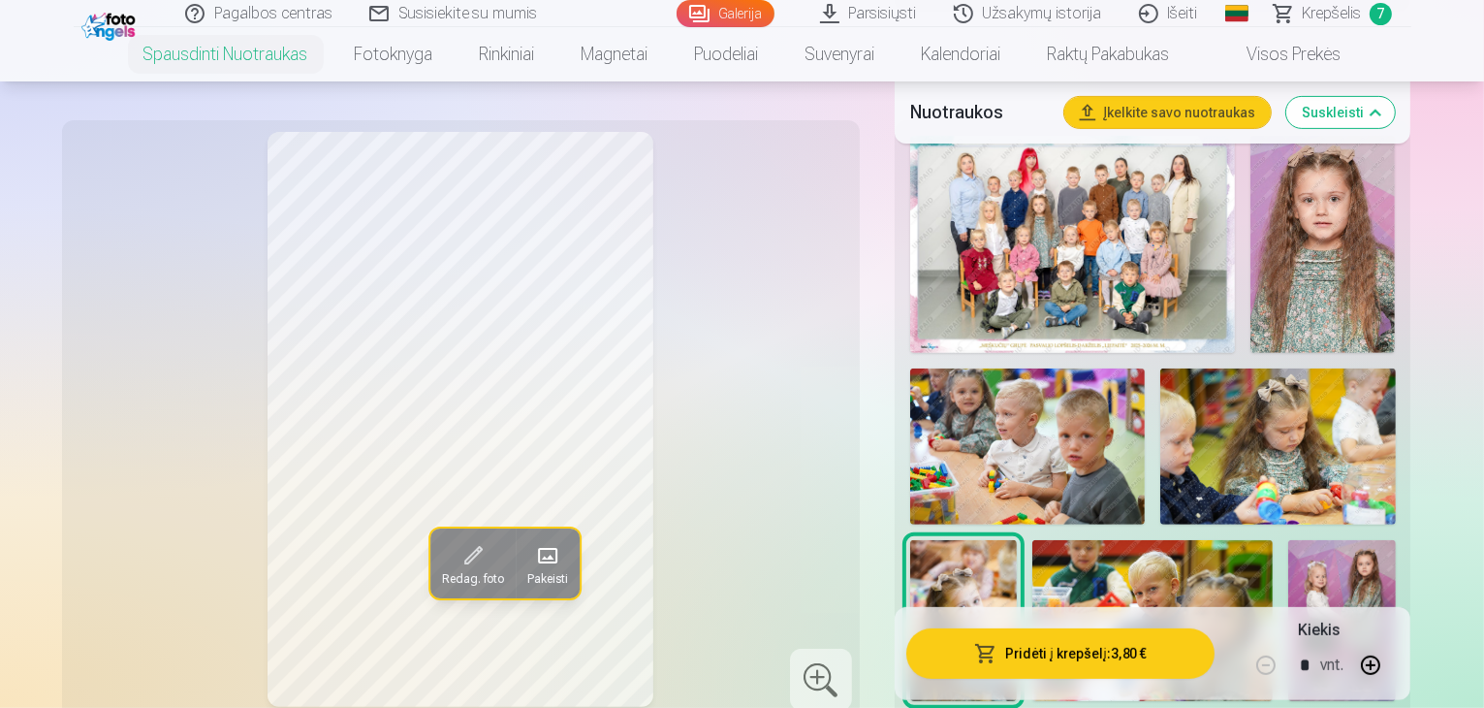
click at [1331, 14] on span "Krepšelis" at bounding box center [1332, 13] width 59 height 23
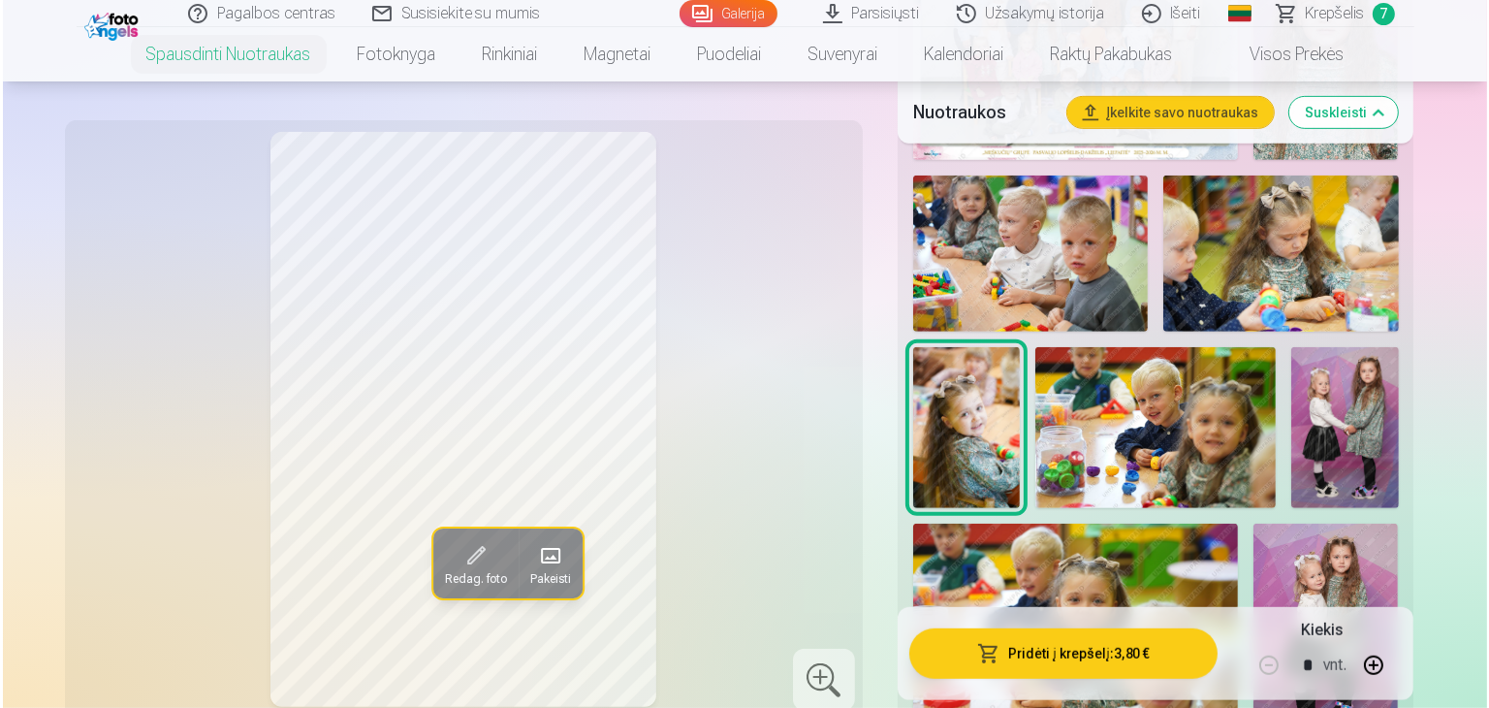
scroll to position [872, 0]
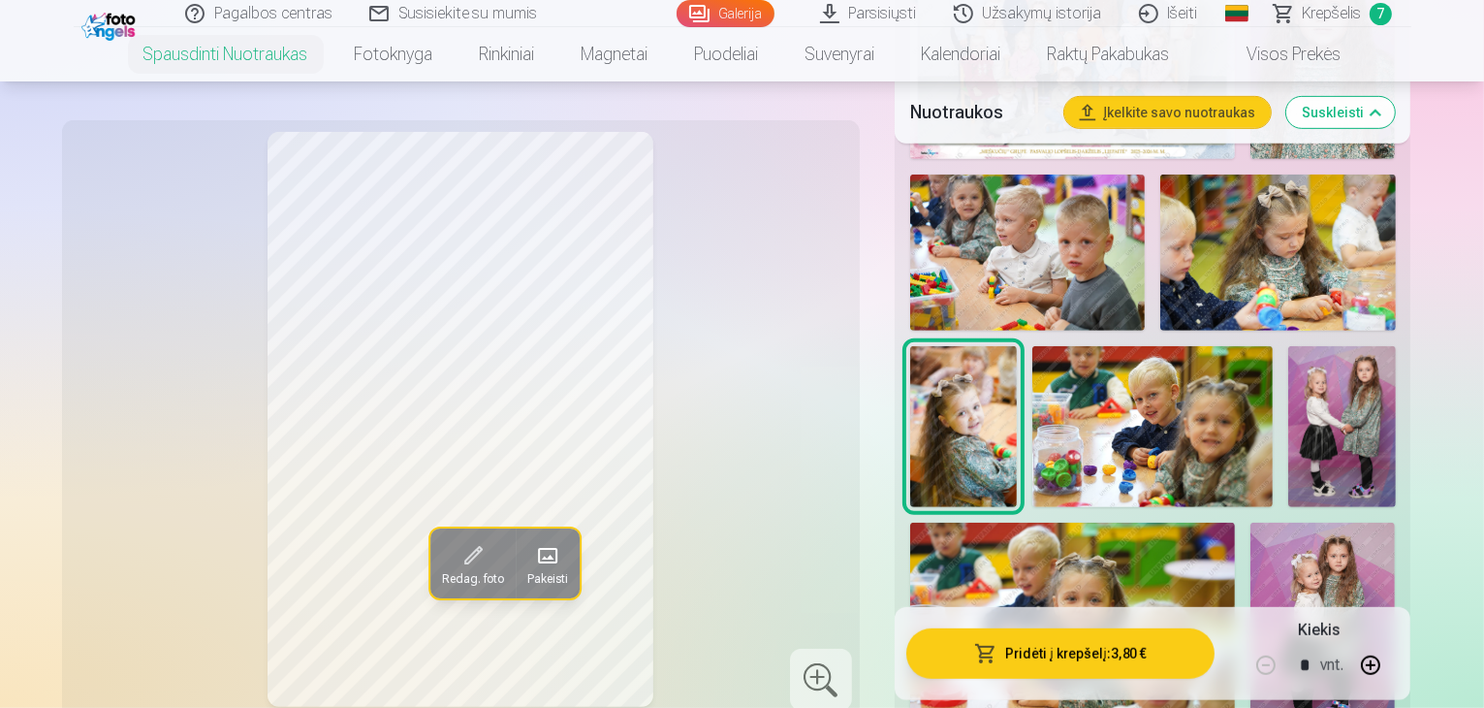
click at [1209, 523] on img at bounding box center [1073, 631] width 326 height 217
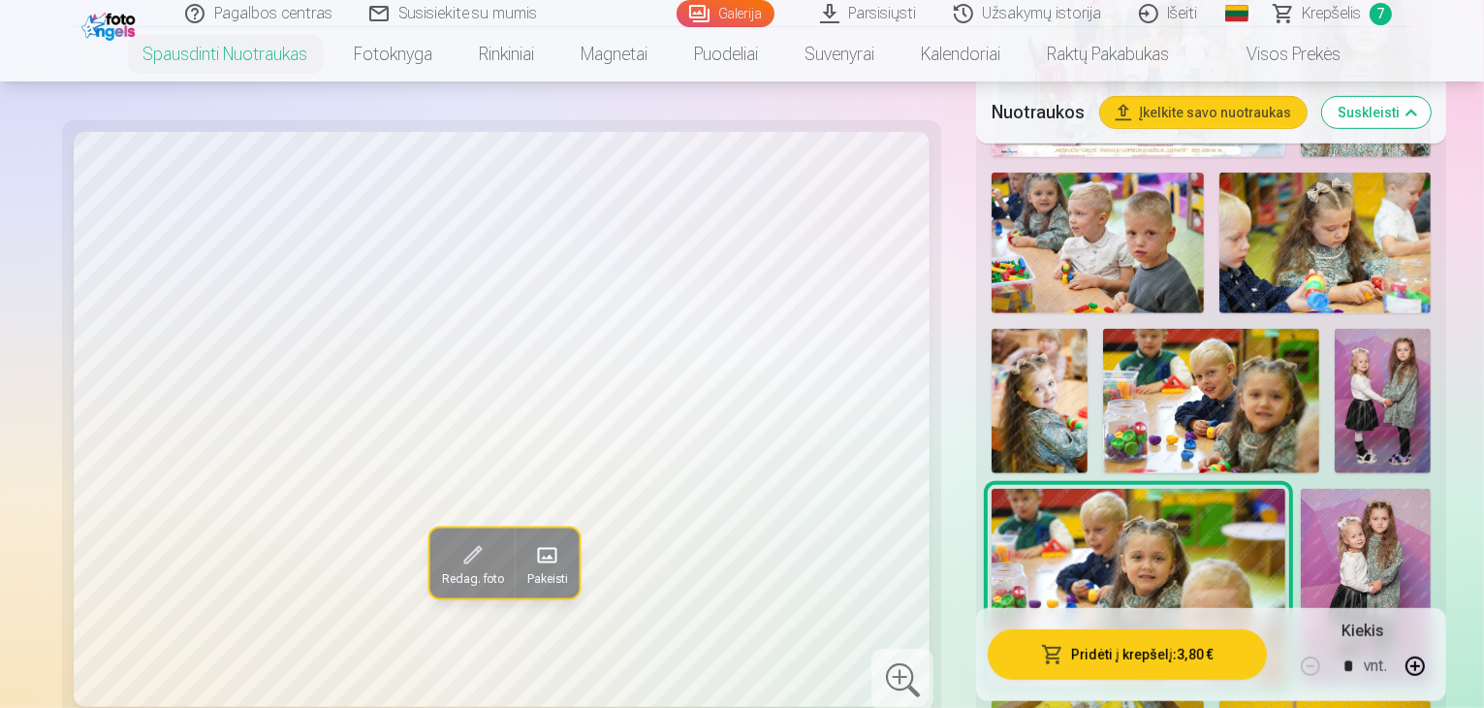
click at [531, 563] on span at bounding box center [546, 555] width 31 height 31
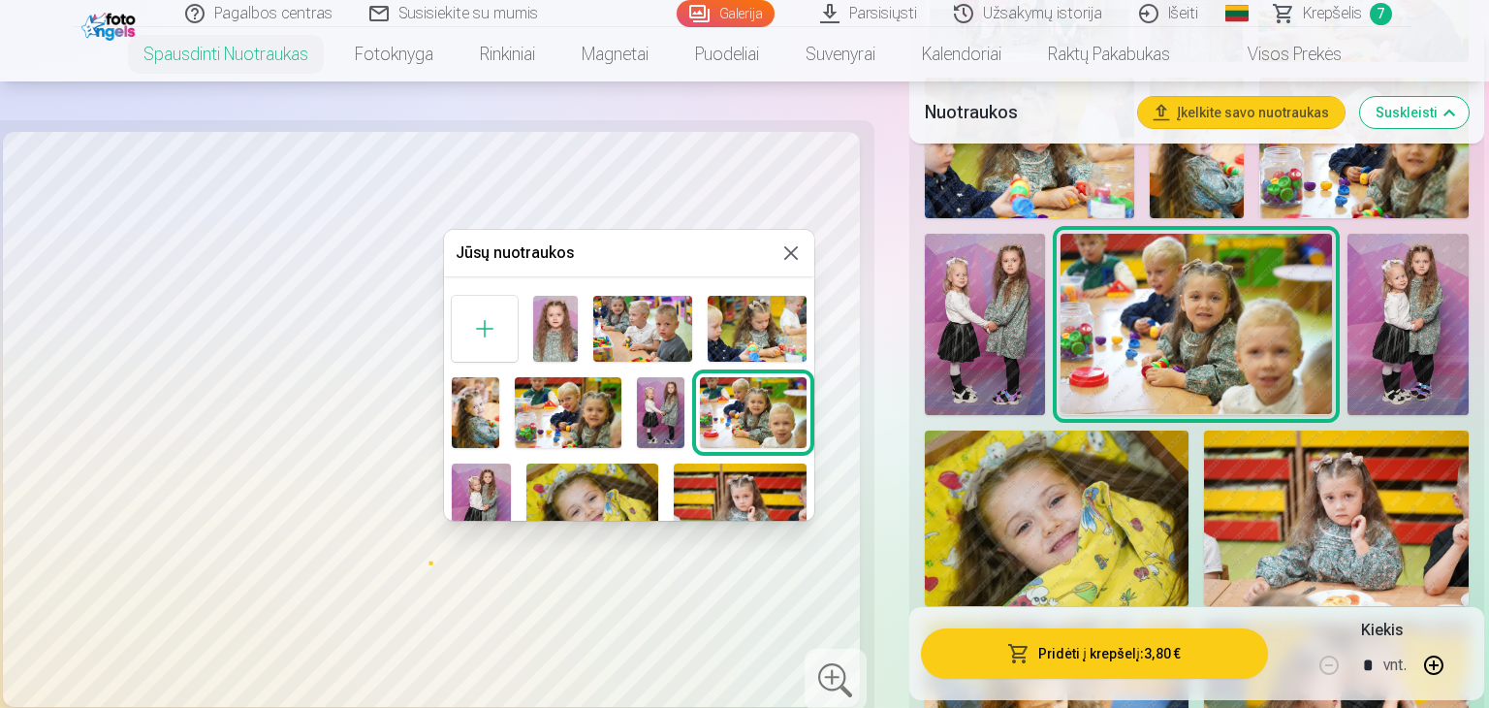
click at [786, 251] on button at bounding box center [790, 252] width 23 height 23
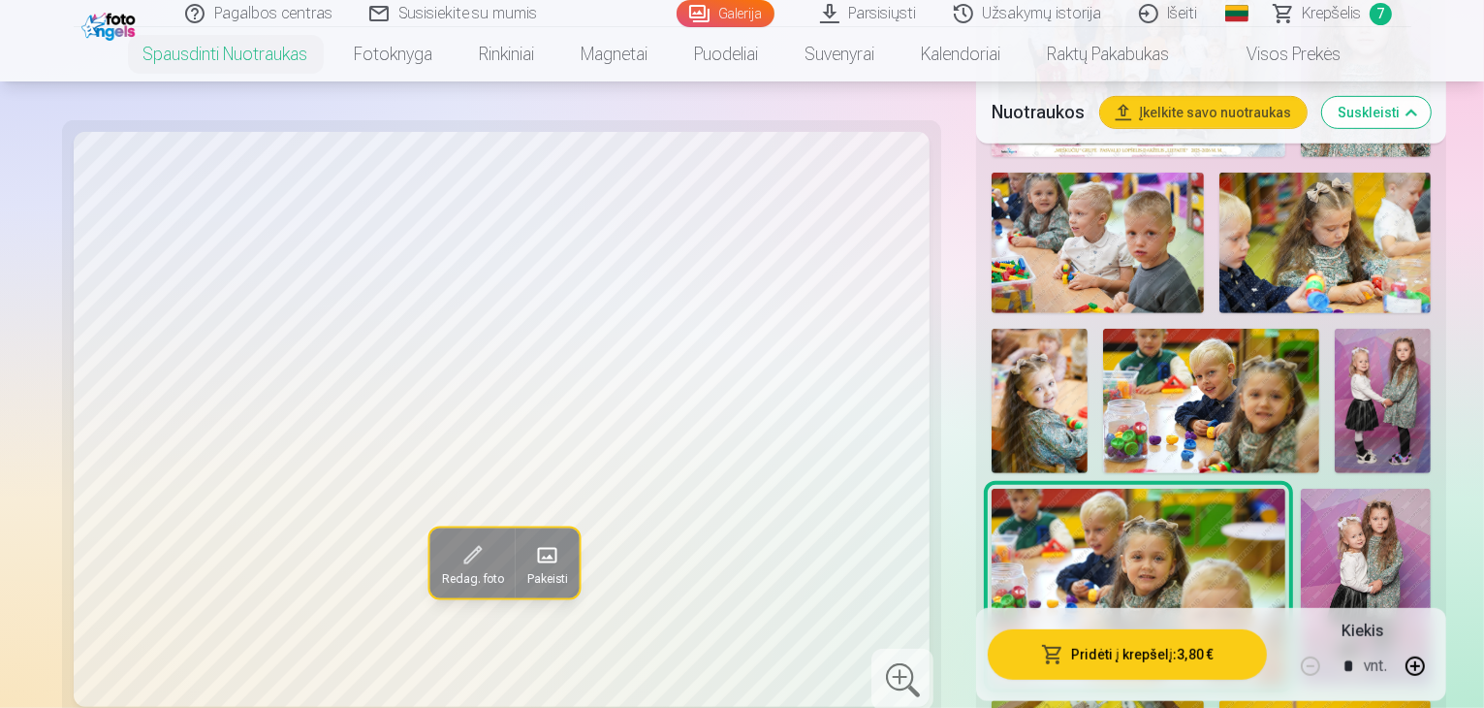
click at [457, 566] on span at bounding box center [472, 555] width 31 height 31
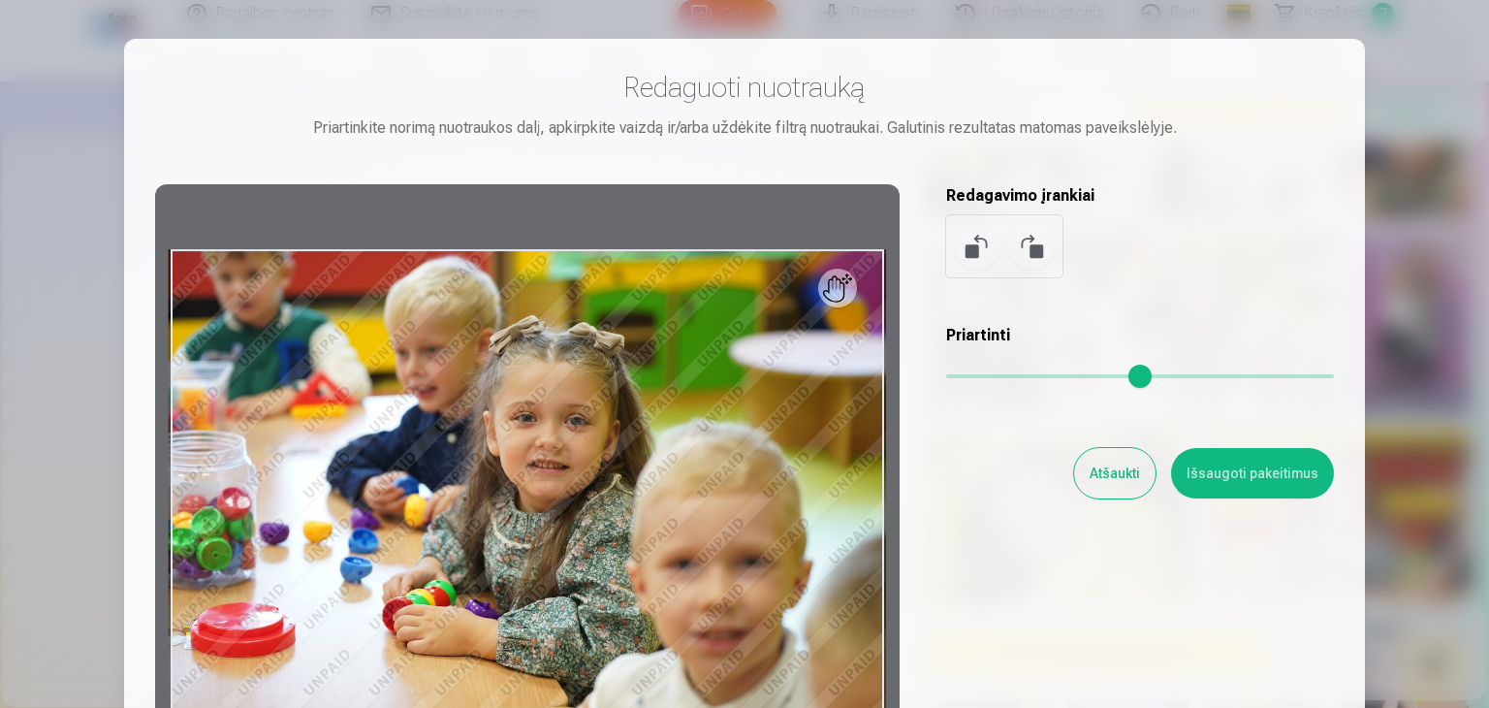
click at [849, 290] on div at bounding box center [527, 488] width 745 height 609
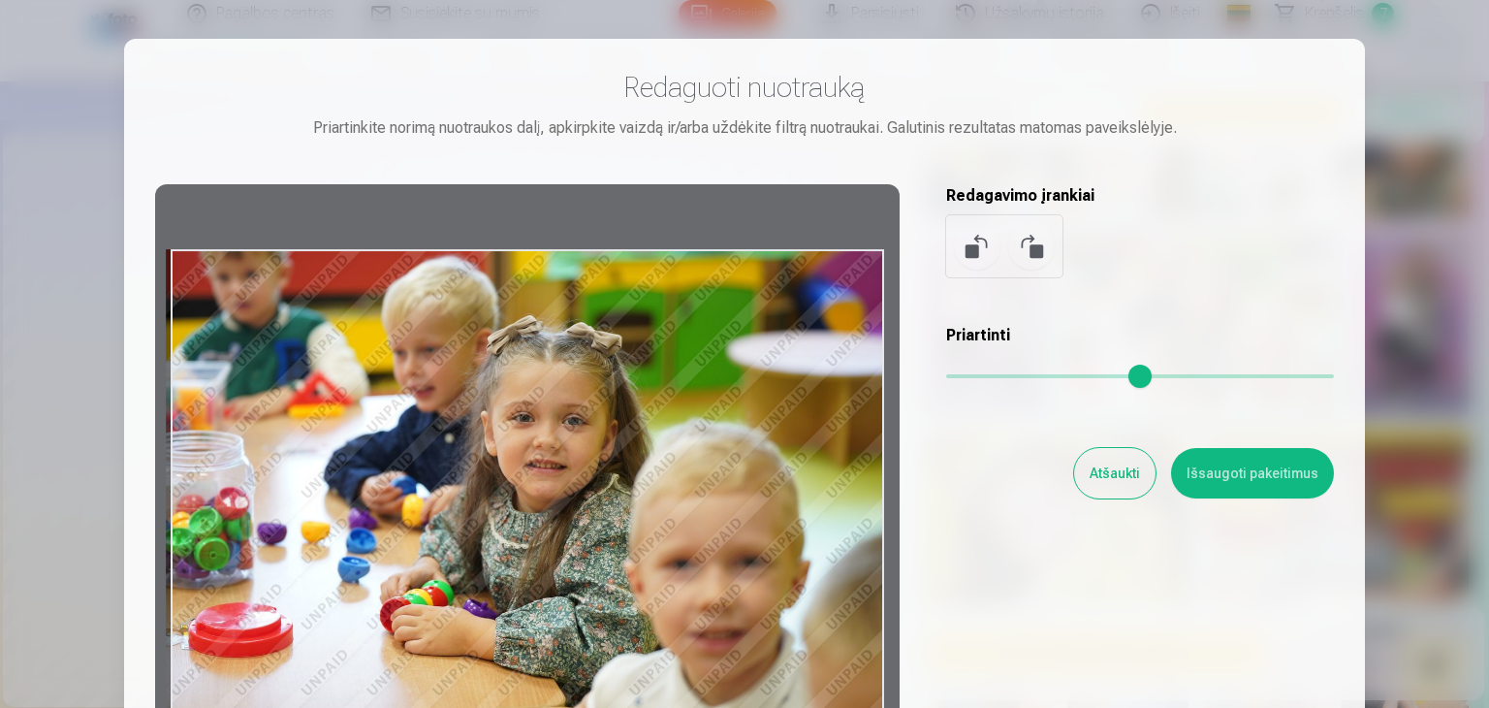
drag, startPoint x: 849, startPoint y: 290, endPoint x: 671, endPoint y: 368, distance: 194.9
click at [669, 369] on div at bounding box center [527, 488] width 745 height 609
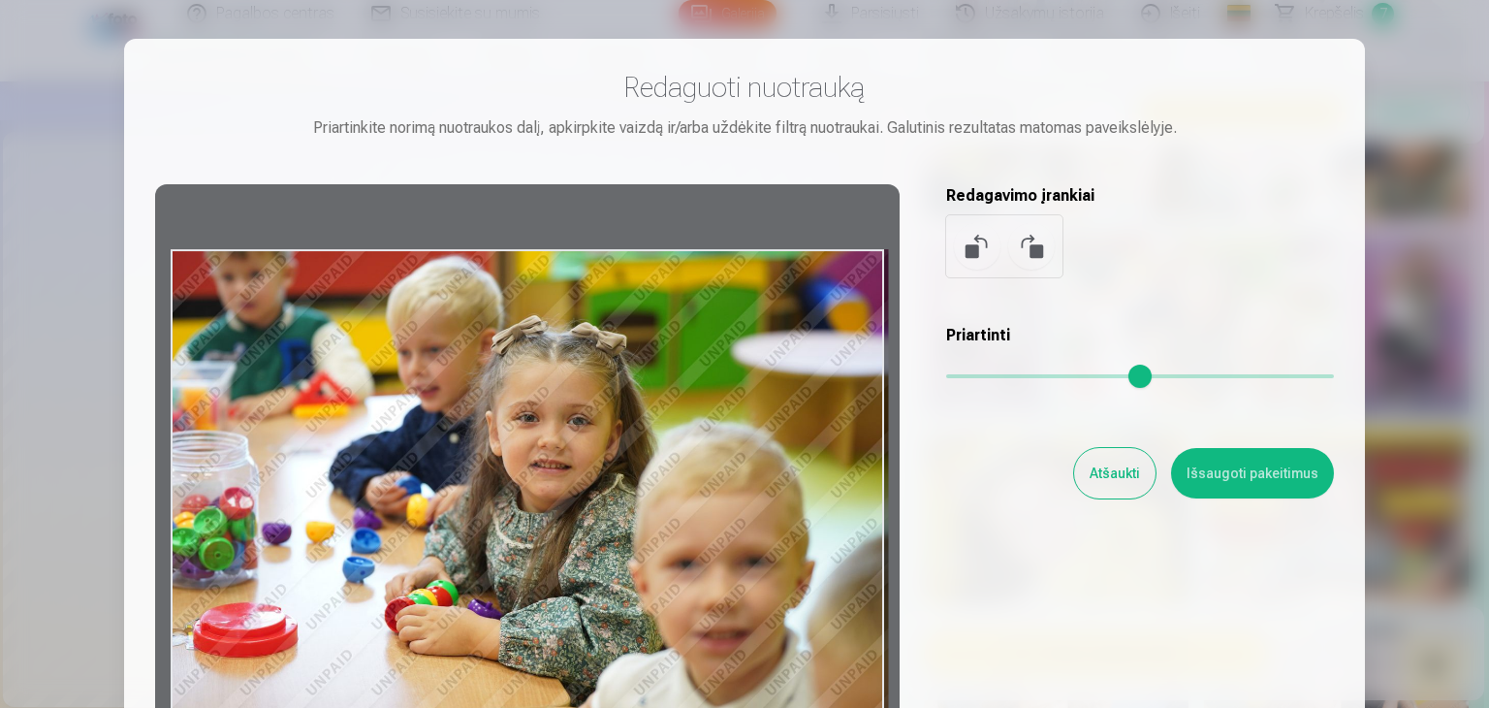
drag, startPoint x: 666, startPoint y: 393, endPoint x: 773, endPoint y: 393, distance: 106.6
click at [773, 393] on div at bounding box center [527, 488] width 745 height 609
drag, startPoint x: 813, startPoint y: 414, endPoint x: 846, endPoint y: 415, distance: 33.0
click at [846, 415] on div at bounding box center [527, 488] width 745 height 609
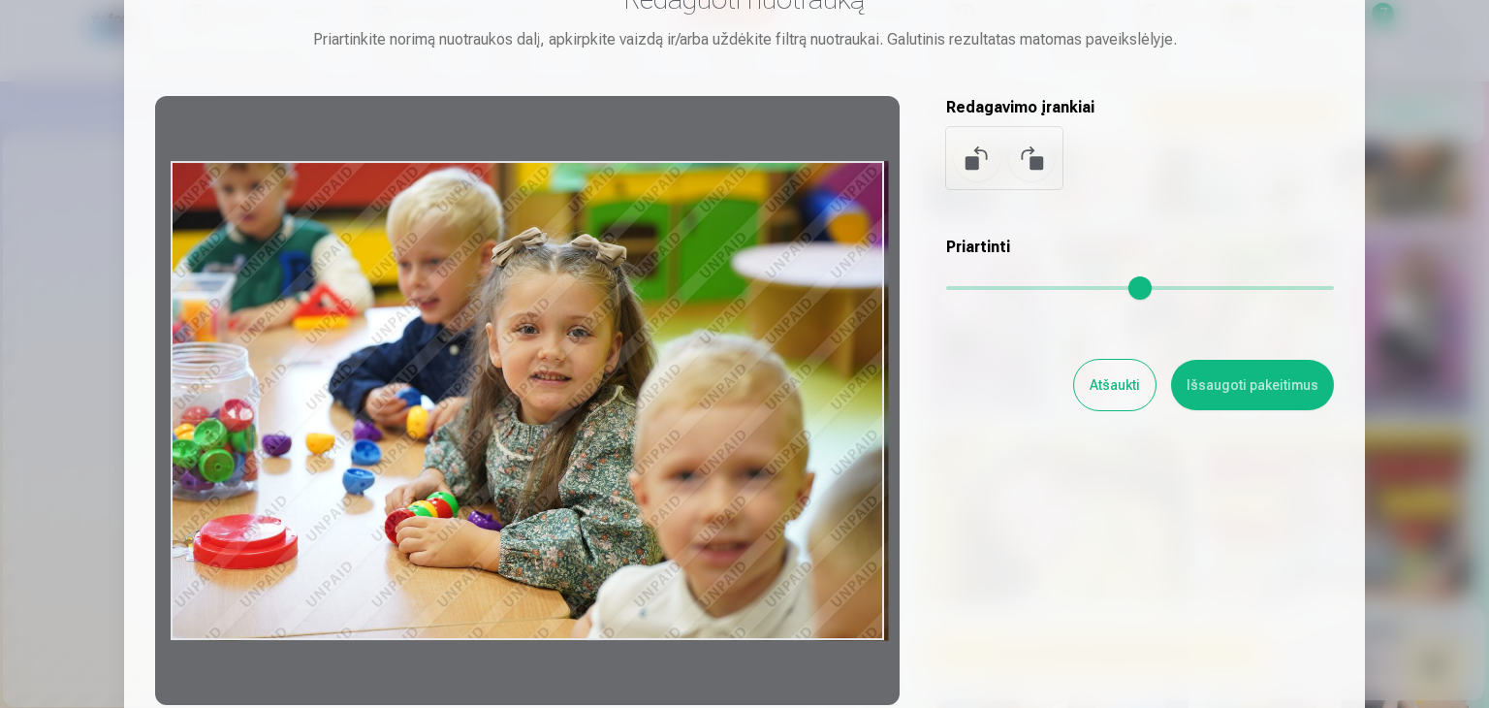
scroll to position [78, 0]
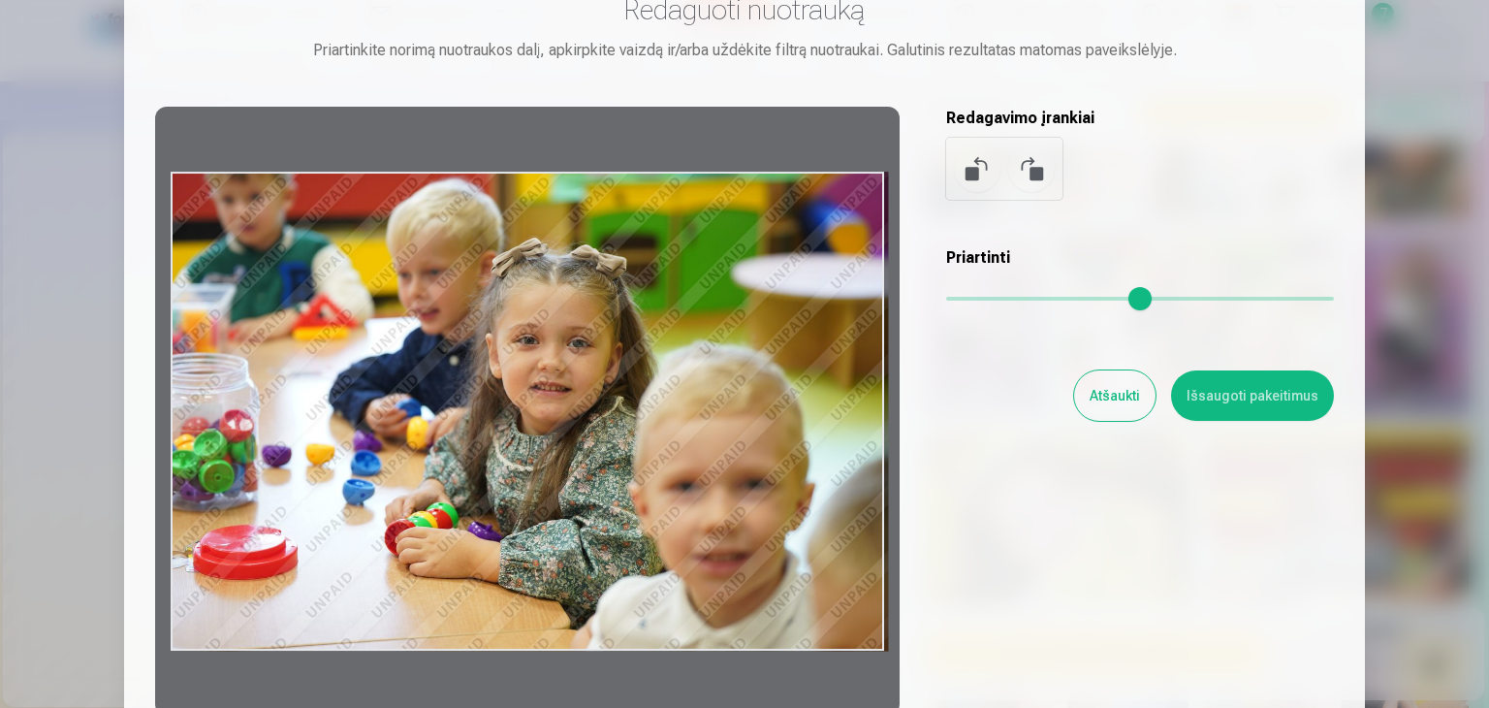
click at [1238, 390] on button "Išsaugoti pakeitimus" at bounding box center [1252, 395] width 163 height 50
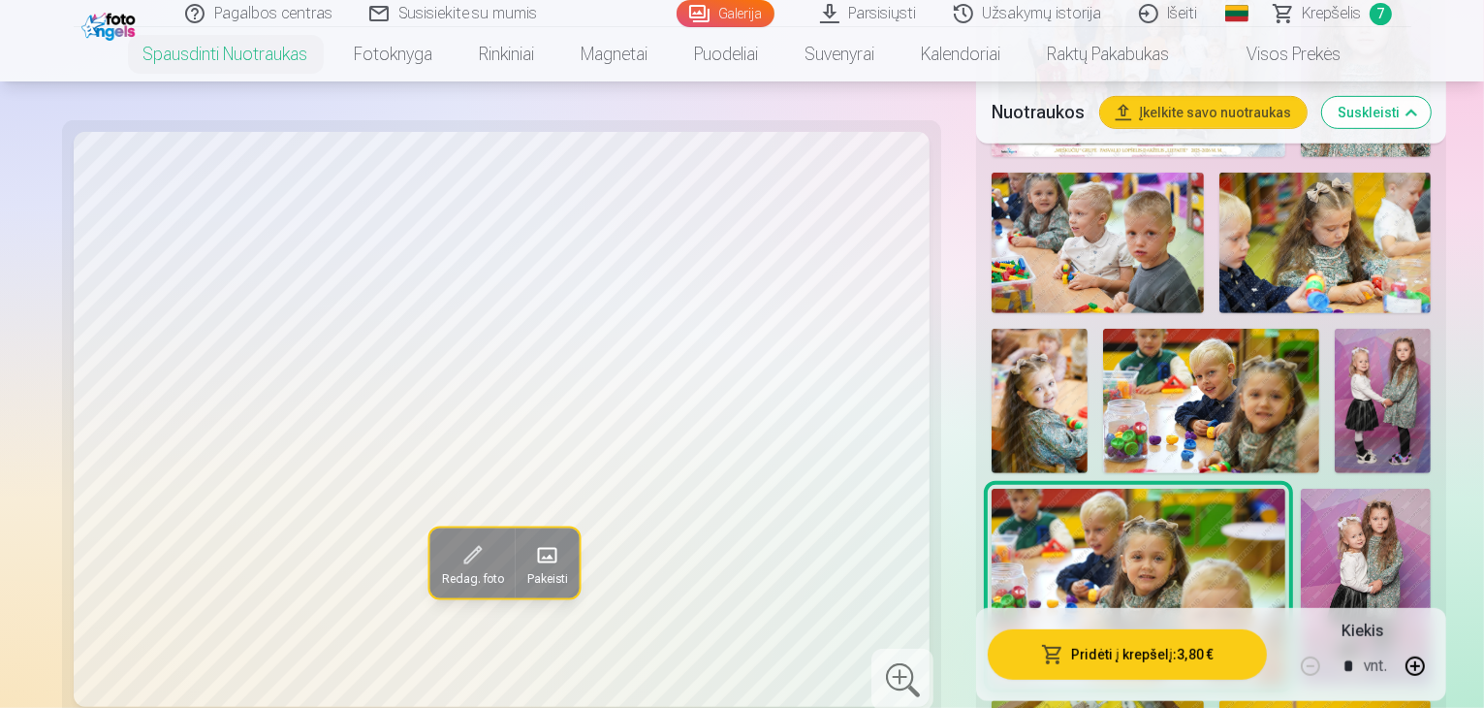
click at [1195, 653] on button "Pridėti į krepšelį : 3,80 €" at bounding box center [1127, 653] width 279 height 50
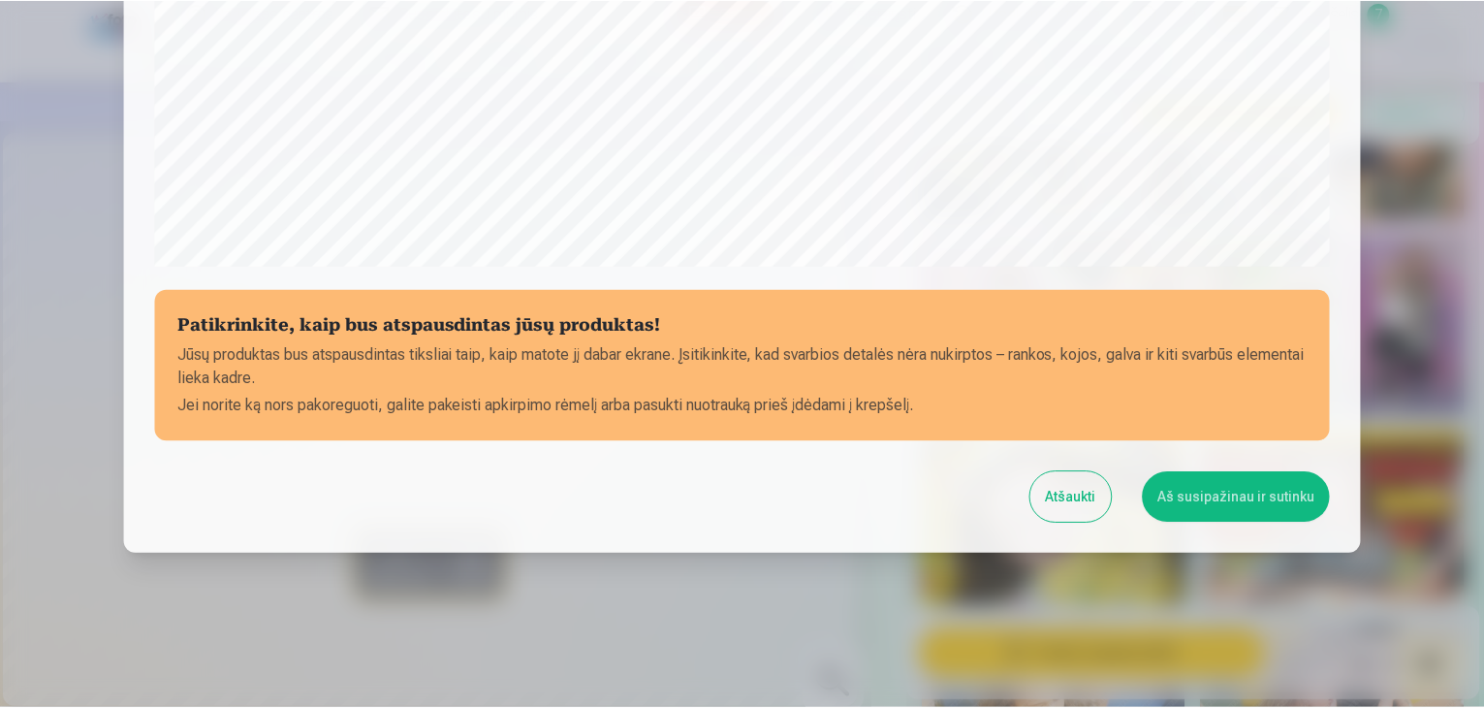
scroll to position [688, 0]
click at [1276, 492] on button "Aš susipažinau ir sutinku" at bounding box center [1240, 496] width 188 height 50
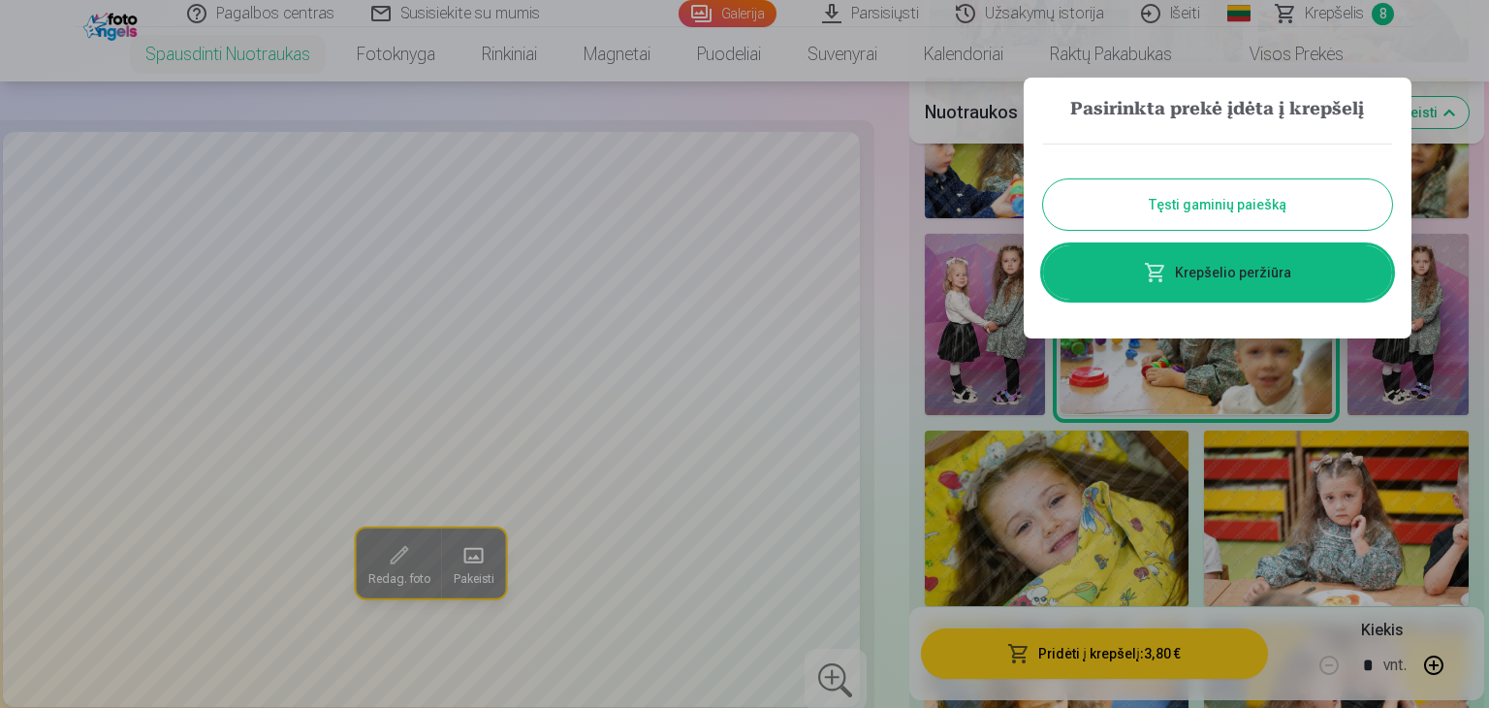
click at [1307, 206] on button "Tęsti gaminių paiešką" at bounding box center [1217, 204] width 349 height 50
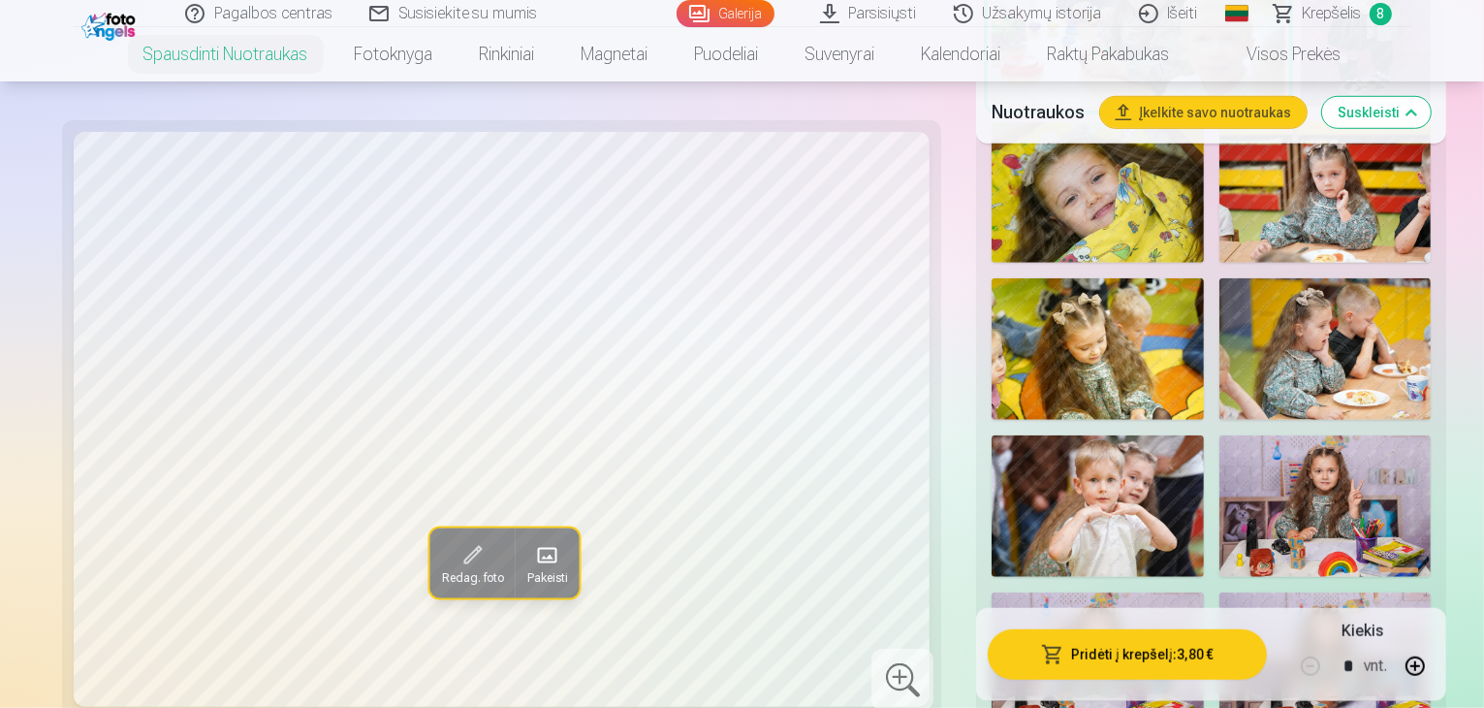
scroll to position [1454, 0]
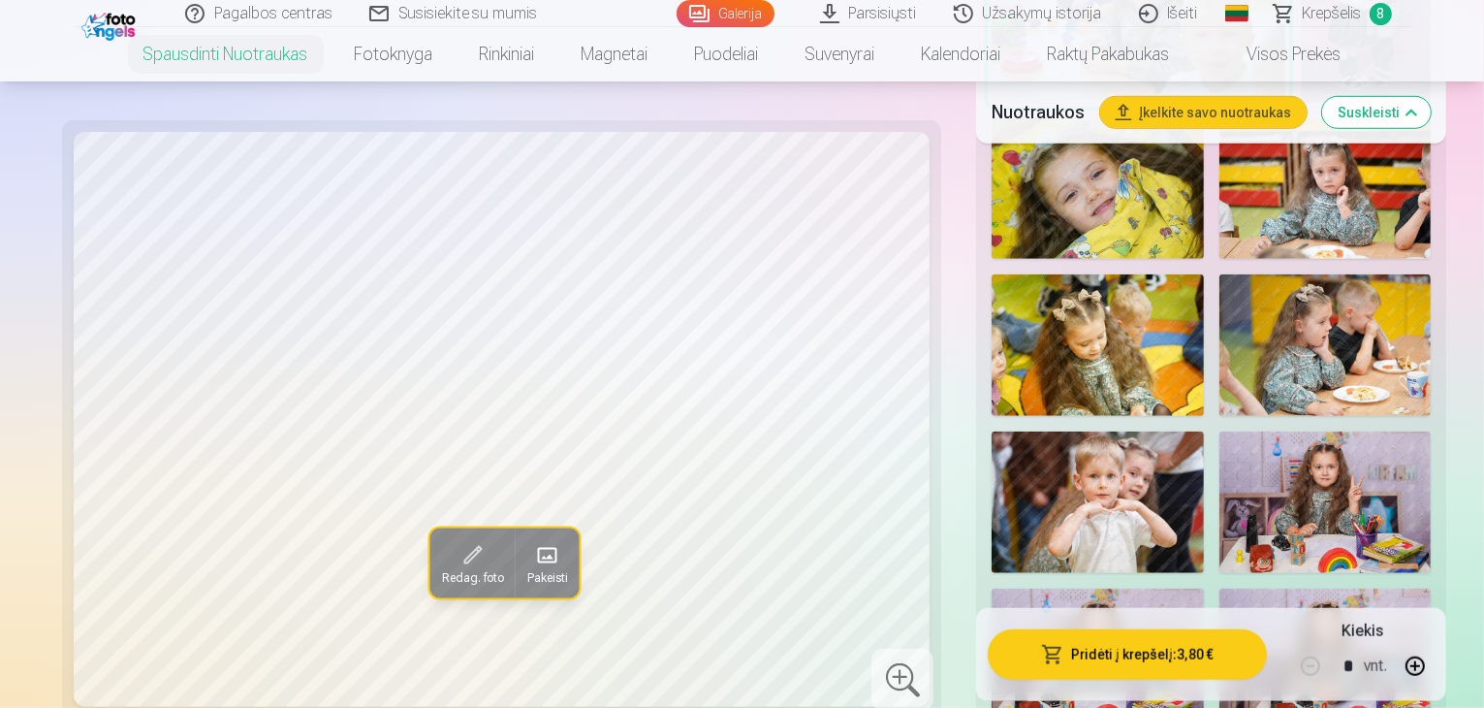
click at [1332, 431] on img at bounding box center [1326, 502] width 212 height 142
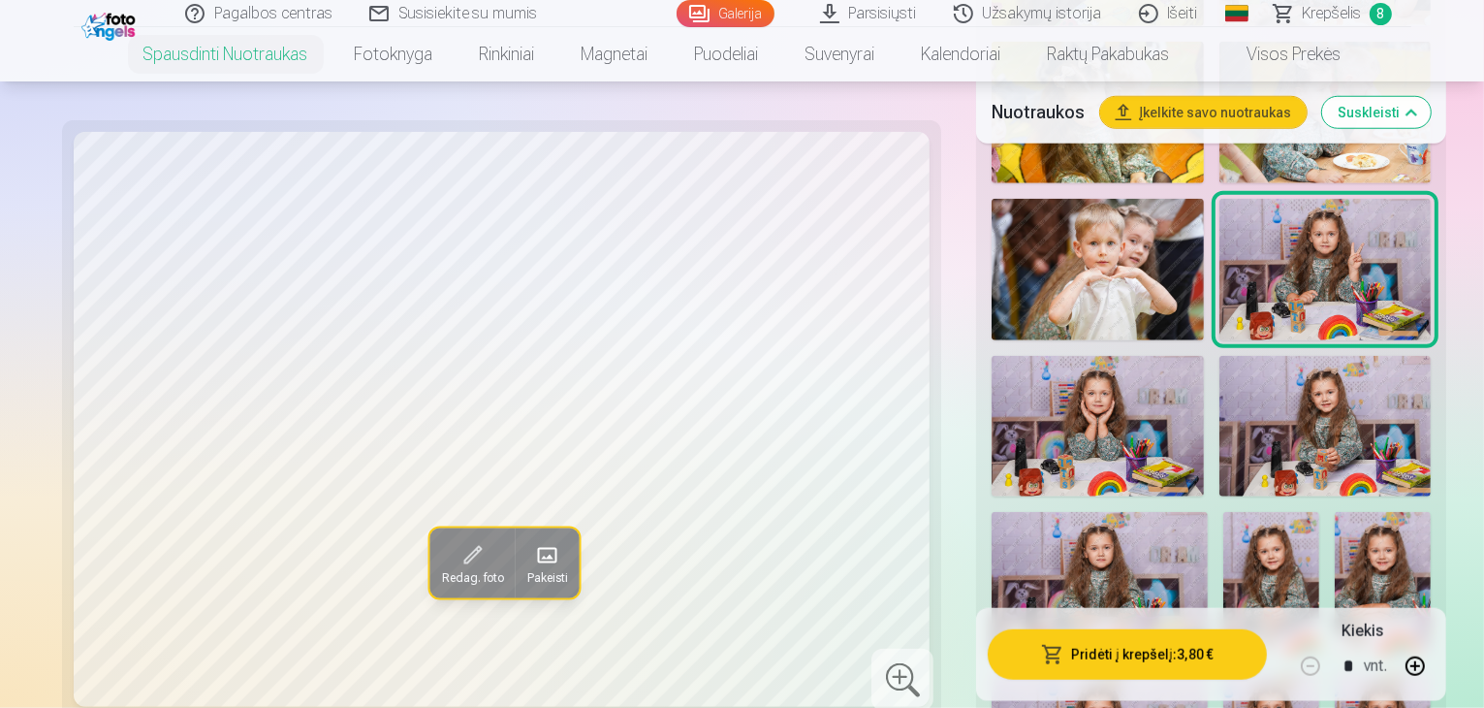
scroll to position [1648, 0]
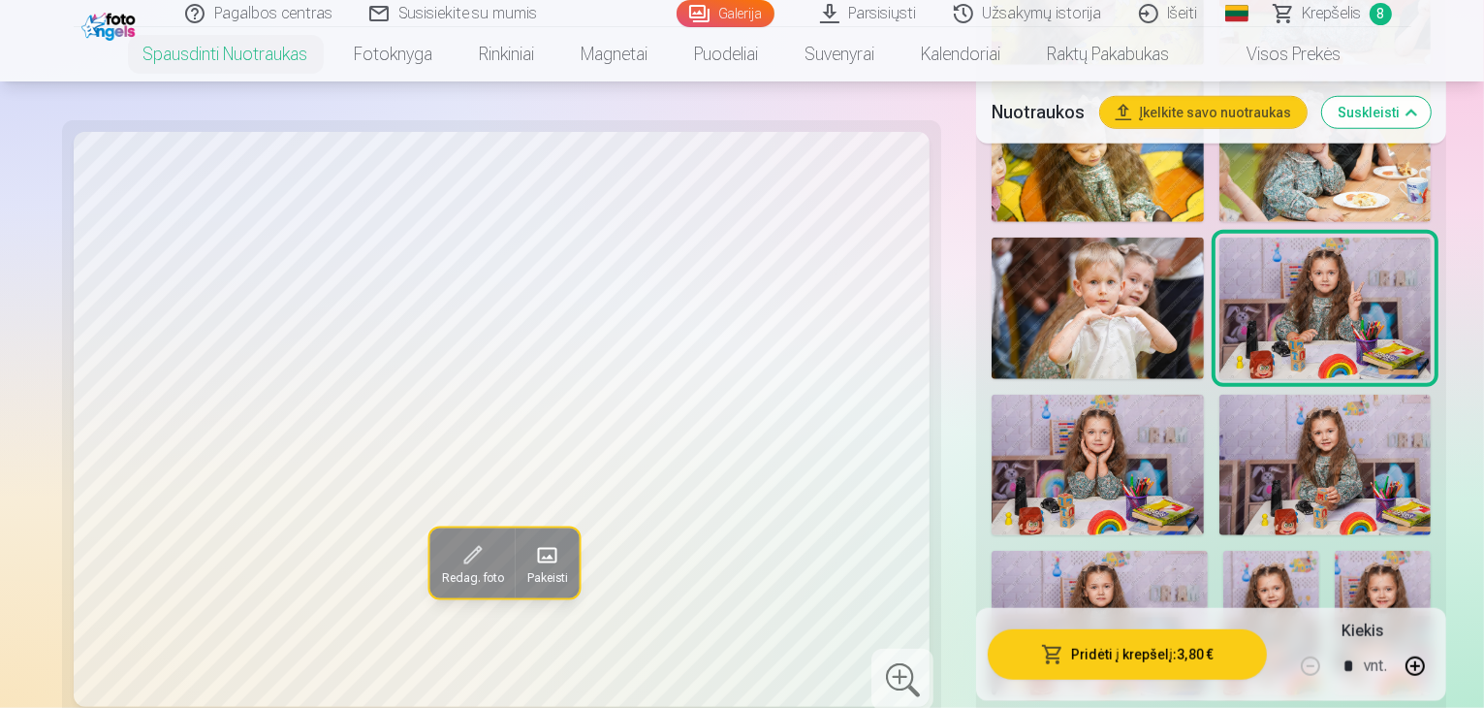
click at [1348, 395] on img at bounding box center [1326, 466] width 212 height 142
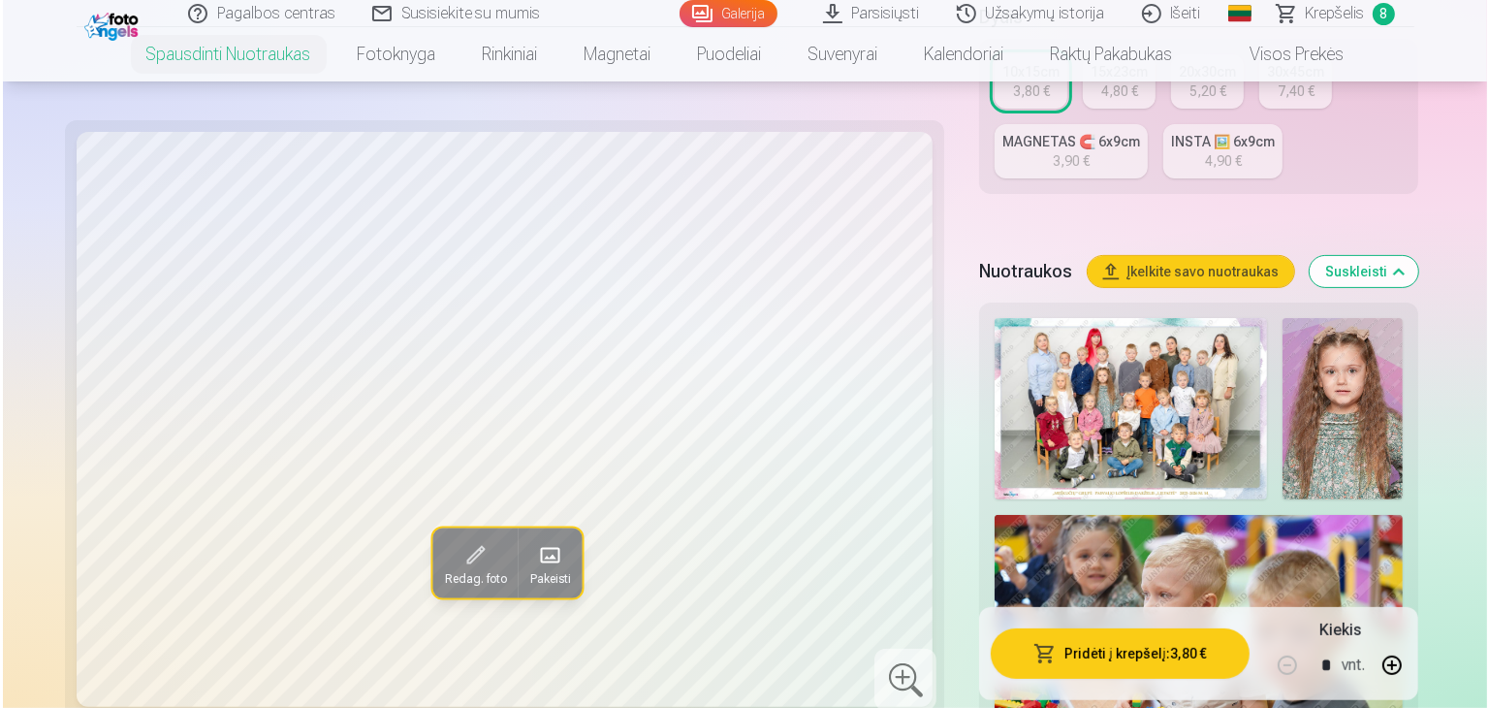
scroll to position [291, 0]
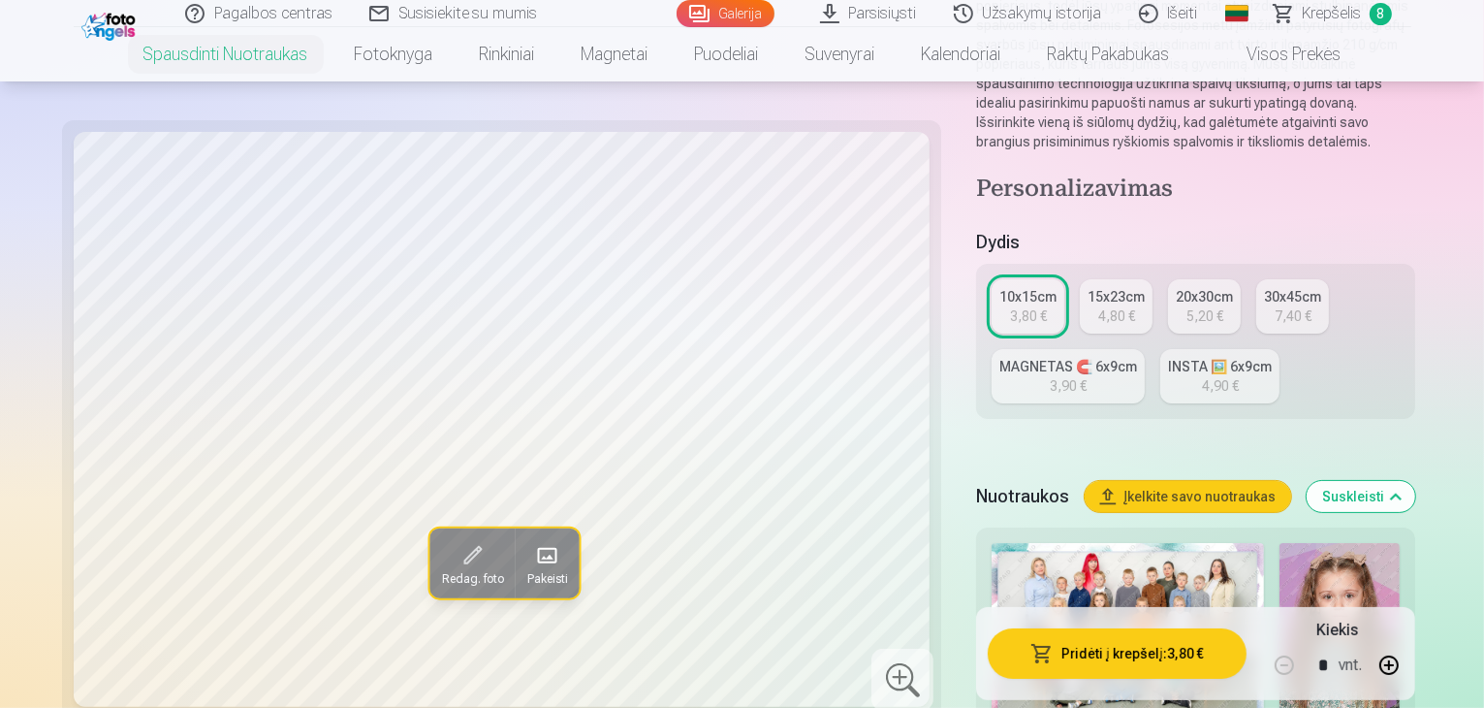
click at [1145, 349] on link "MAGNETAS 🧲 6x9cm 3,90 €" at bounding box center [1068, 376] width 153 height 54
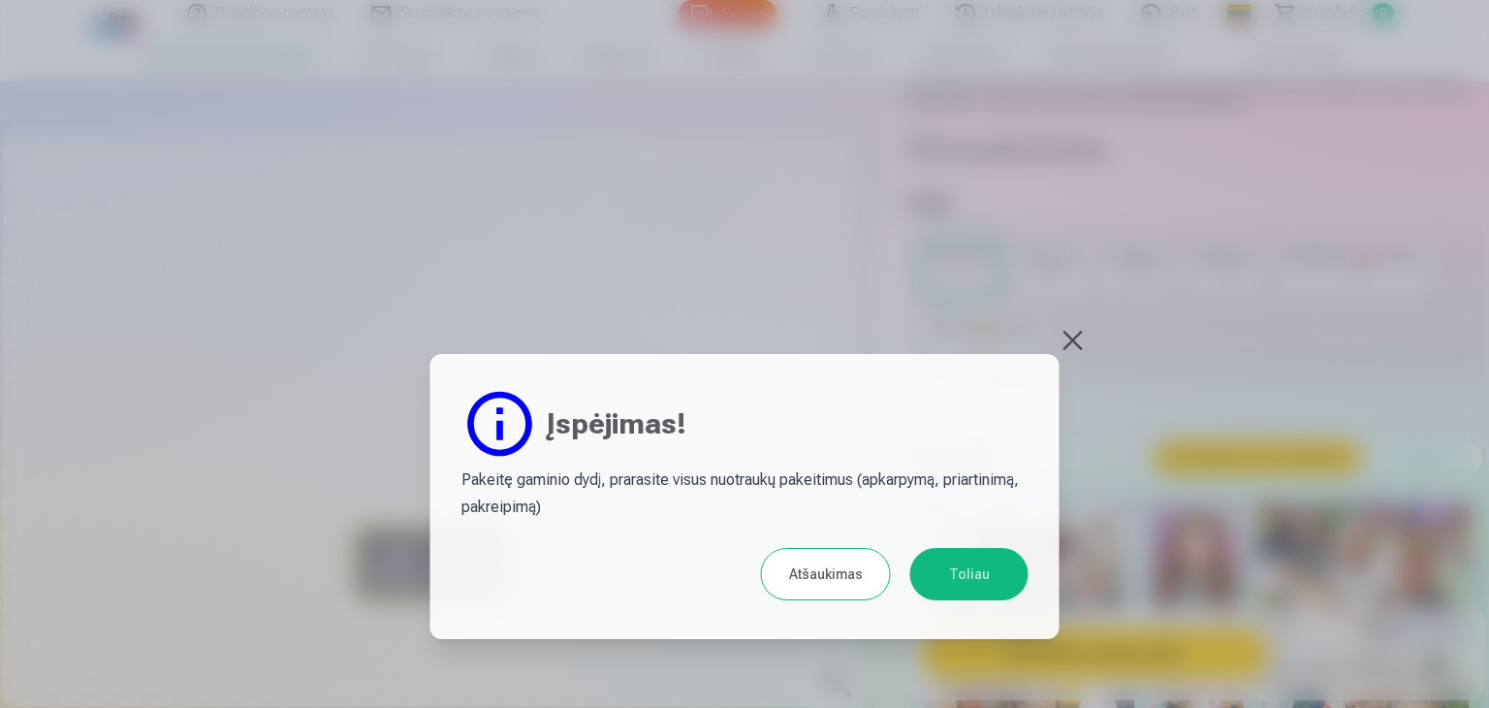
click at [942, 577] on button "Toliau" at bounding box center [969, 574] width 118 height 52
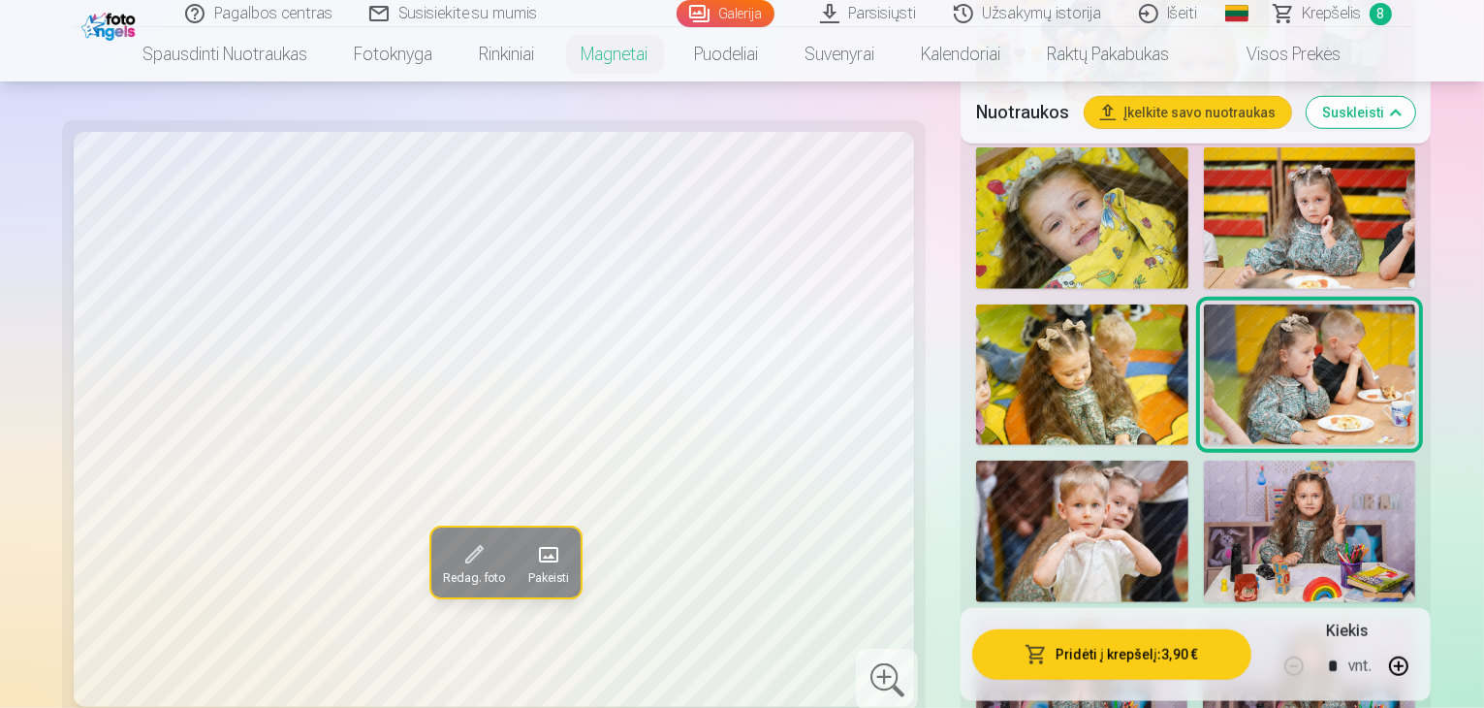
scroll to position [1454, 0]
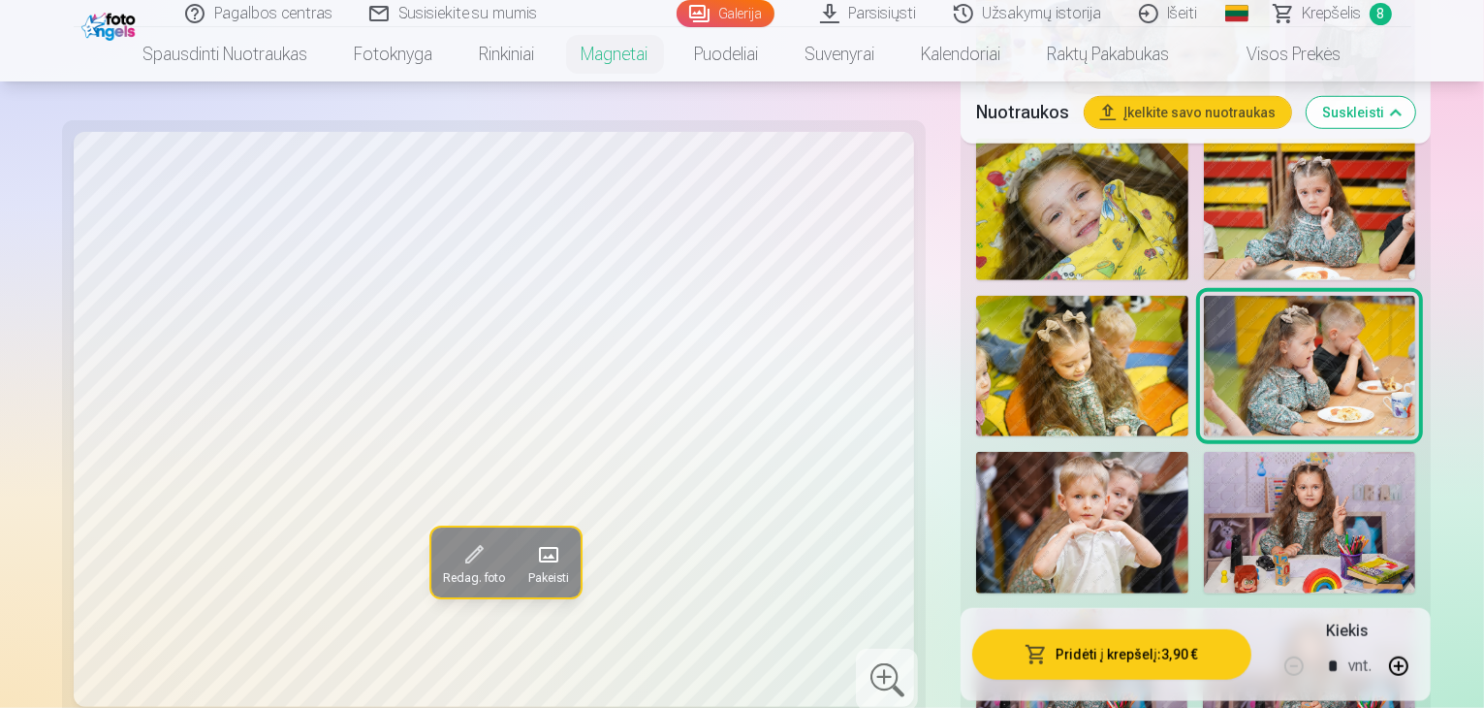
click at [1203, 609] on img at bounding box center [1309, 680] width 212 height 142
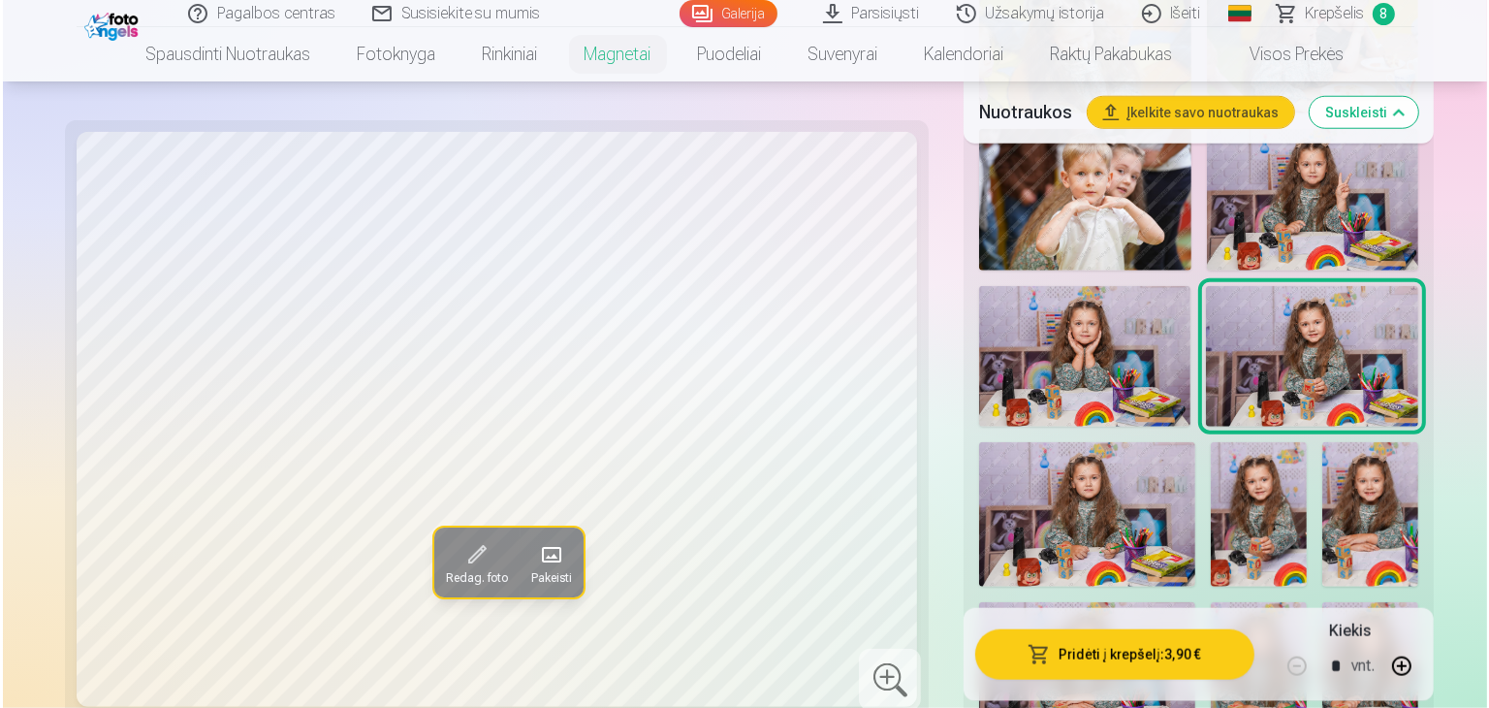
scroll to position [1842, 0]
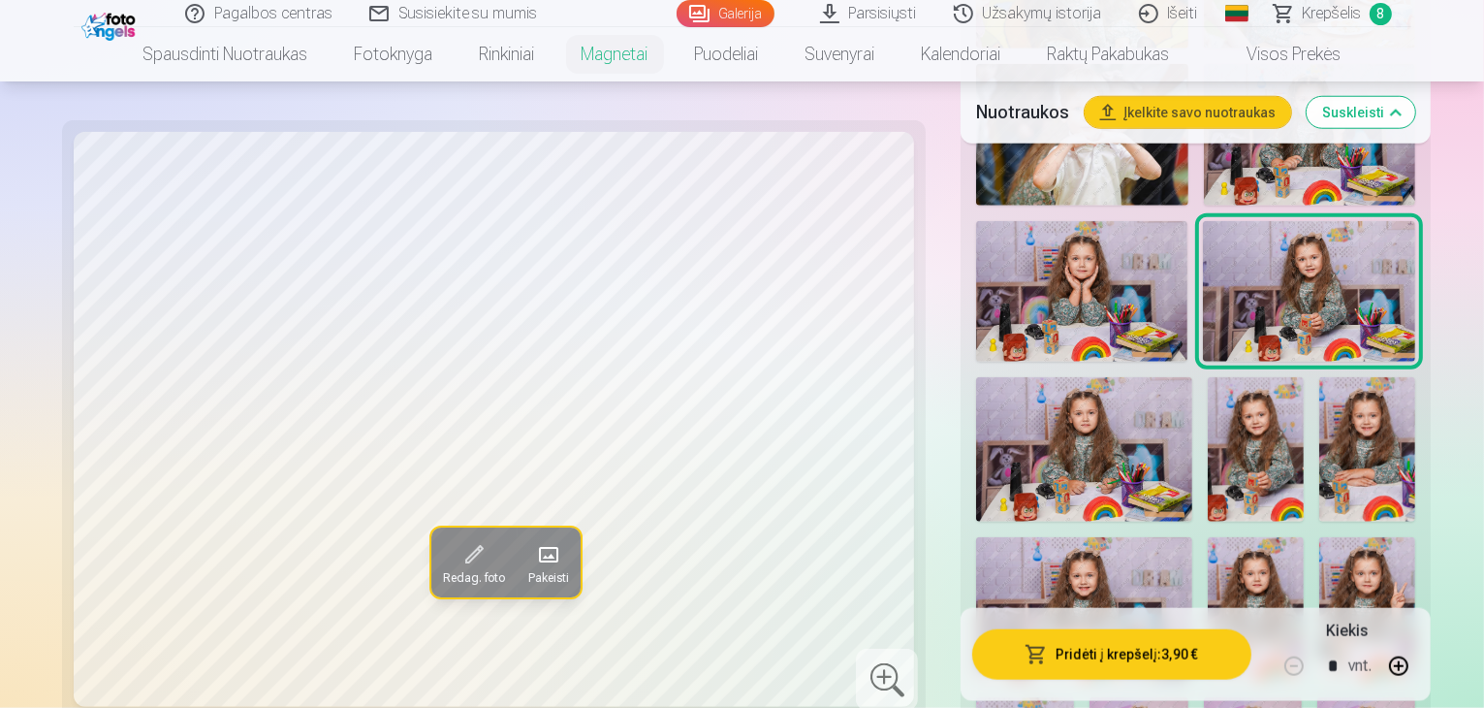
click at [1064, 656] on button "Pridėti į krepšelį : 3,90 €" at bounding box center [1111, 653] width 279 height 50
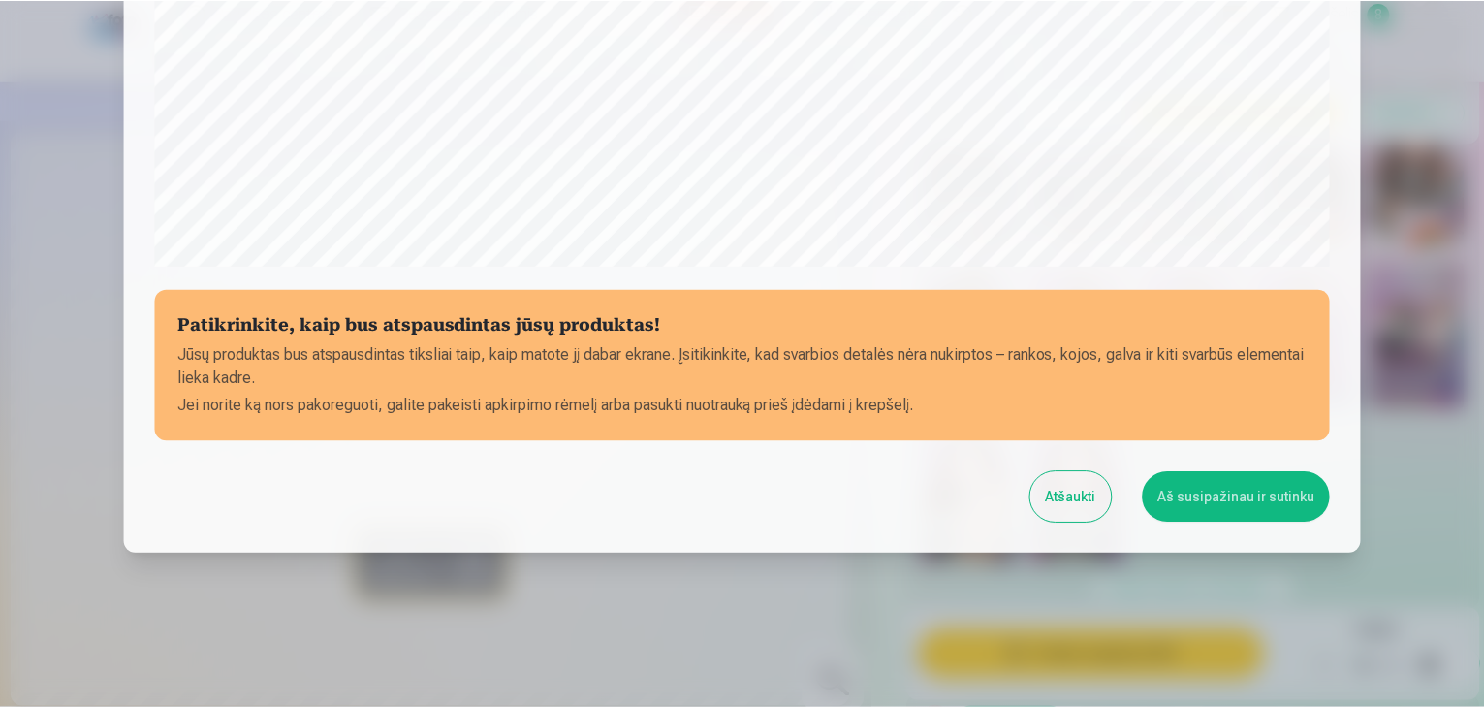
scroll to position [688, 0]
click at [1189, 501] on button "Aš susipažinau ir sutinku" at bounding box center [1240, 496] width 188 height 50
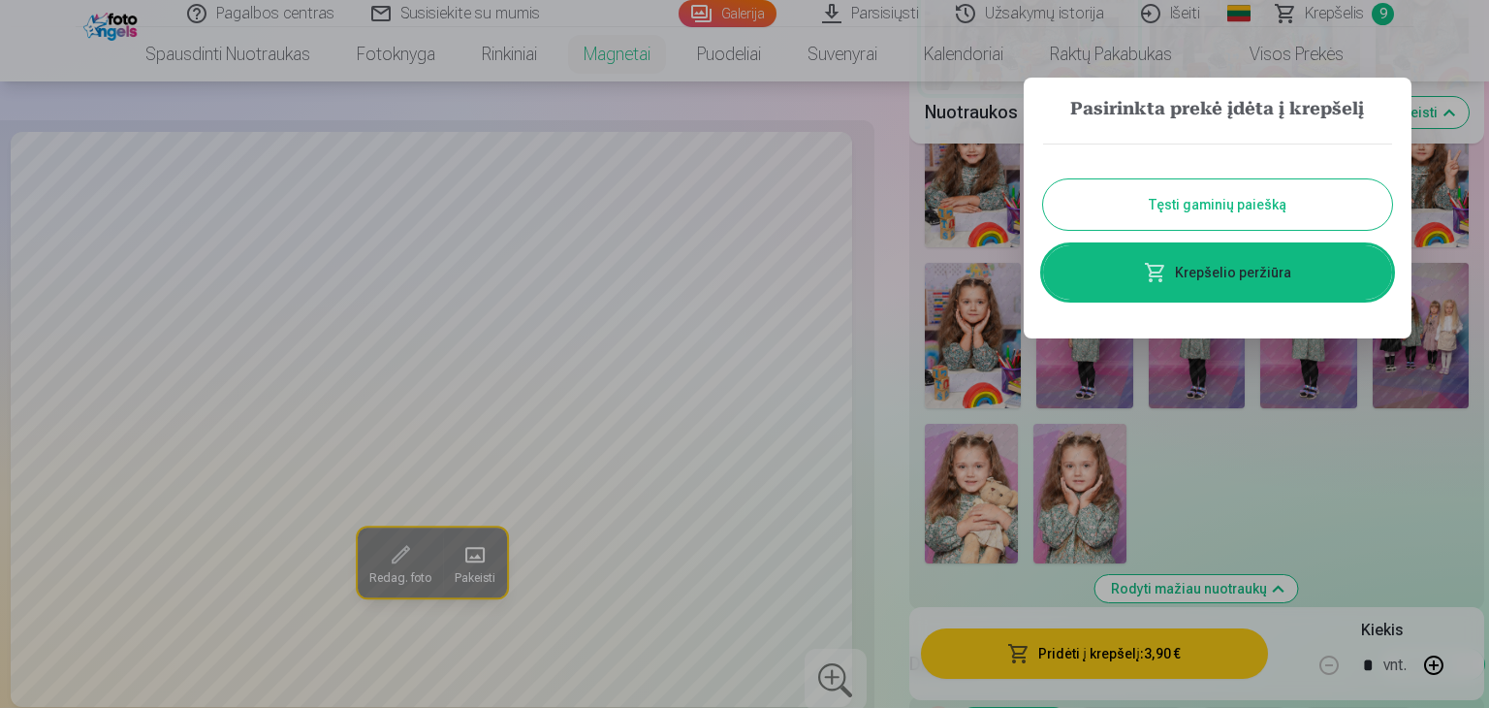
click at [1245, 210] on button "Tęsti gaminių paiešką" at bounding box center [1217, 204] width 349 height 50
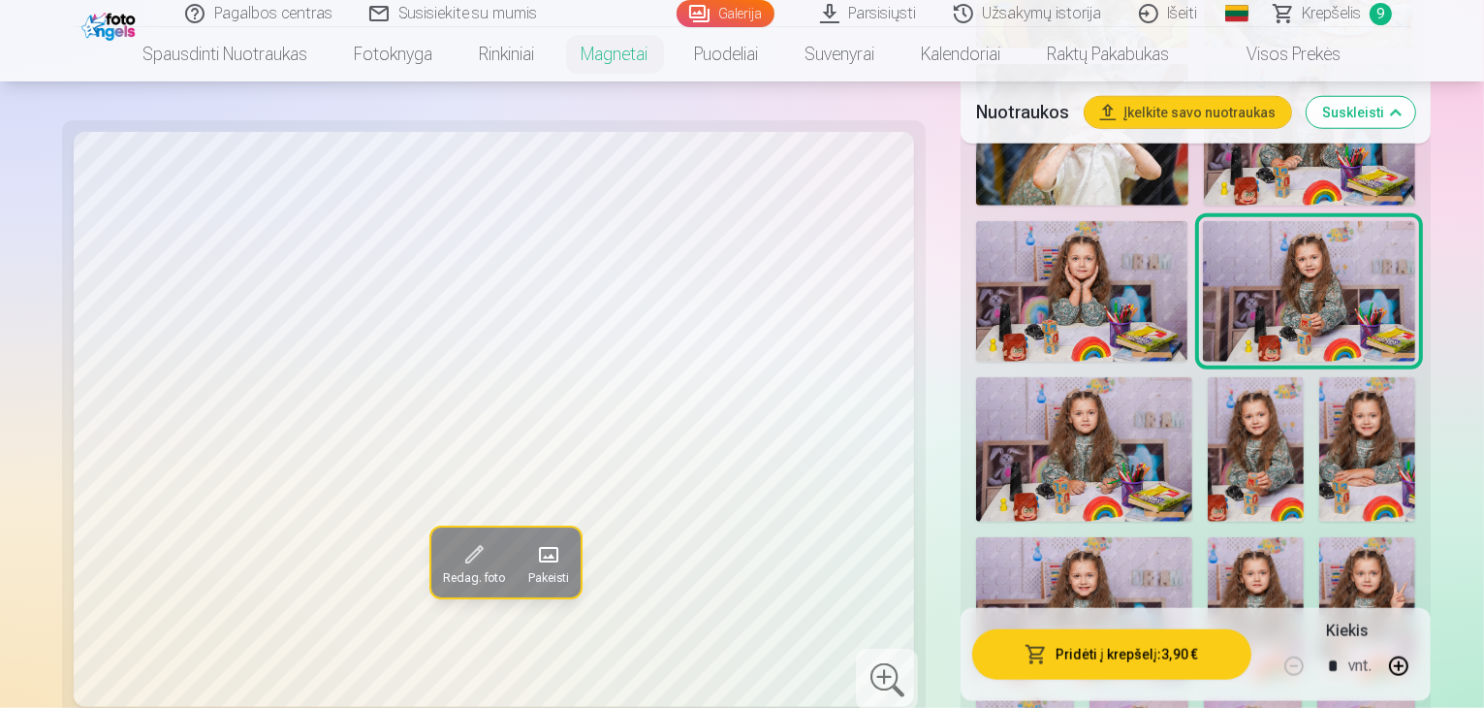
click at [1358, 16] on span "Krepšelis" at bounding box center [1332, 13] width 59 height 23
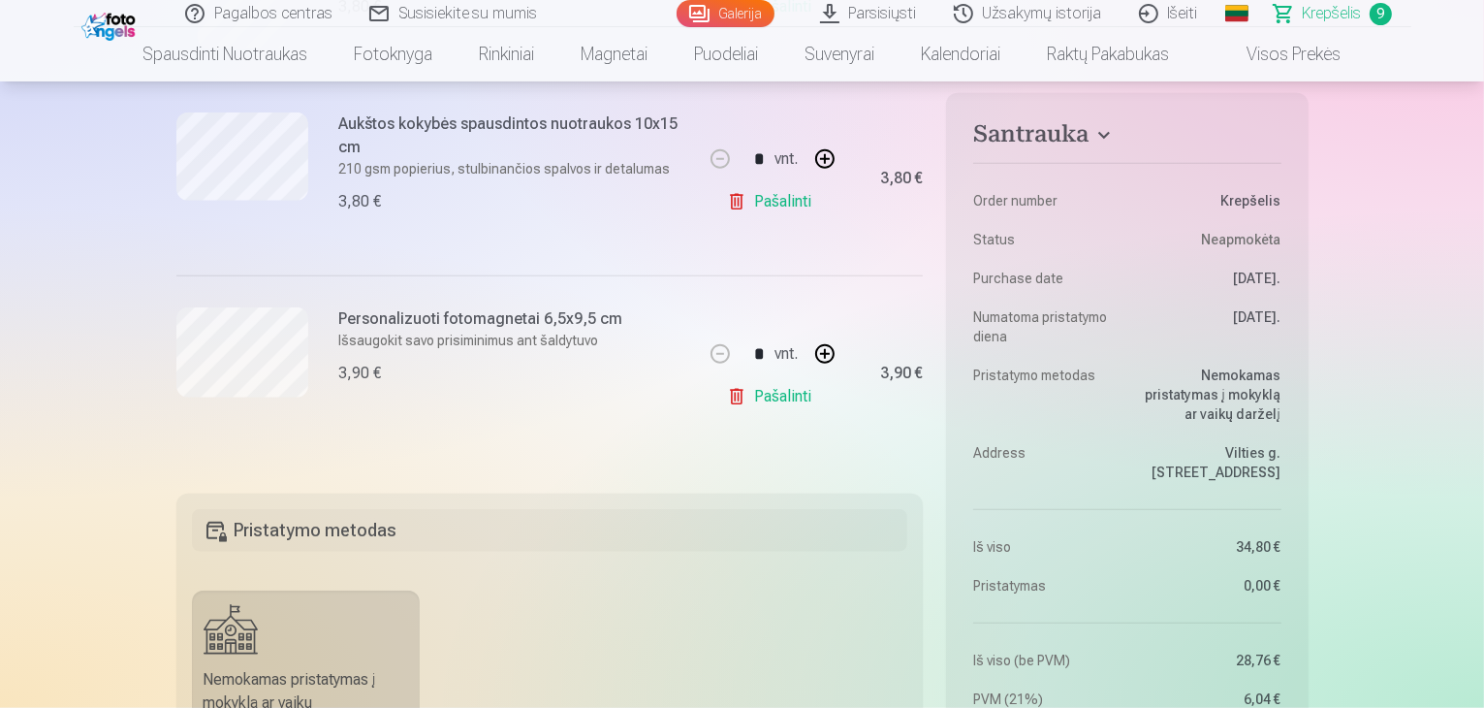
scroll to position [1745, 0]
click at [821, 349] on button "button" at bounding box center [825, 350] width 47 height 47
type input "*"
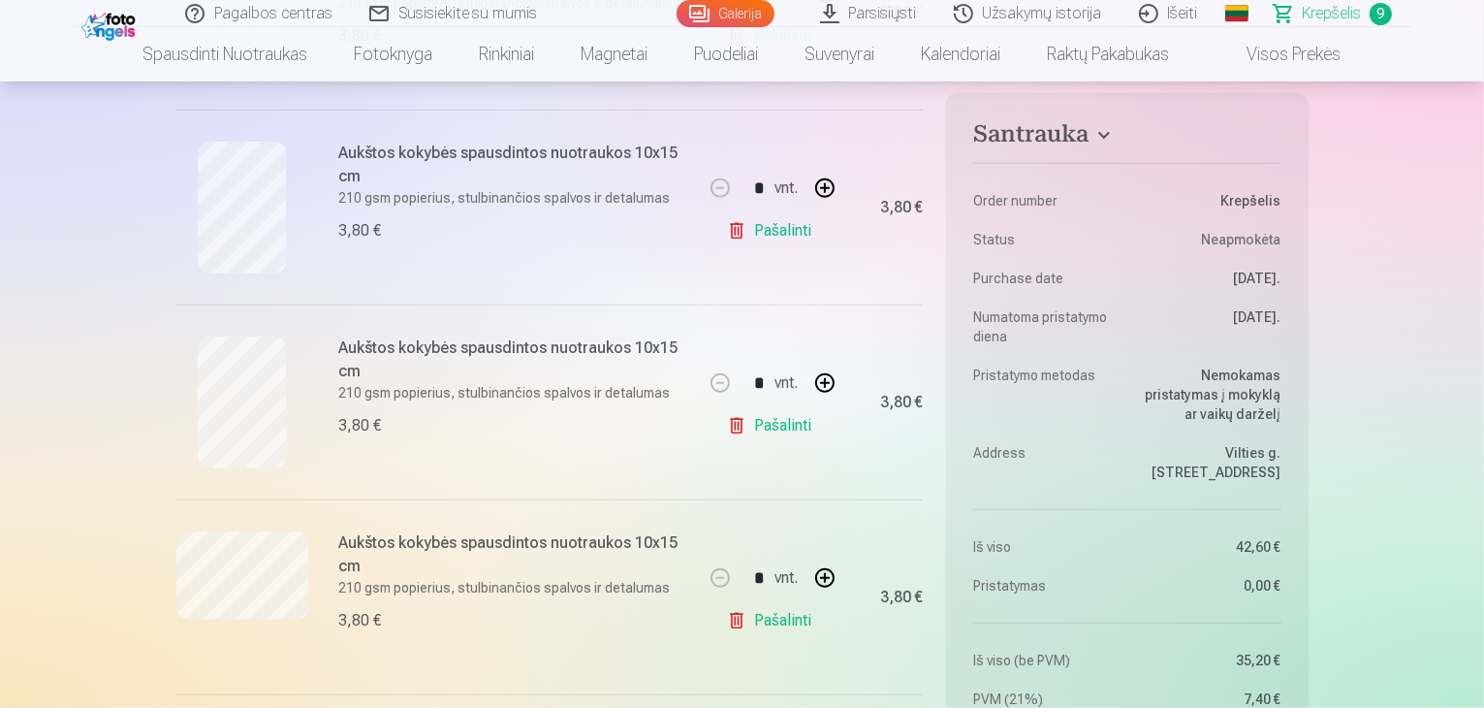
scroll to position [1357, 0]
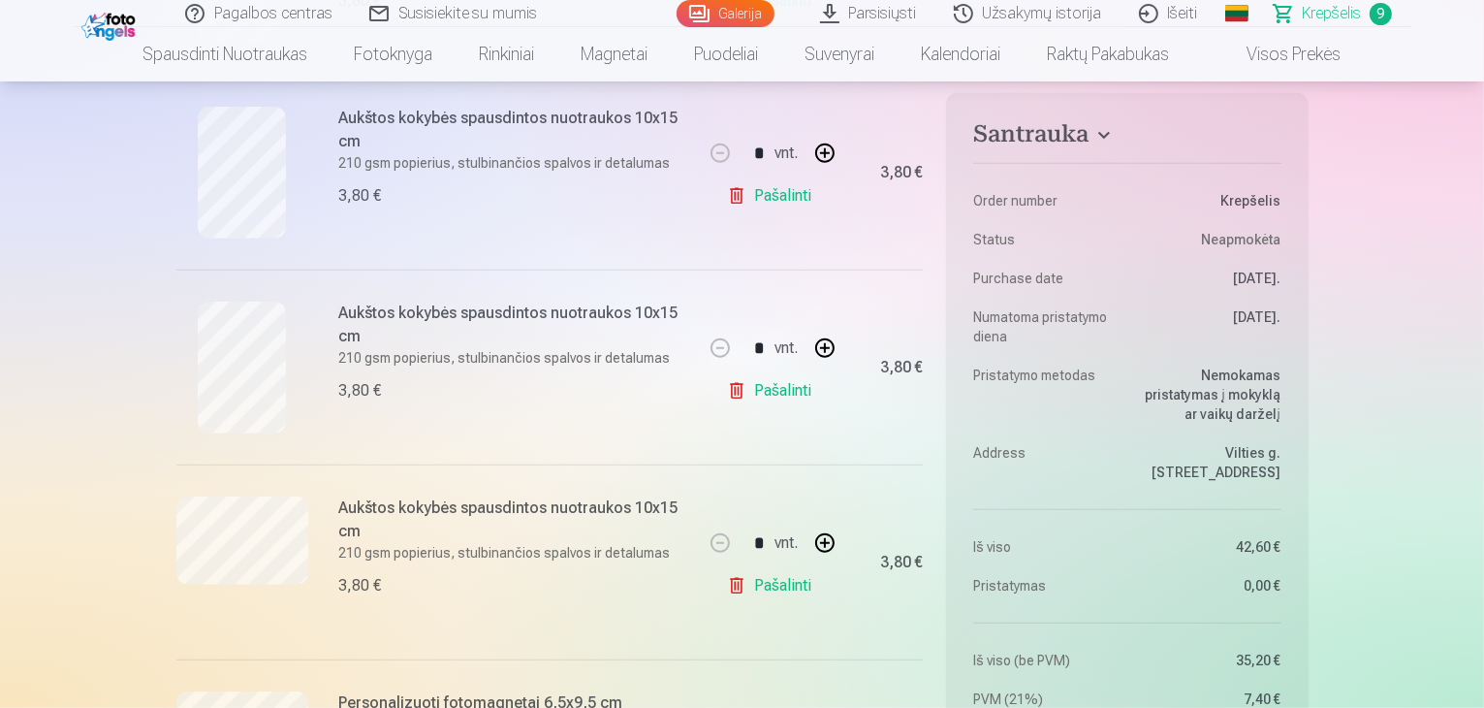
click at [794, 572] on link "Pašalinti" at bounding box center [773, 585] width 92 height 39
type input "*"
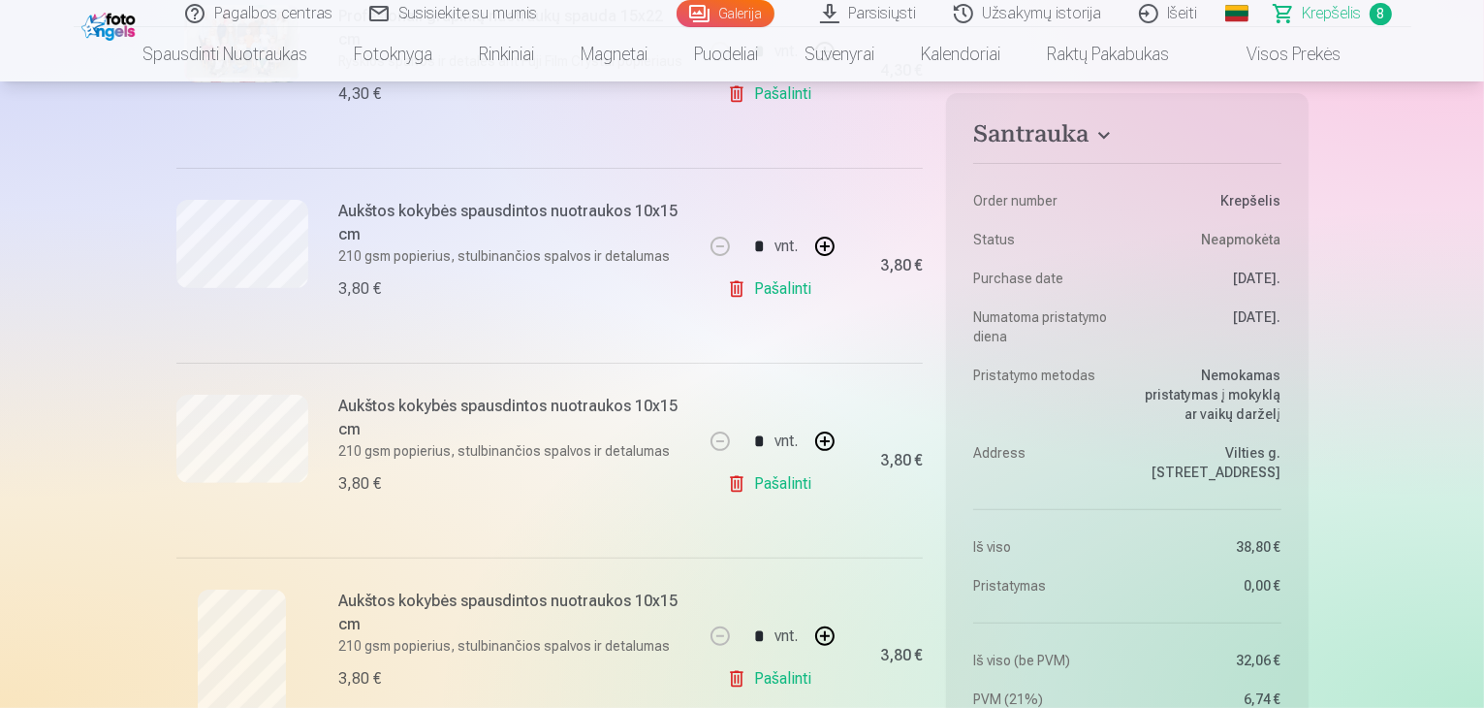
scroll to position [388, 0]
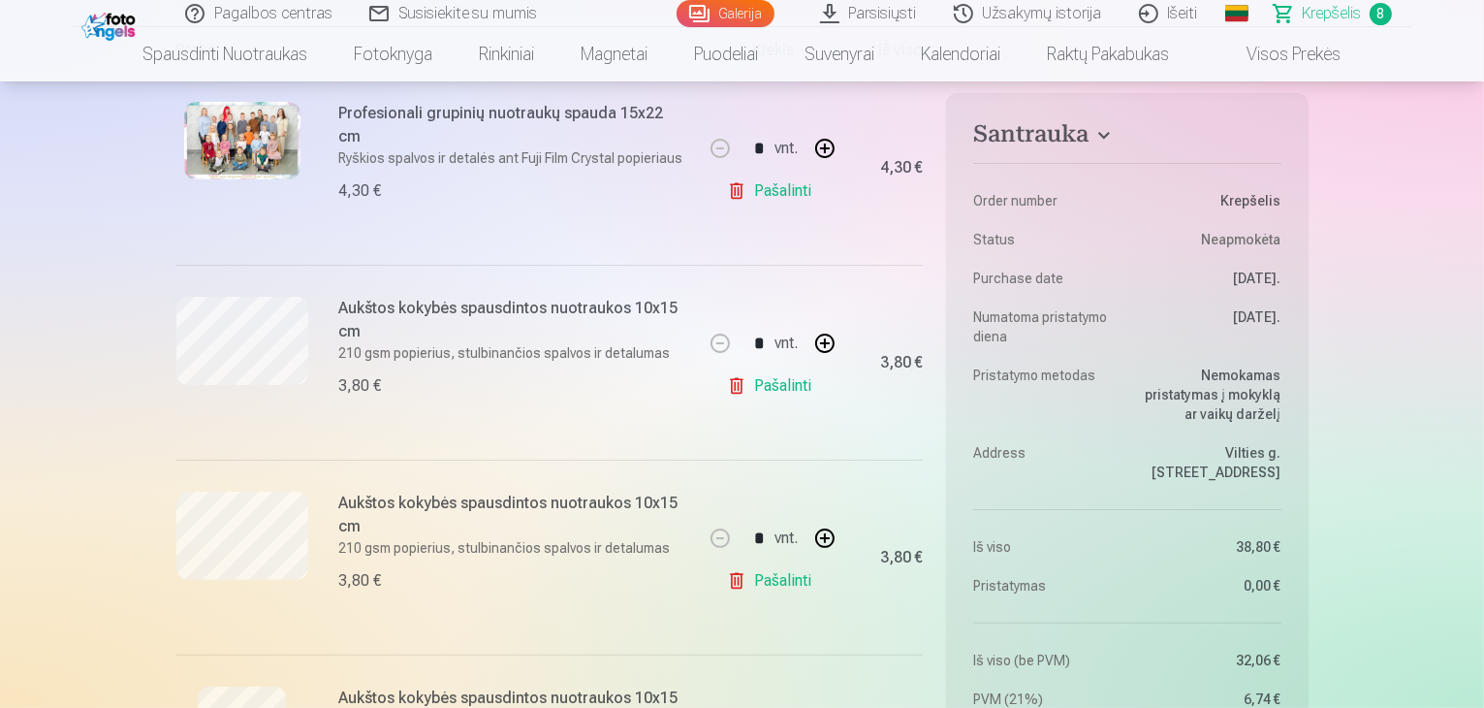
click at [779, 385] on link "Pašalinti" at bounding box center [773, 385] width 92 height 39
type input "*"
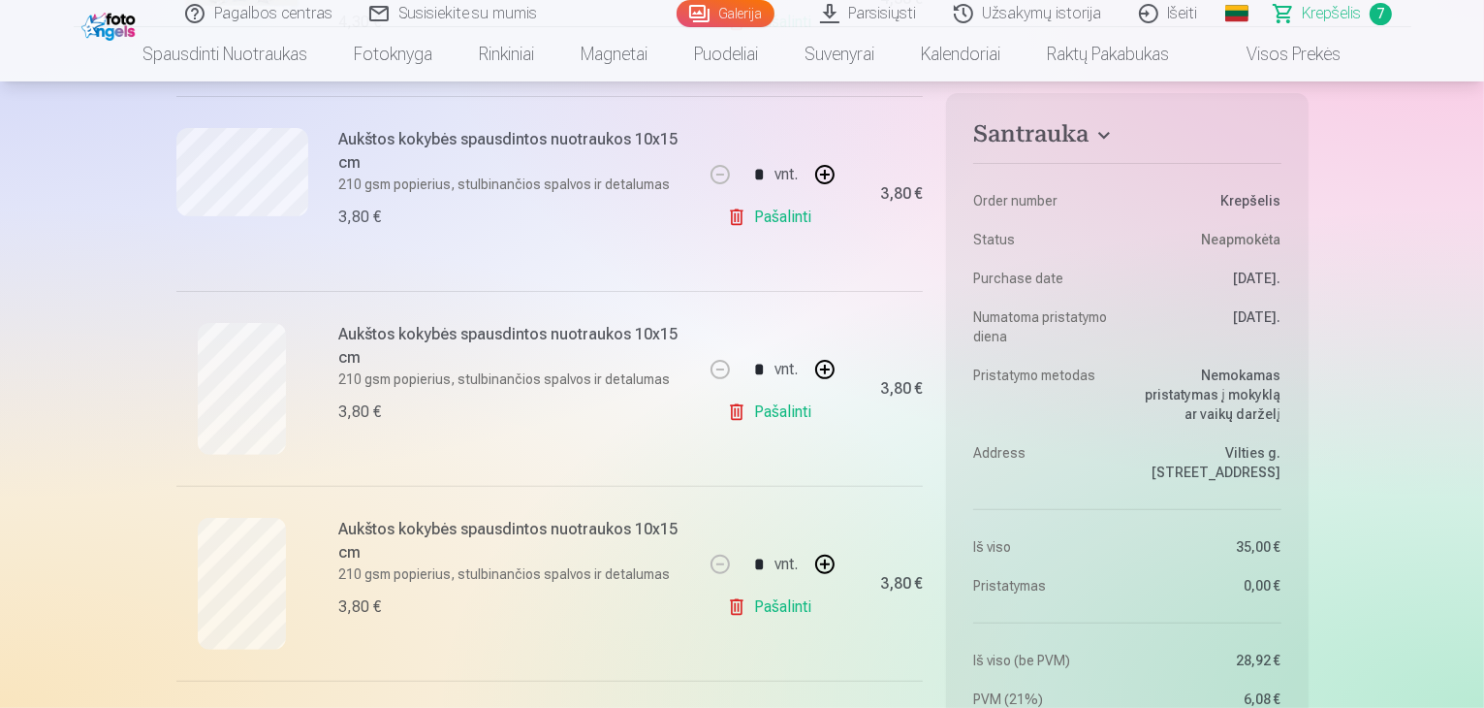
scroll to position [679, 0]
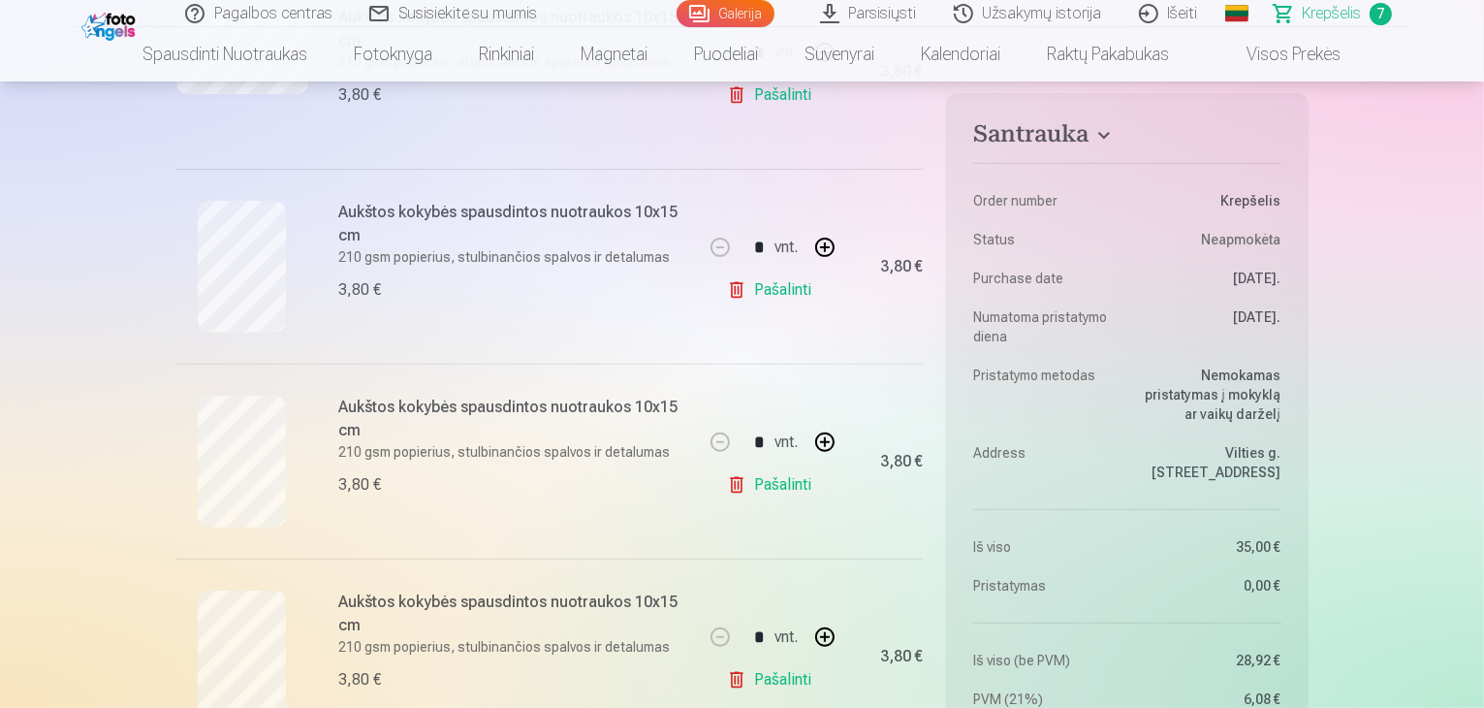
click at [780, 283] on link "Pašalinti" at bounding box center [773, 289] width 92 height 39
type input "*"
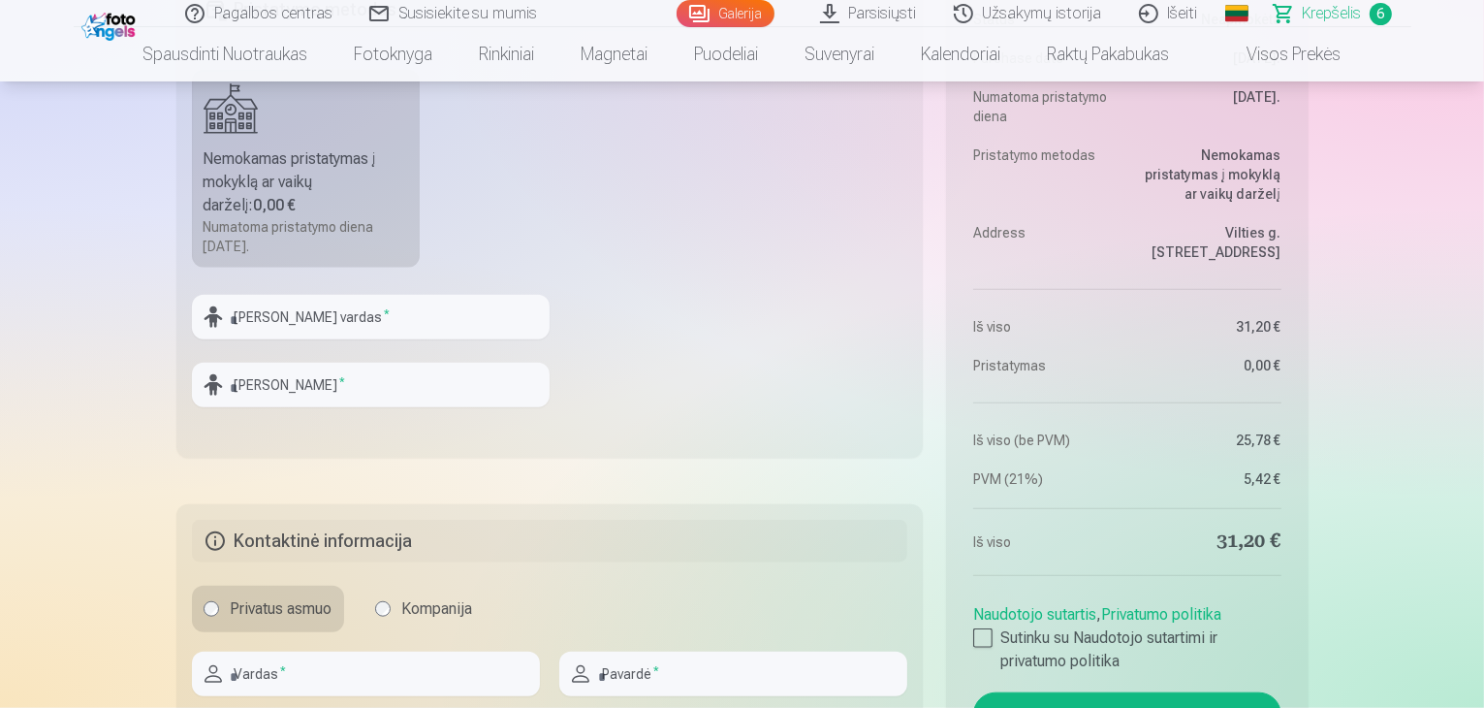
scroll to position [1551, 0]
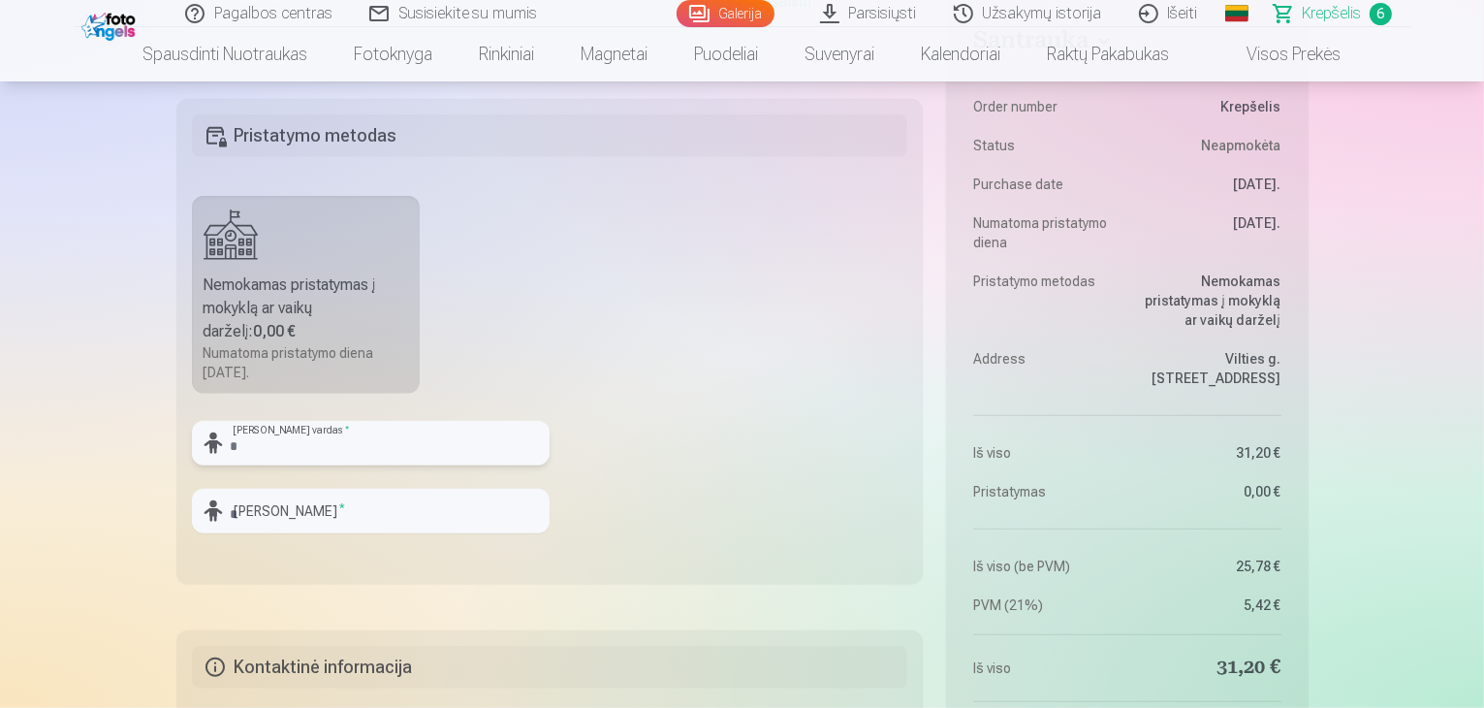
click at [333, 437] on input "text" at bounding box center [371, 443] width 358 height 45
type input "***"
click at [285, 511] on input "text" at bounding box center [371, 511] width 358 height 45
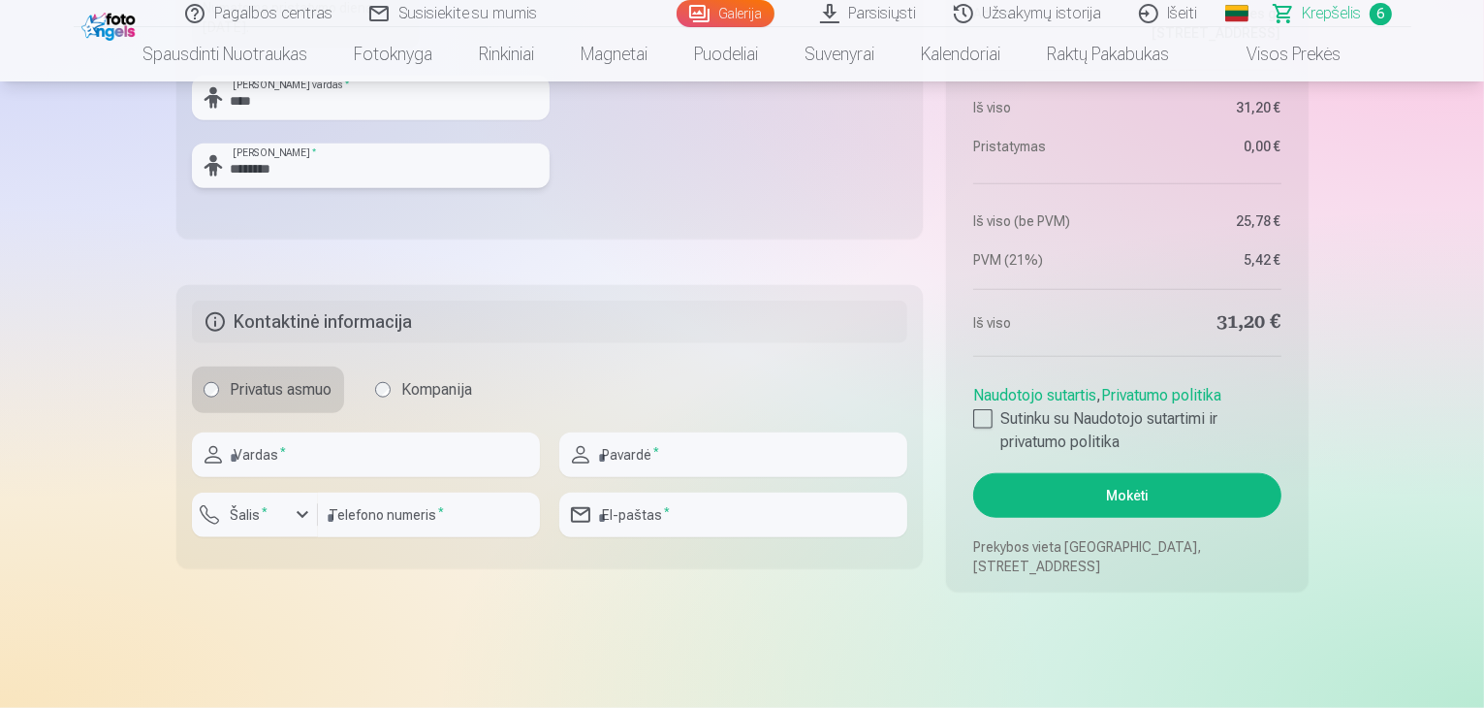
scroll to position [1939, 0]
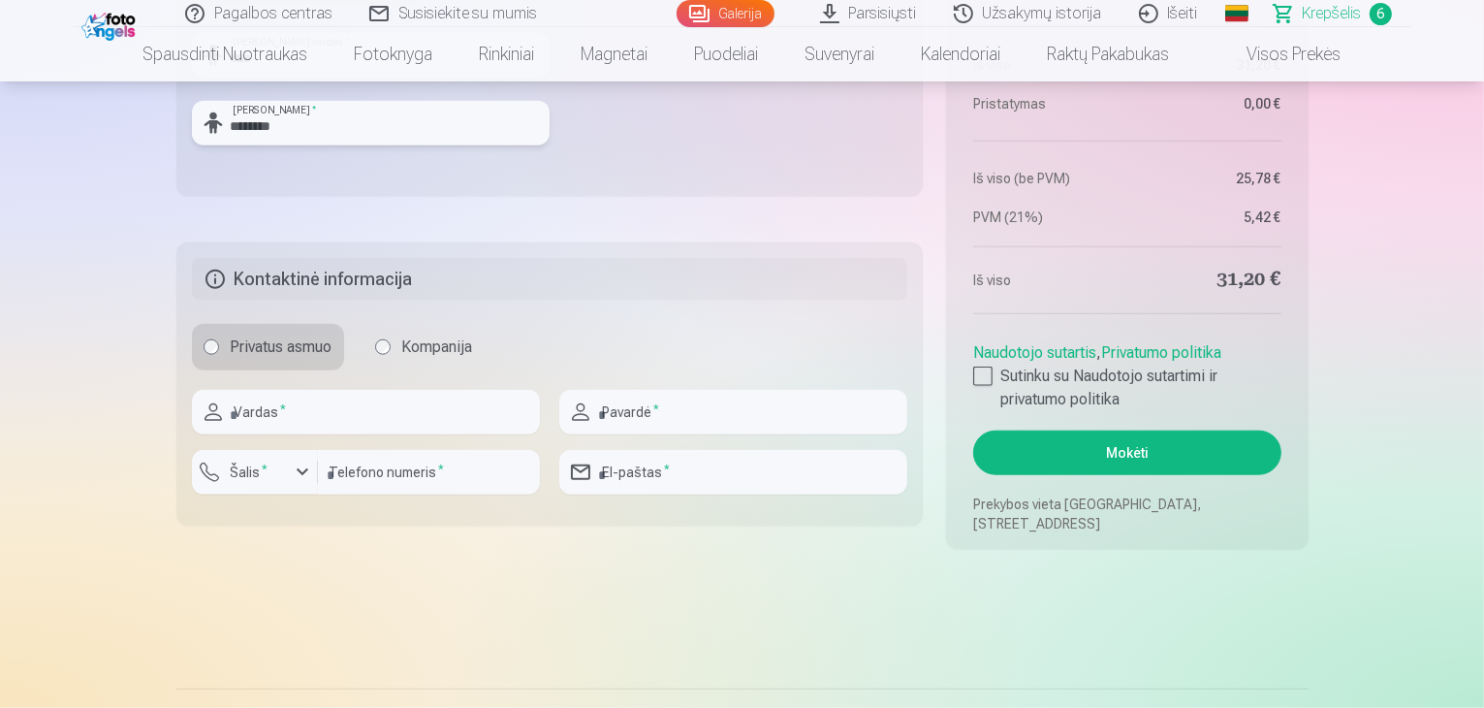
type input "********"
click at [483, 425] on input "text" at bounding box center [366, 412] width 348 height 45
type input "********"
type input "*****"
type input "*********"
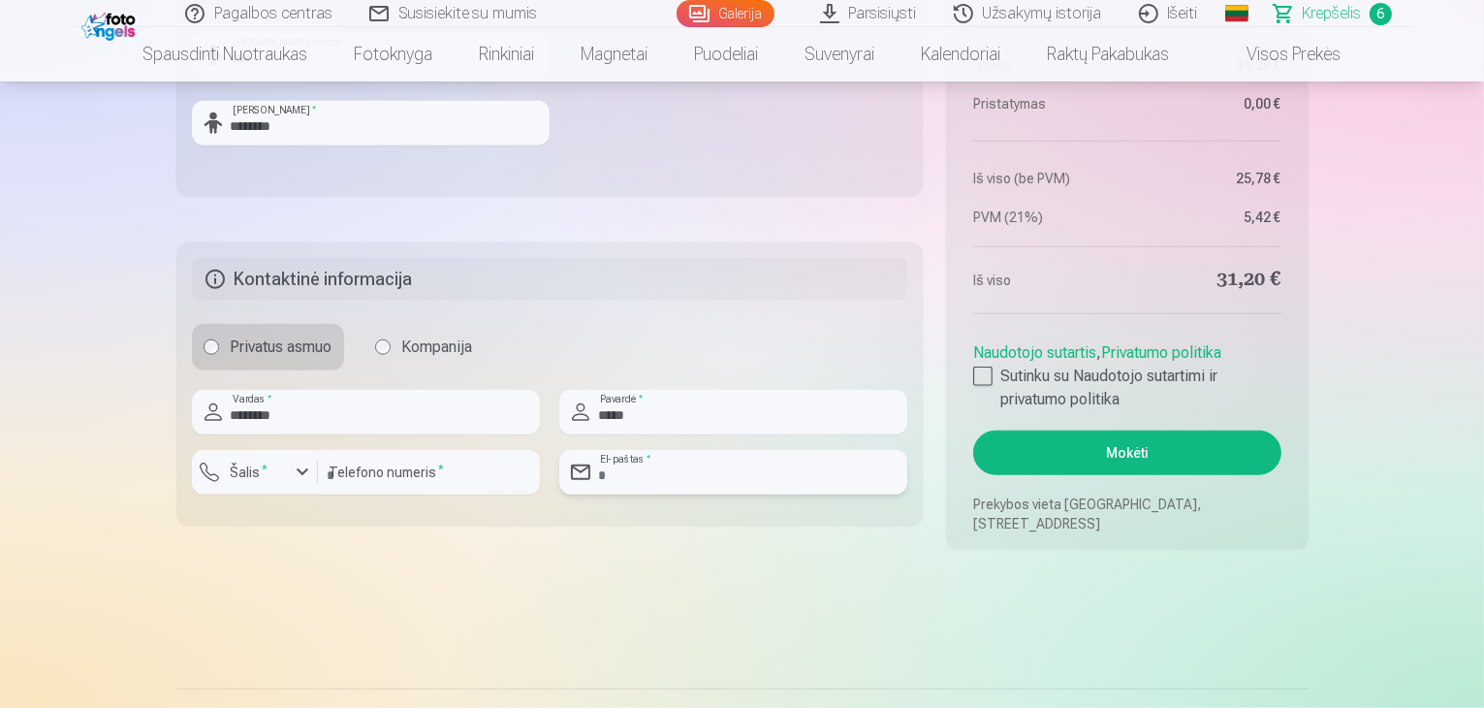
type input "**********"
click at [333, 478] on input "*********" at bounding box center [429, 472] width 222 height 45
type input "********"
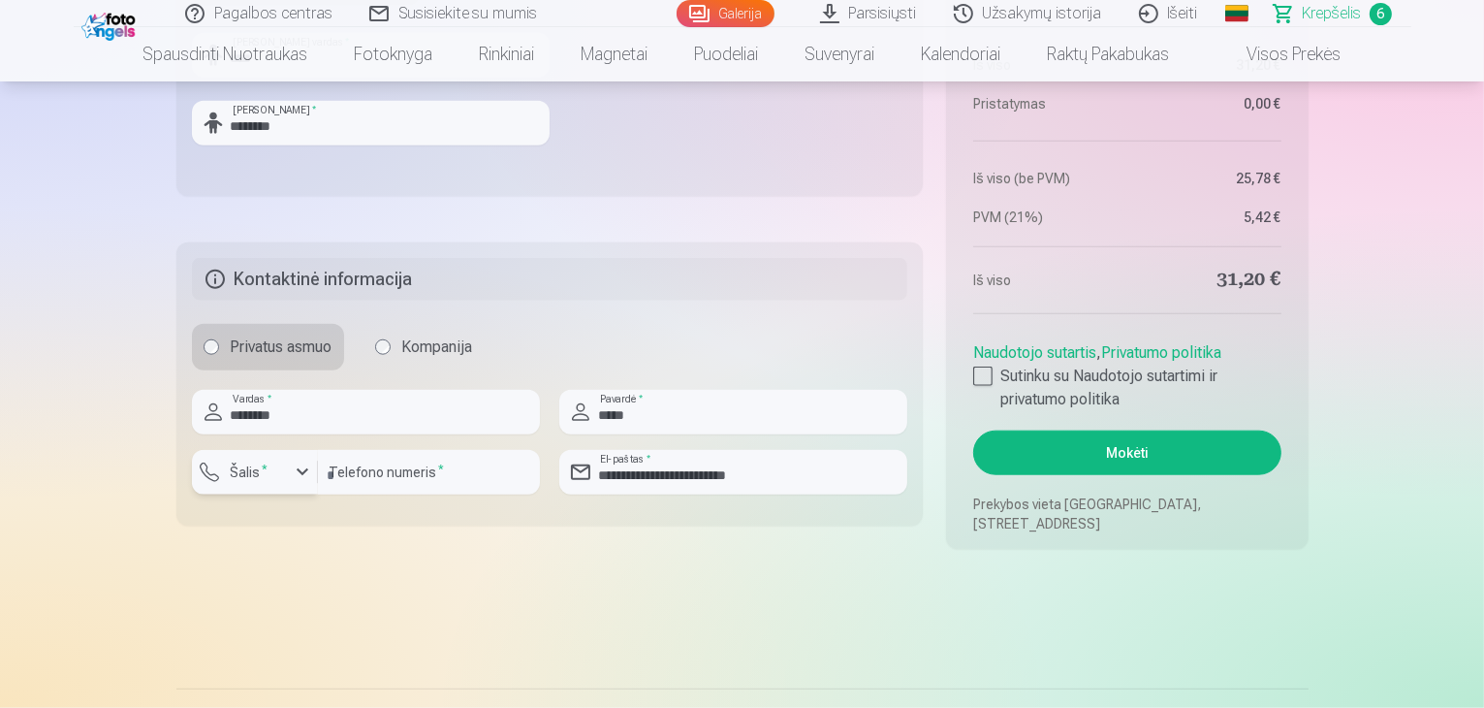
click at [299, 468] on div "button" at bounding box center [302, 471] width 23 height 23
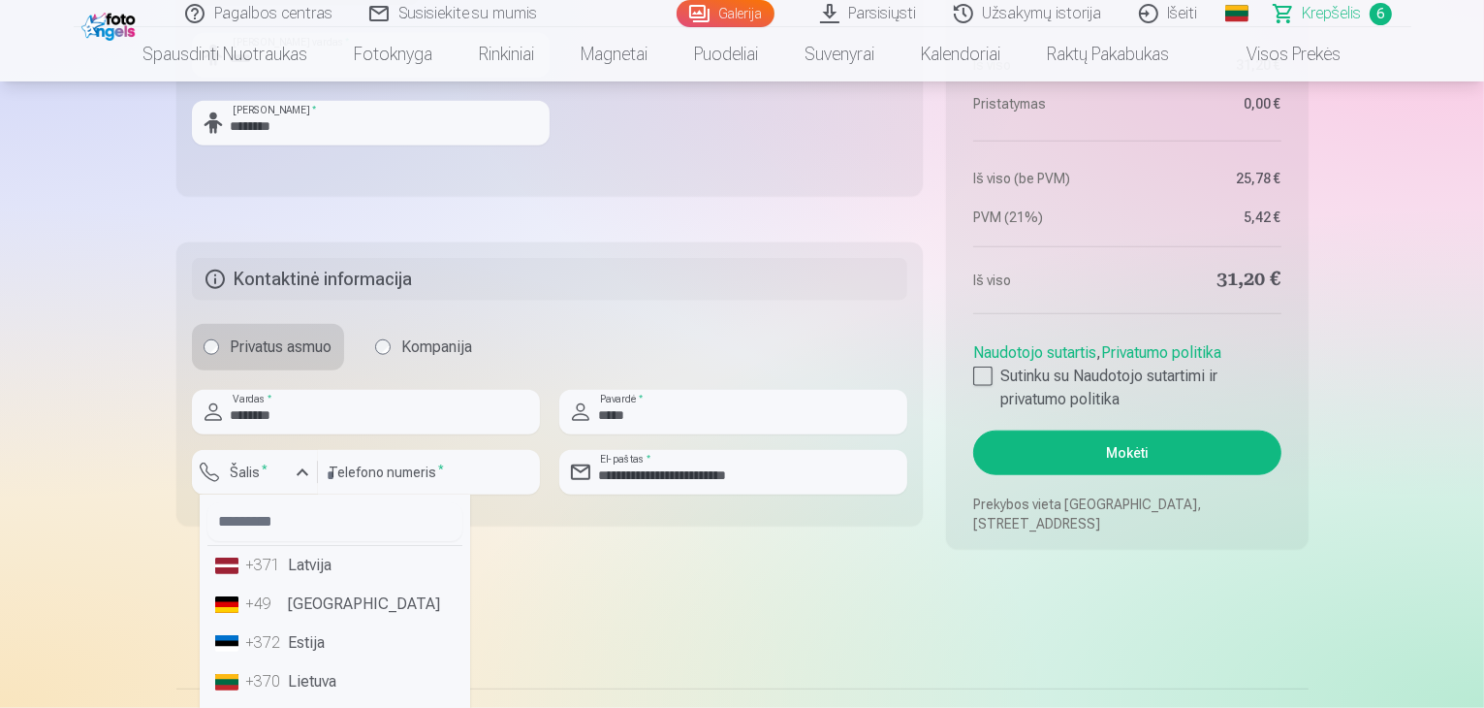
click at [316, 683] on li "+370 Lietuva" at bounding box center [334, 681] width 255 height 39
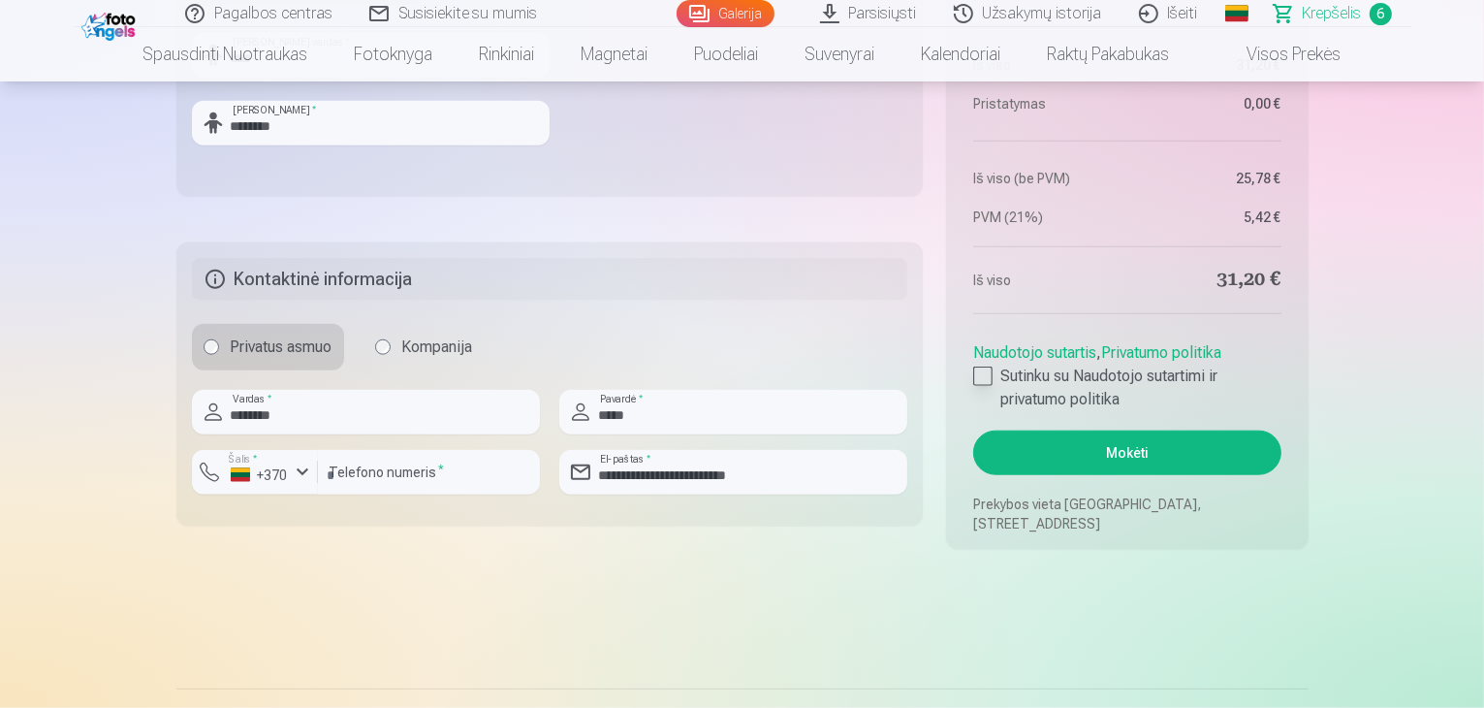
click at [981, 376] on div at bounding box center [982, 375] width 19 height 19
click at [1142, 455] on button "Mokėti" at bounding box center [1126, 452] width 307 height 45
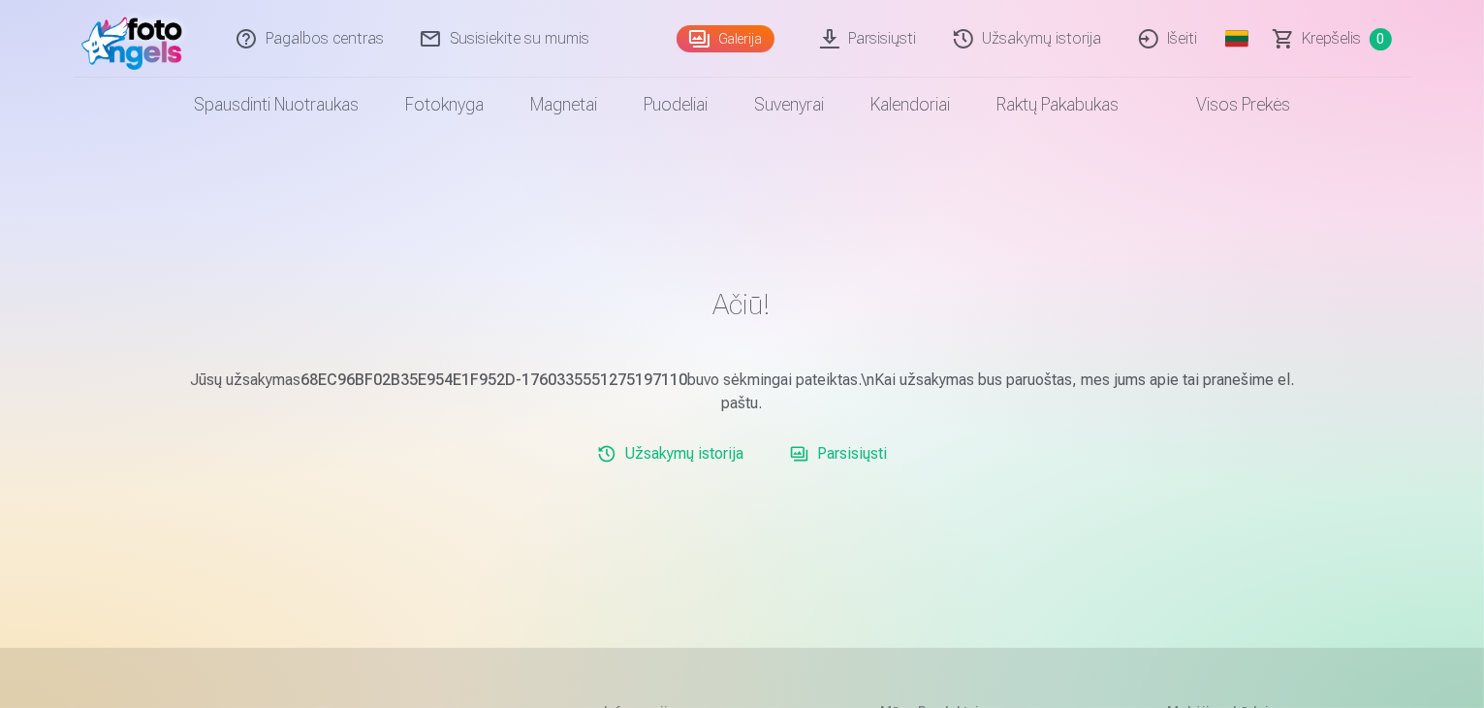
click at [872, 459] on link "Parsisiųsti" at bounding box center [838, 453] width 112 height 39
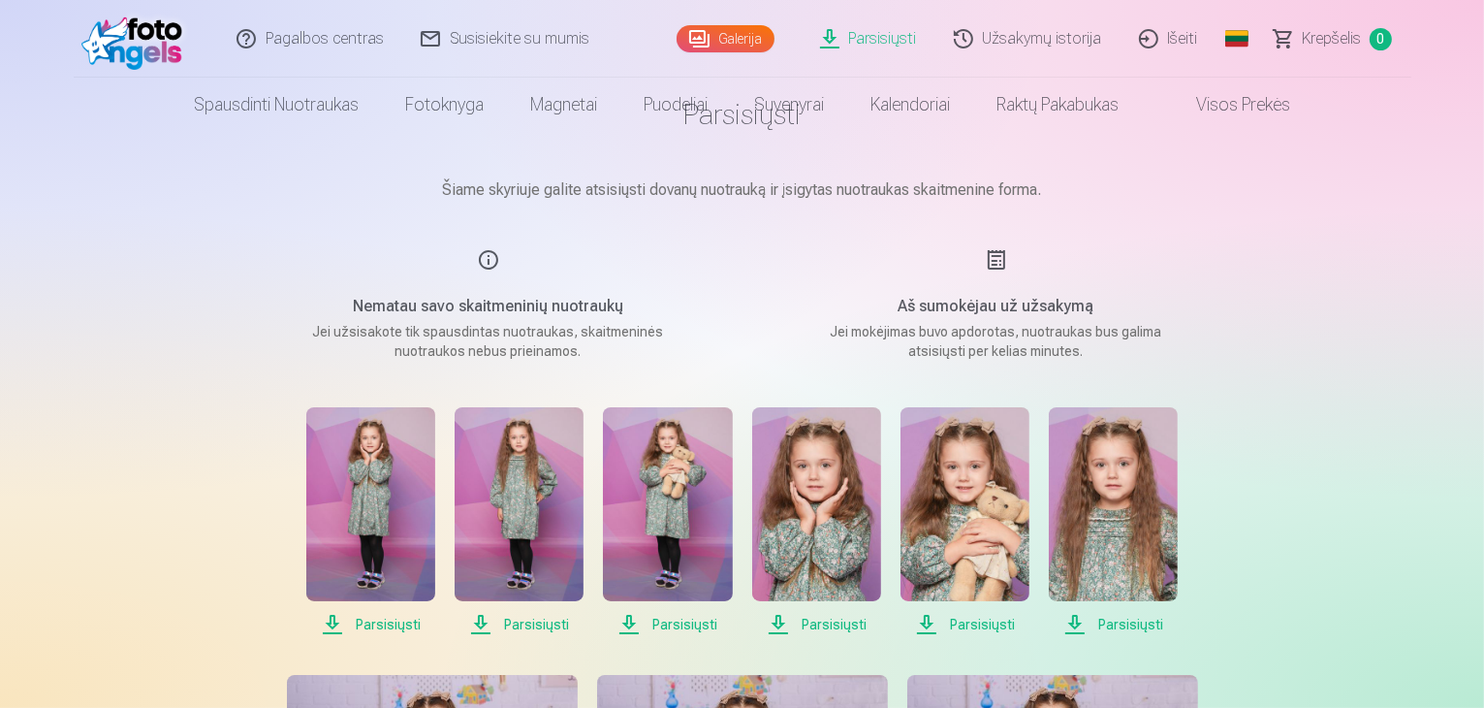
scroll to position [291, 0]
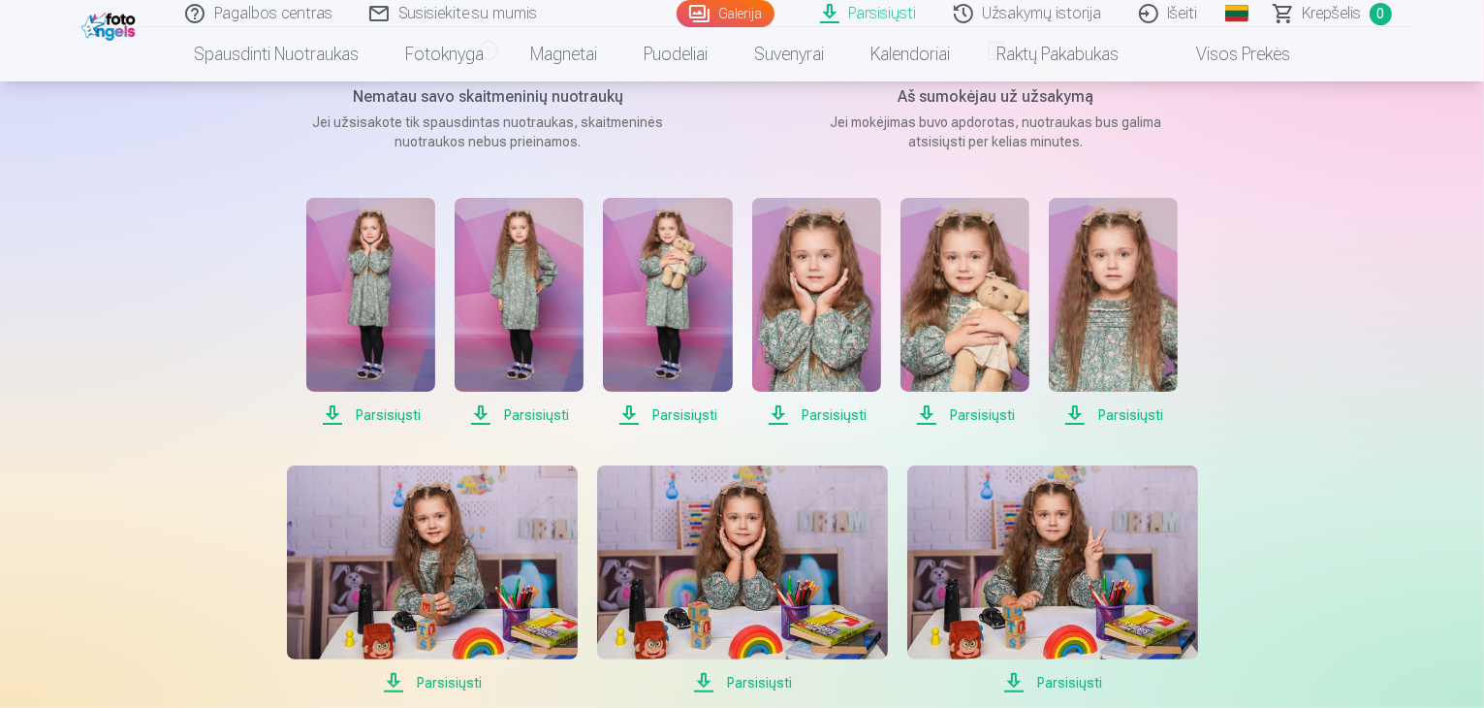
click at [378, 415] on span "Parsisiųsti" at bounding box center [370, 414] width 129 height 23
click at [519, 412] on span "Parsisiųsti" at bounding box center [519, 414] width 129 height 23
click at [679, 416] on span "Parsisiųsti" at bounding box center [667, 414] width 129 height 23
click at [826, 411] on span "Parsisiųsti" at bounding box center [816, 414] width 129 height 23
click at [986, 416] on span "Parsisiųsti" at bounding box center [965, 414] width 129 height 23
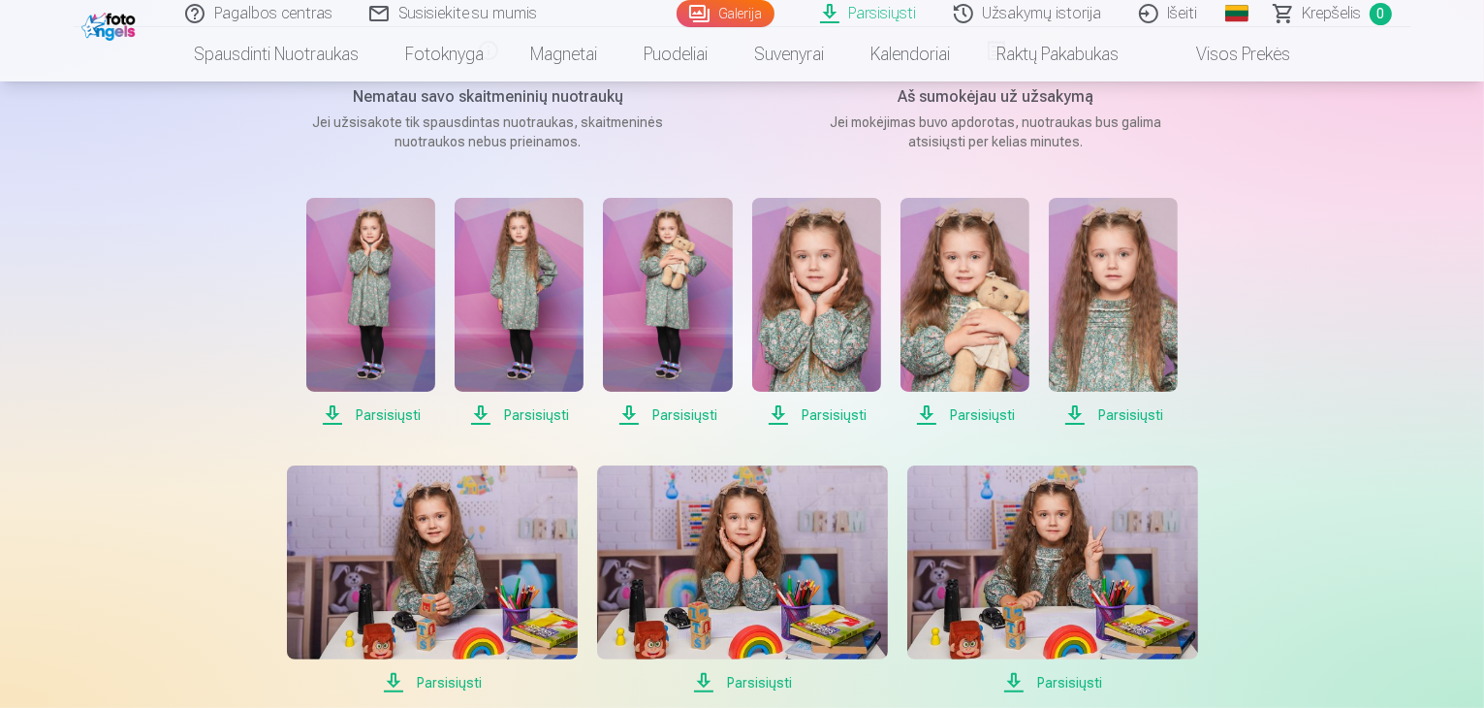
click at [1127, 412] on span "Parsisiųsti" at bounding box center [1113, 414] width 129 height 23
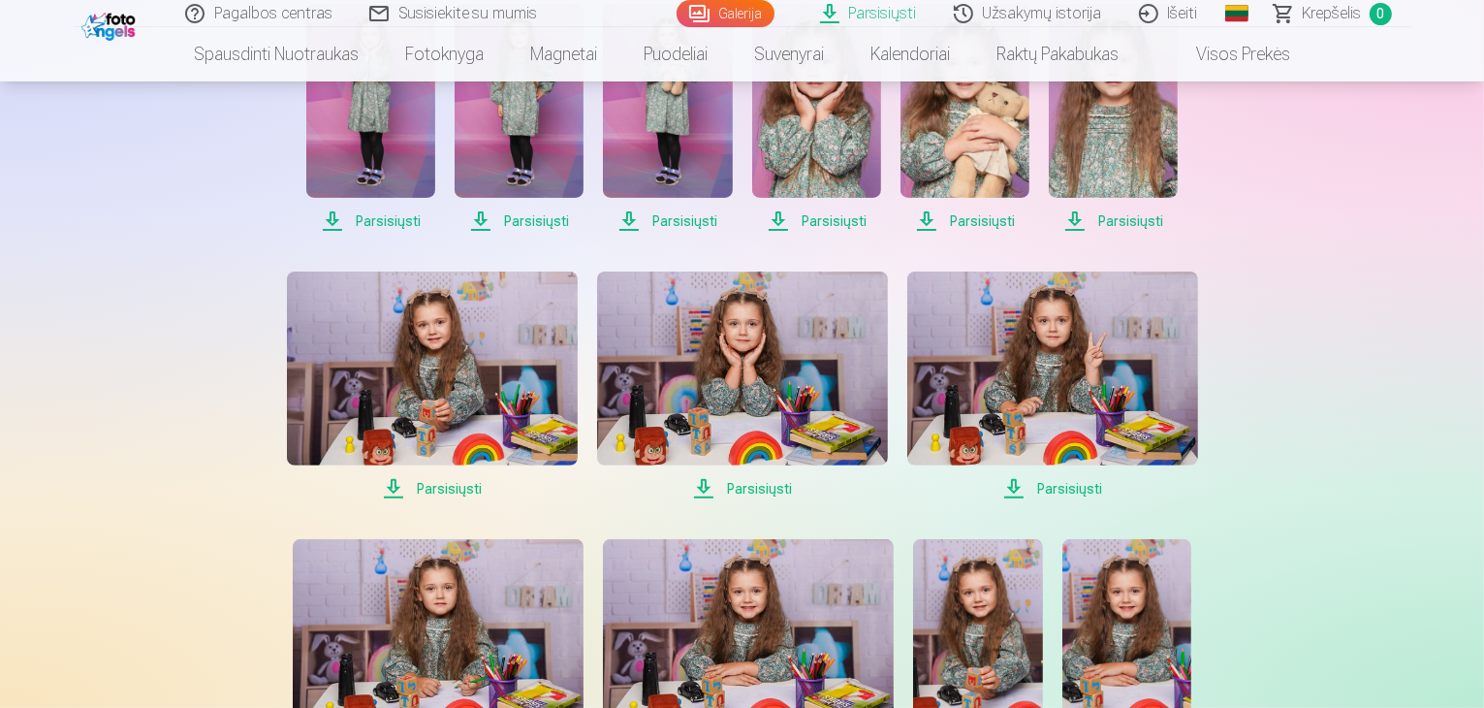
click at [459, 490] on span "Parsisiųsti" at bounding box center [432, 488] width 291 height 23
click at [760, 489] on span "Parsisiųsti" at bounding box center [742, 488] width 291 height 23
click at [1062, 483] on span "Parsisiųsti" at bounding box center [1052, 488] width 291 height 23
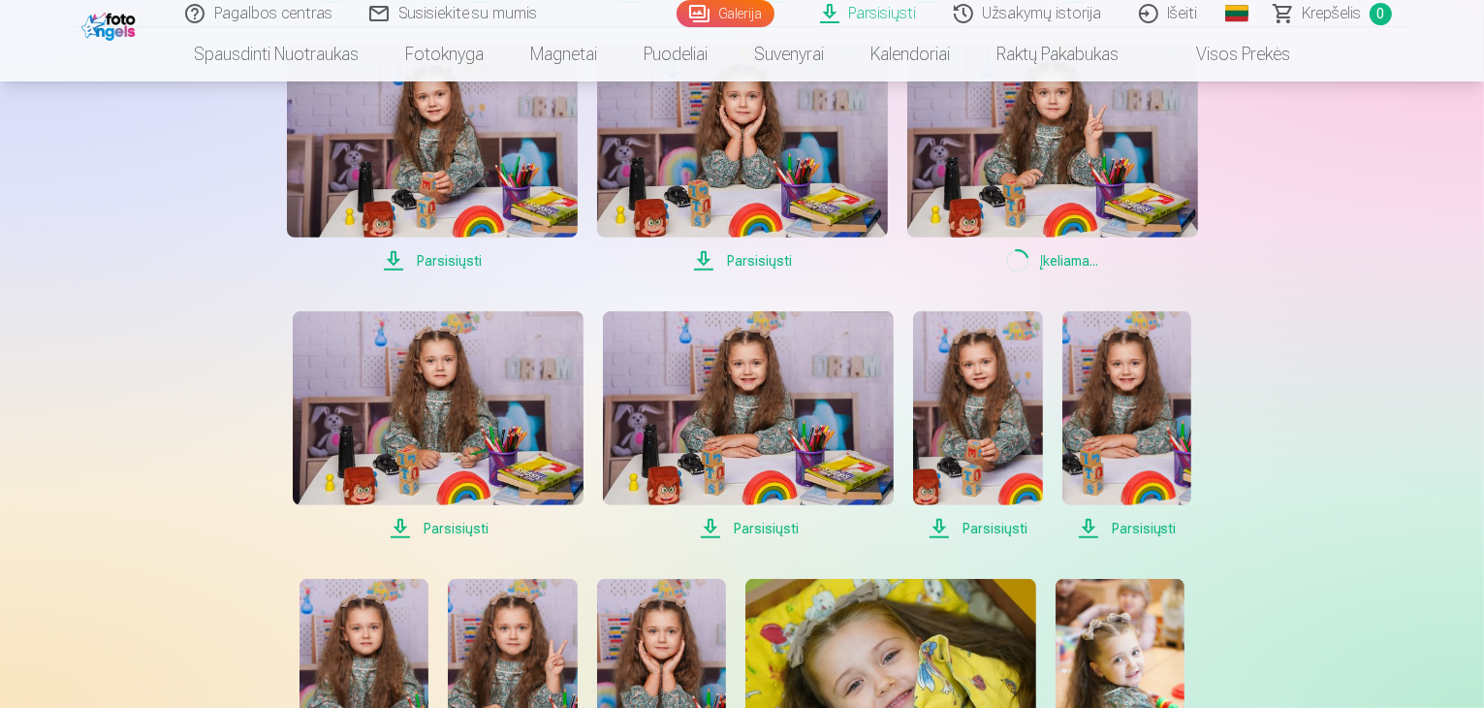
scroll to position [776, 0]
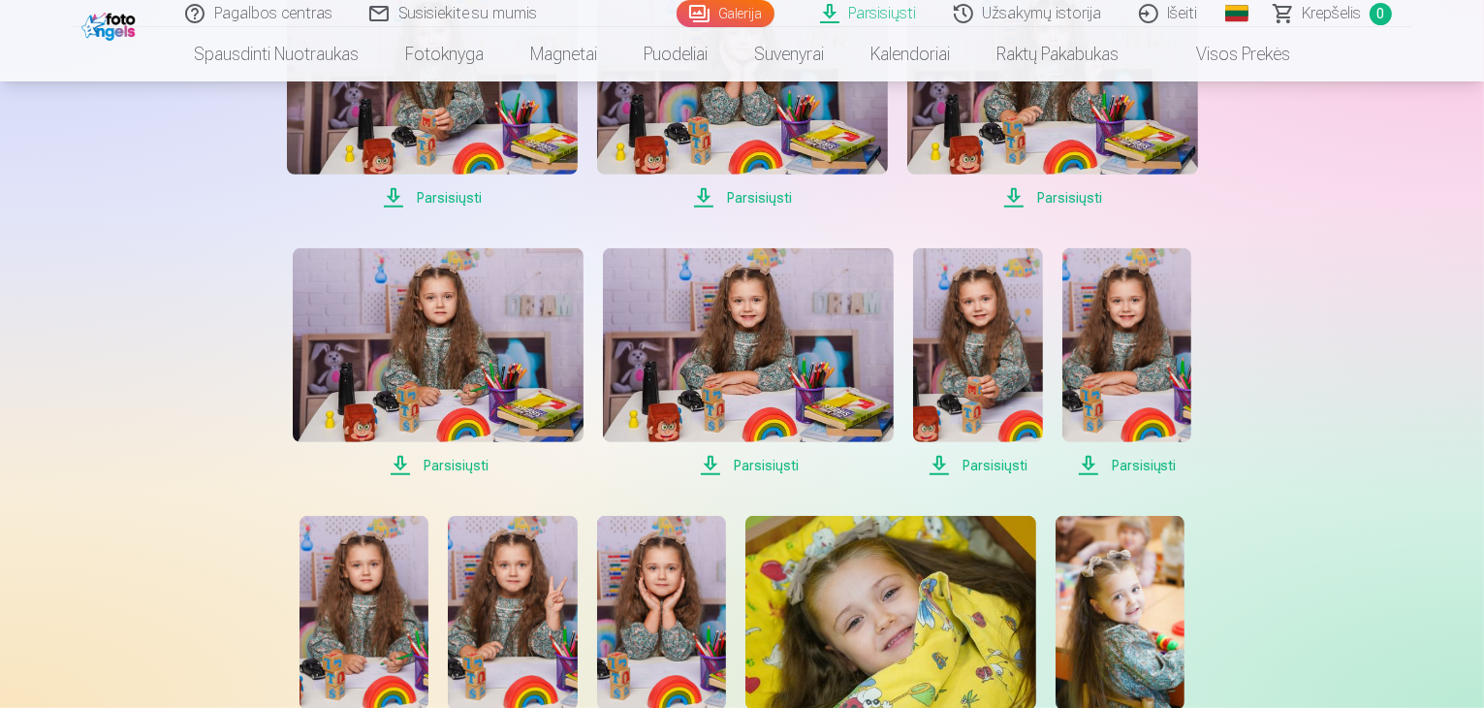
click at [458, 460] on span "Parsisiųsti" at bounding box center [438, 465] width 291 height 23
click at [777, 464] on span "Parsisiųsti" at bounding box center [748, 465] width 291 height 23
click at [993, 462] on span "Parsisiųsti" at bounding box center [977, 465] width 129 height 23
click at [1139, 462] on span "Parsisiųsti" at bounding box center [1126, 465] width 129 height 23
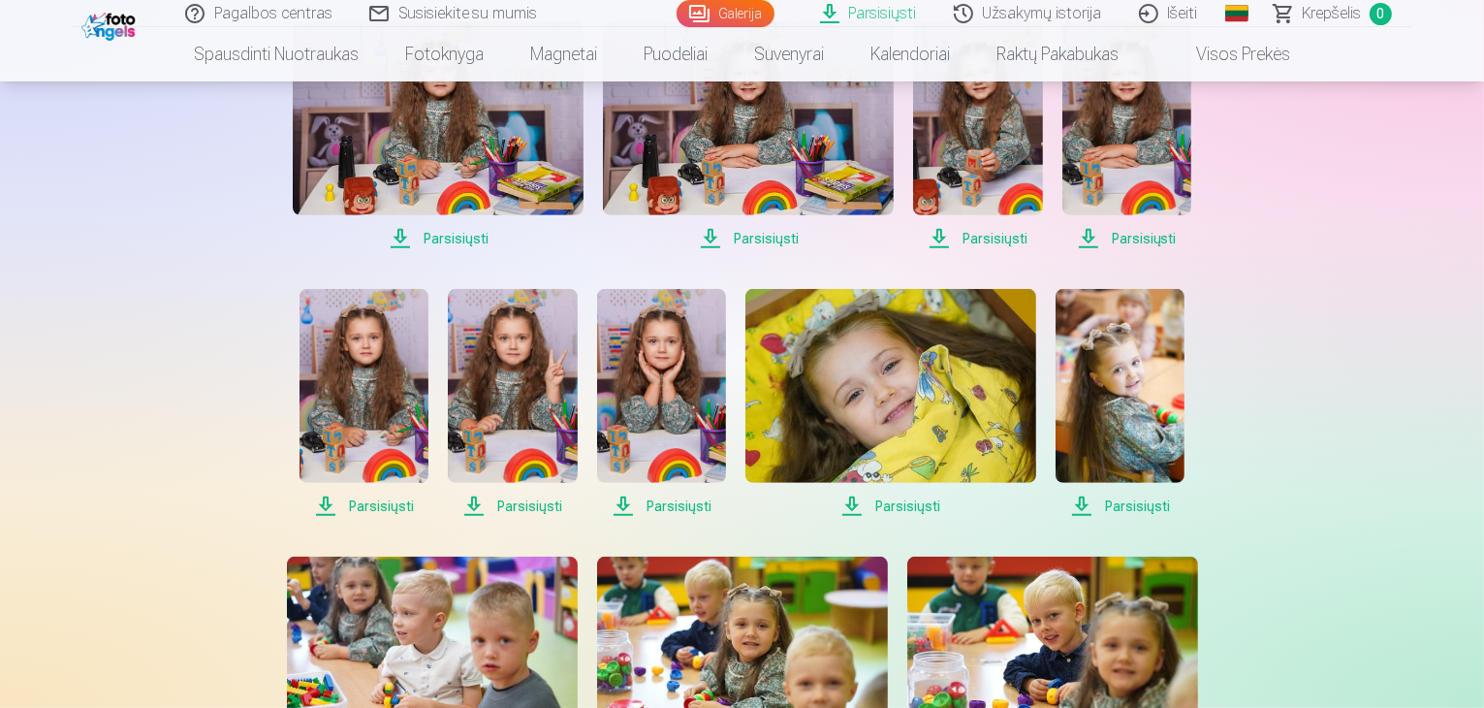
scroll to position [1066, 0]
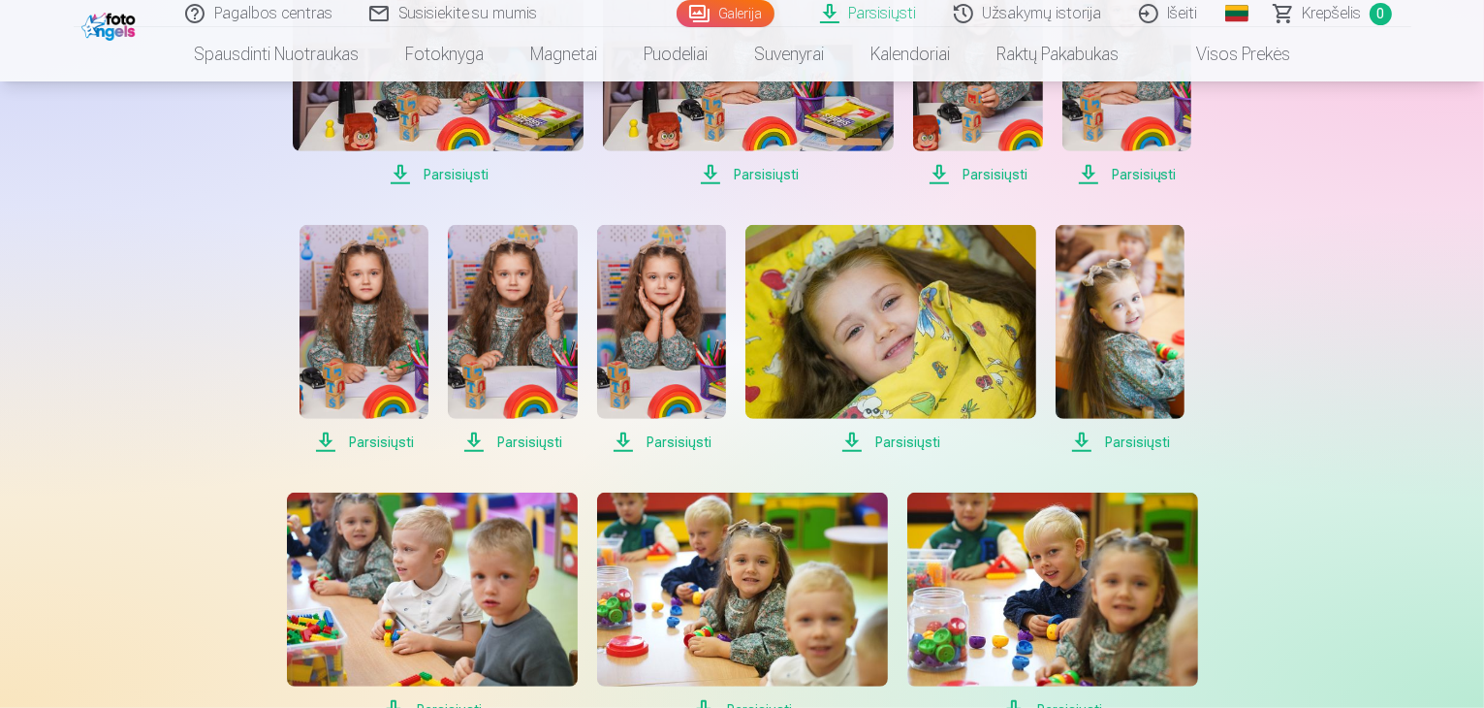
click at [357, 434] on span "Parsisiųsti" at bounding box center [364, 441] width 129 height 23
click at [523, 443] on span "Parsisiųsti" at bounding box center [512, 441] width 129 height 23
click at [680, 435] on span "Parsisiųsti" at bounding box center [661, 441] width 129 height 23
click at [905, 436] on span "Parsisiųsti" at bounding box center [890, 441] width 291 height 23
click at [1101, 455] on div "Parsisiųsti Parsisiųsti Parsisiųsti Parsisiųsti Parsisiųsti Parsisiųsti Parsisi…" at bounding box center [742, 473] width 969 height 2102
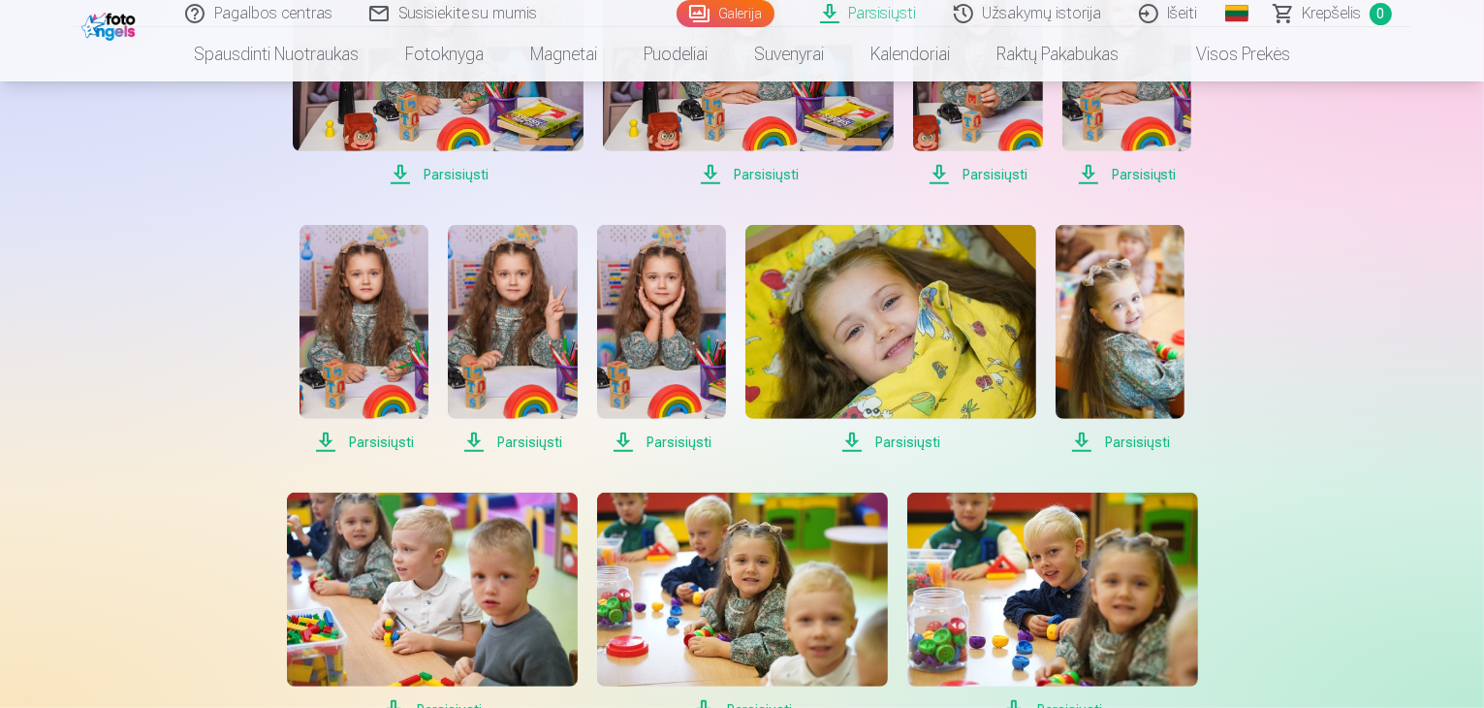
click at [1117, 440] on span "Parsisiųsti" at bounding box center [1120, 441] width 129 height 23
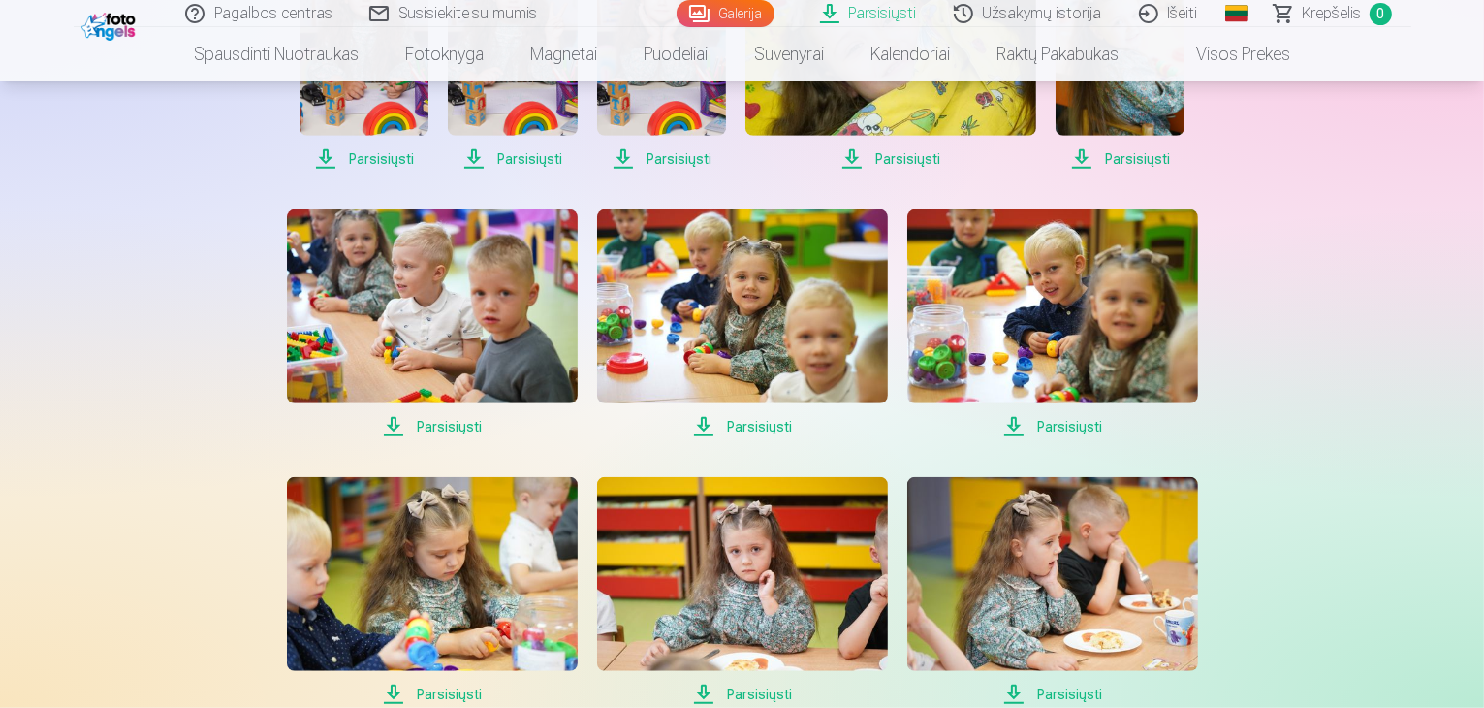
scroll to position [1357, 0]
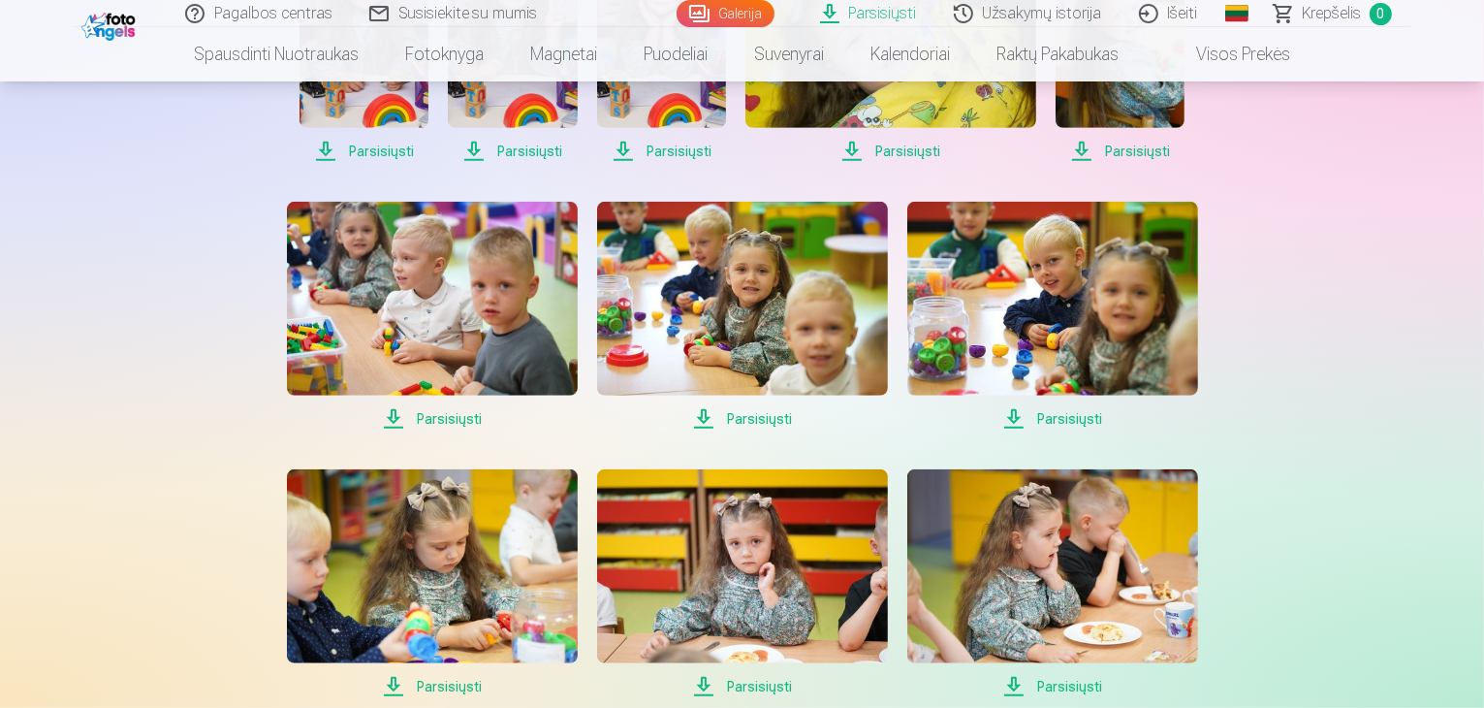
click at [444, 417] on span "Parsisiųsti" at bounding box center [432, 418] width 291 height 23
click at [761, 418] on span "Parsisiųsti" at bounding box center [742, 418] width 291 height 23
click at [1062, 415] on span "Parsisiųsti" at bounding box center [1052, 418] width 291 height 23
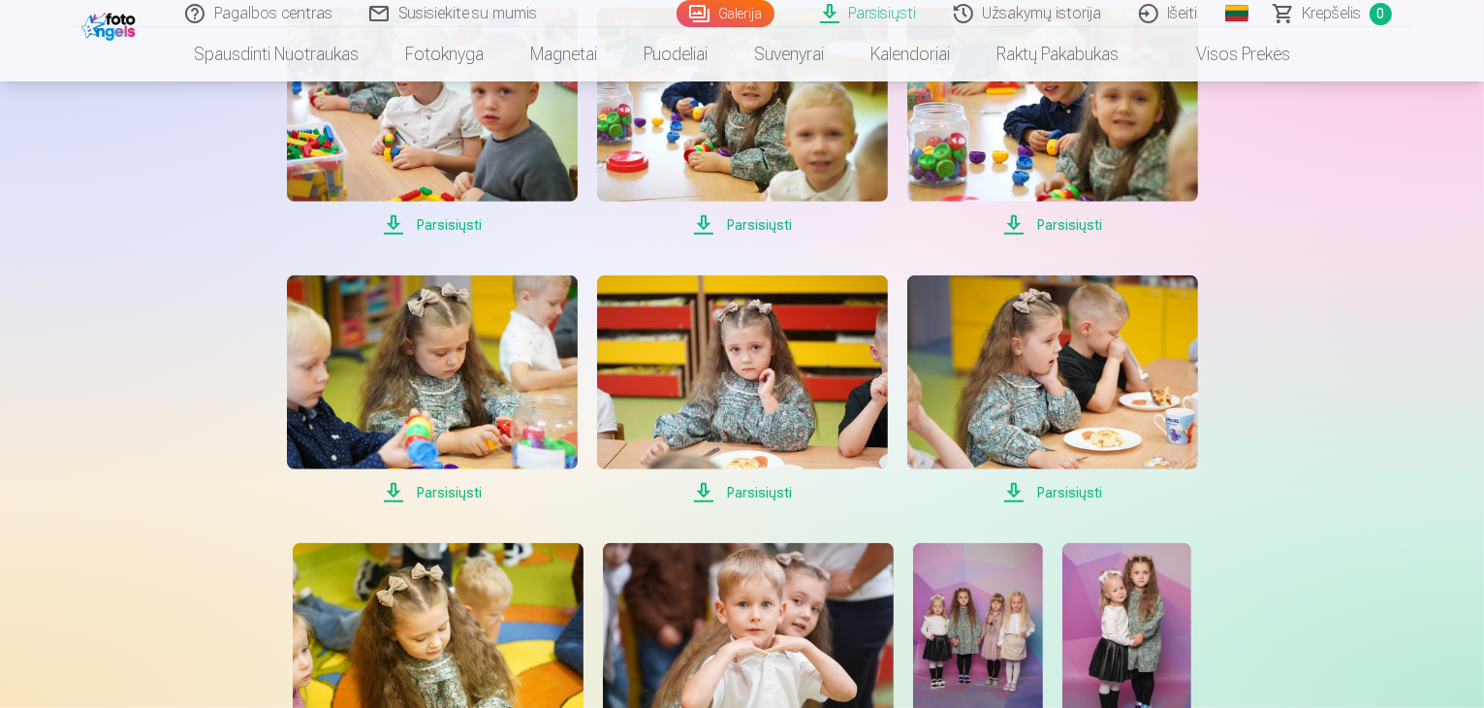
click at [453, 490] on span "Parsisiųsti" at bounding box center [432, 492] width 291 height 23
click at [771, 491] on span "Parsisiųsti" at bounding box center [742, 492] width 291 height 23
click at [1074, 483] on span "Parsisiųsti" at bounding box center [1052, 492] width 291 height 23
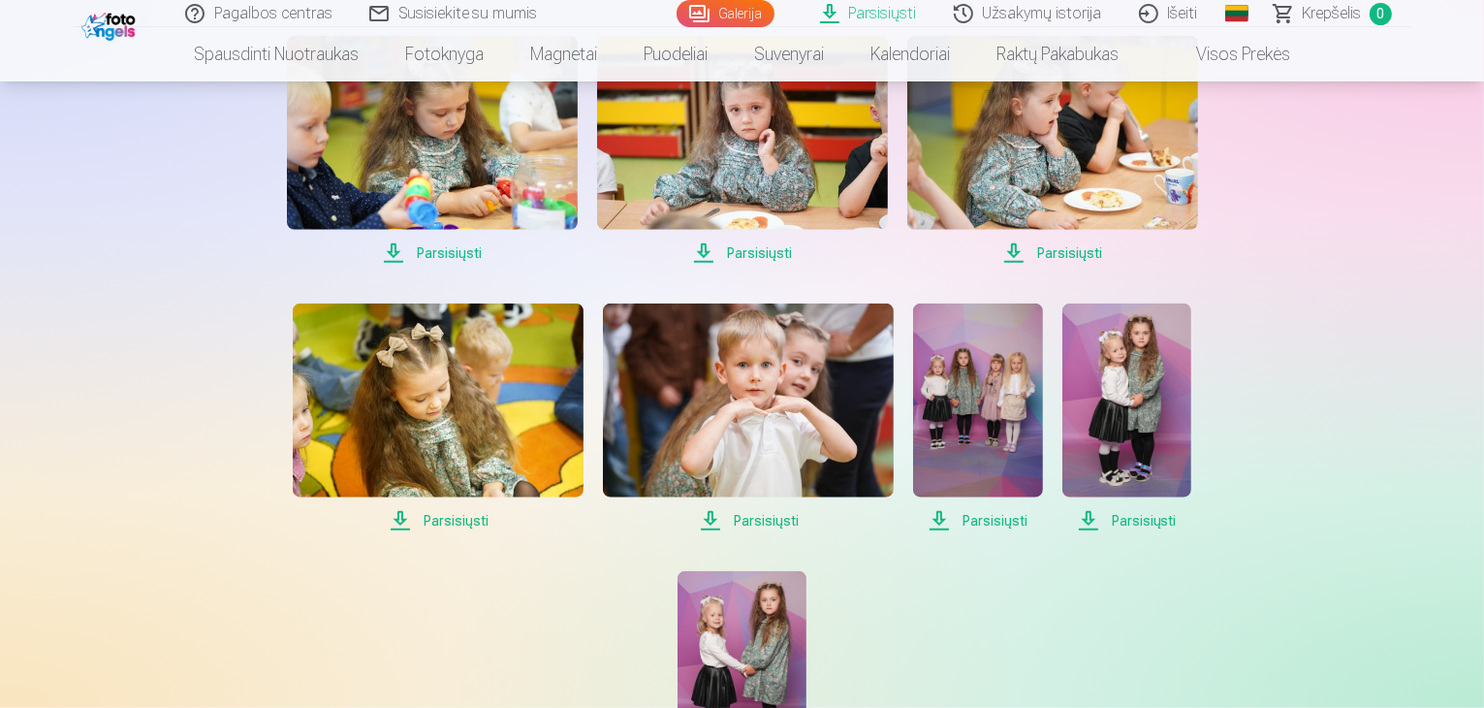
scroll to position [1842, 0]
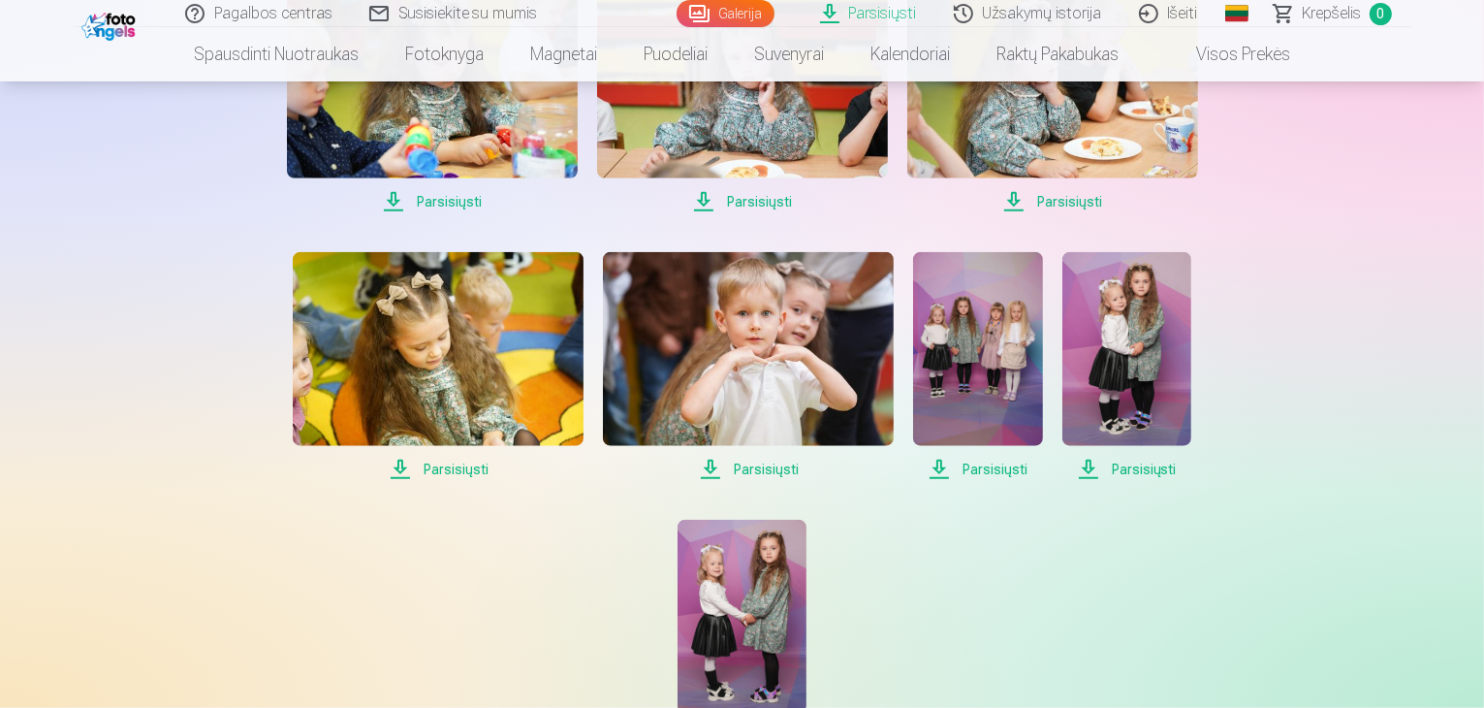
click at [458, 470] on span "Parsisiųsti" at bounding box center [438, 469] width 291 height 23
click at [772, 469] on span "Parsisiųsti" at bounding box center [748, 469] width 291 height 23
click at [1000, 467] on span "Parsisiųsti" at bounding box center [977, 469] width 129 height 23
click at [1136, 463] on span "Parsisiųsti" at bounding box center [1126, 469] width 129 height 23
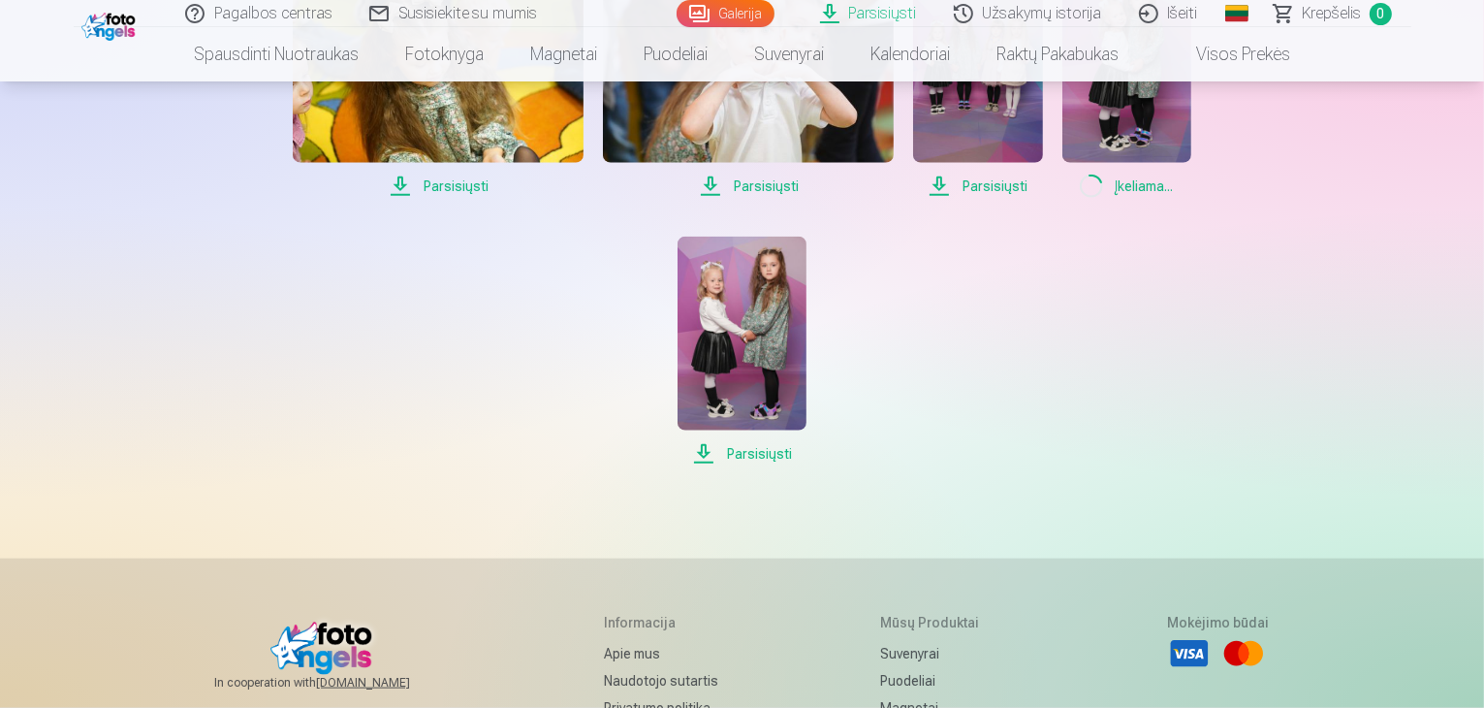
scroll to position [2133, 0]
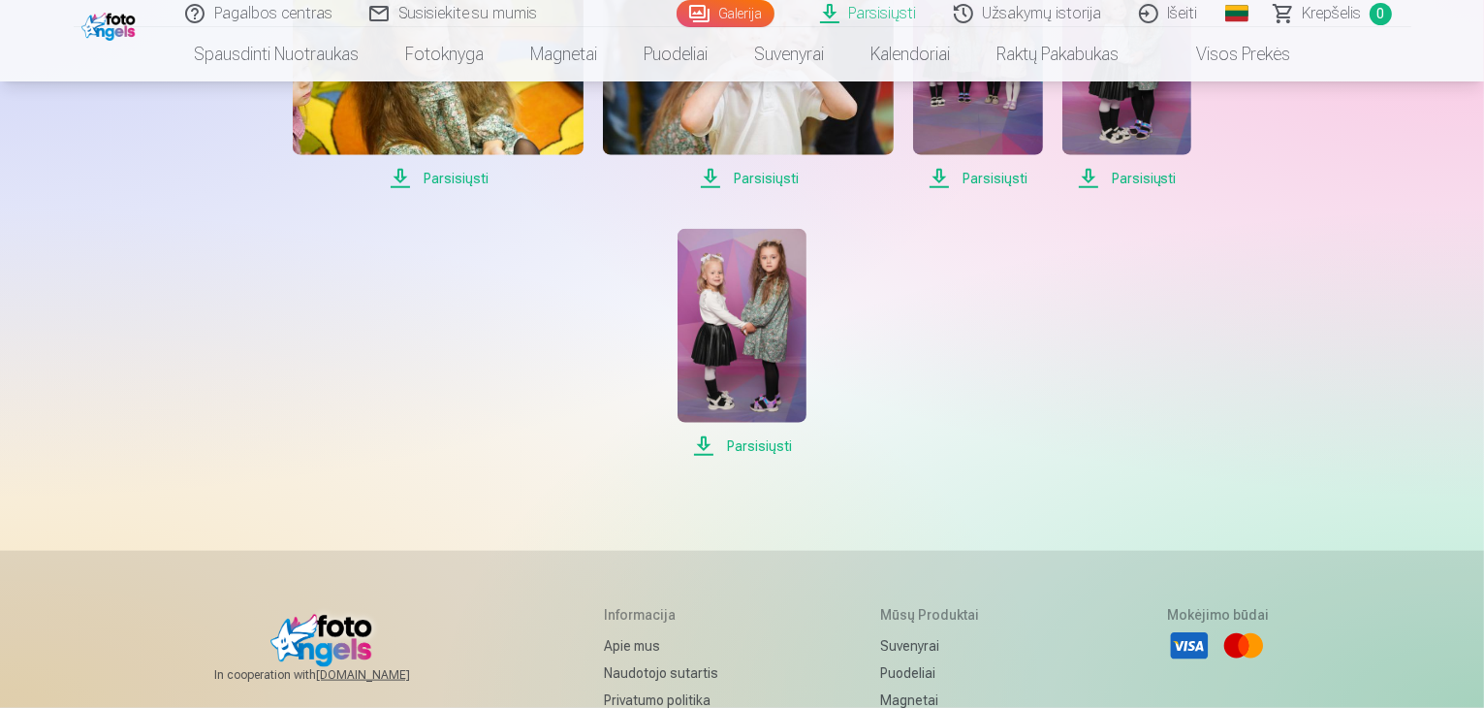
click at [763, 451] on span "Parsisiųsti" at bounding box center [742, 445] width 129 height 23
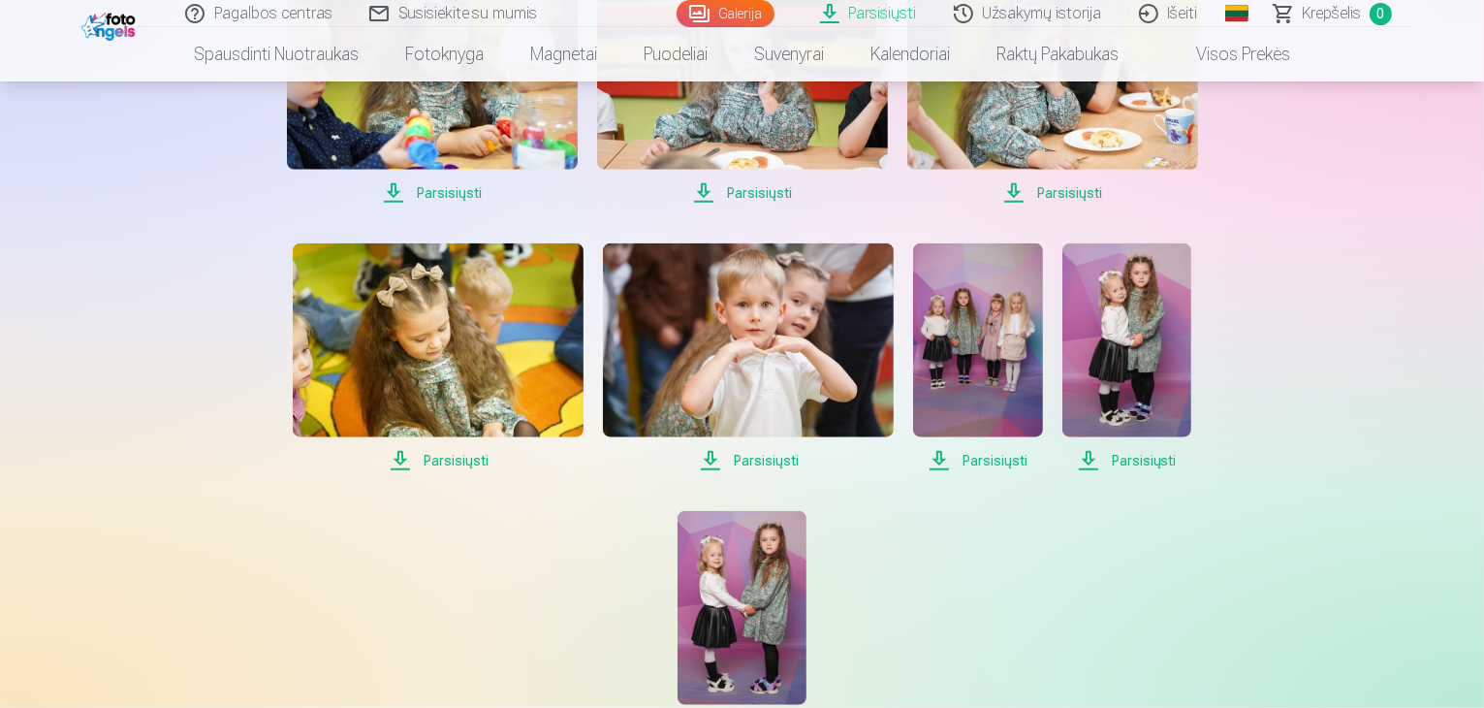
scroll to position [1842, 0]
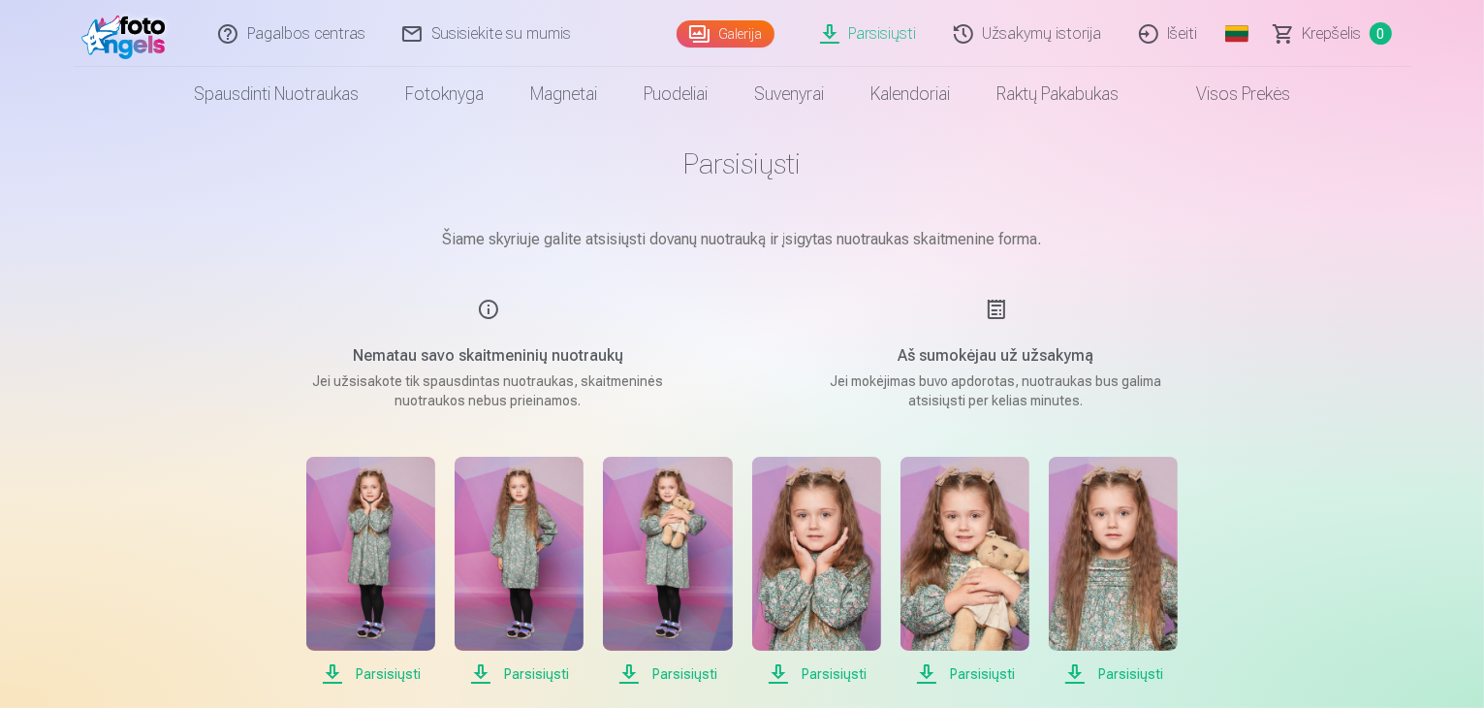
scroll to position [0, 0]
